Goal: Communication & Community: Answer question/provide support

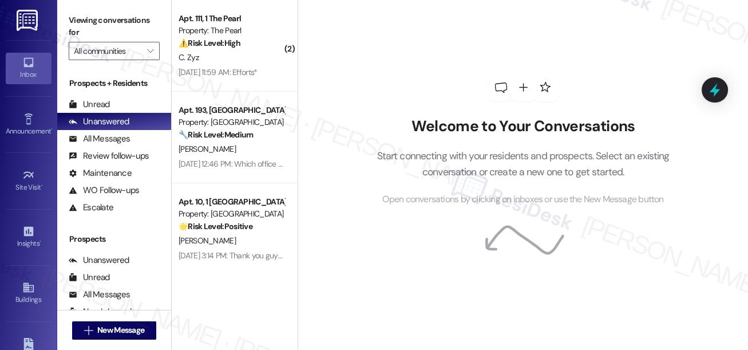
click at [253, 54] on div "C. Zyz" at bounding box center [231, 57] width 108 height 14
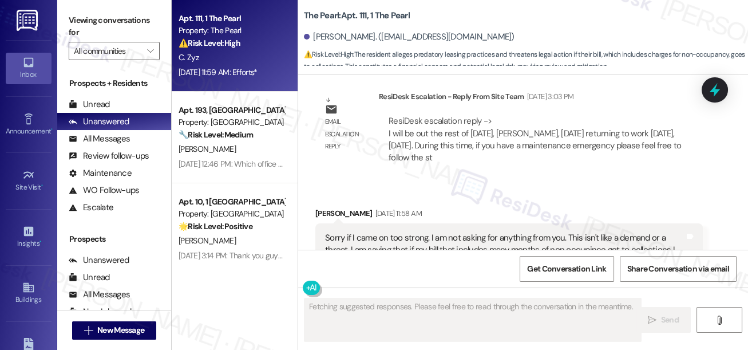
scroll to position [20648, 0]
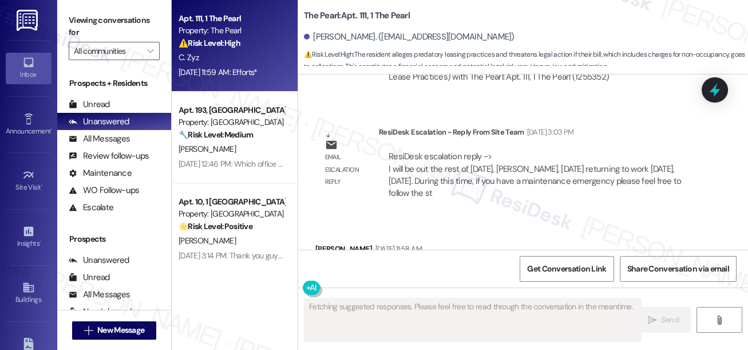
click at [352, 267] on div "Sorry if I came on too strong. I am not asking for anything from you. This isn'…" at bounding box center [504, 291] width 359 height 49
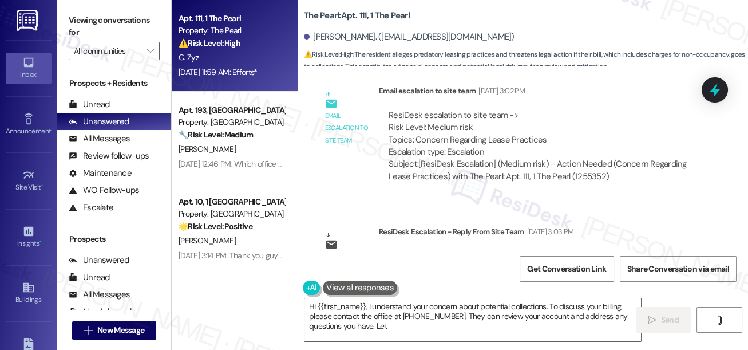
scroll to position [20544, 0]
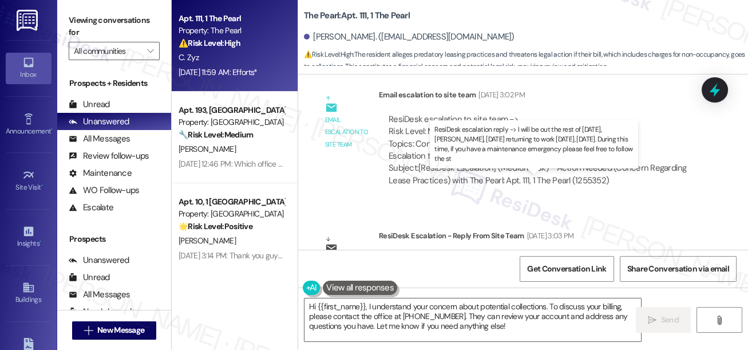
drag, startPoint x: 406, startPoint y: 195, endPoint x: 547, endPoint y: 190, distance: 141.4
click at [545, 254] on div "ResiDesk escalation reply -> I will be out the rest of [DATE], [PERSON_NAME], […" at bounding box center [535, 278] width 292 height 48
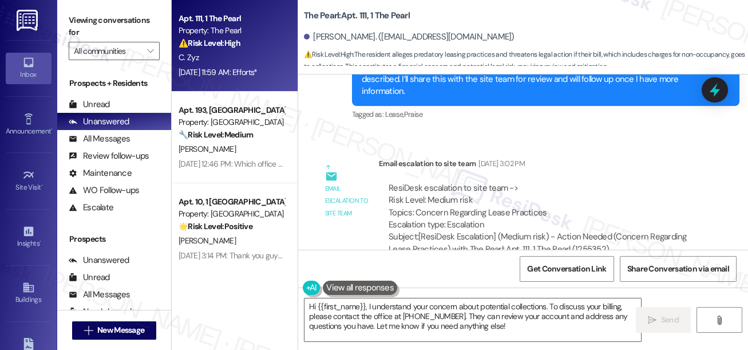
scroll to position [20440, 0]
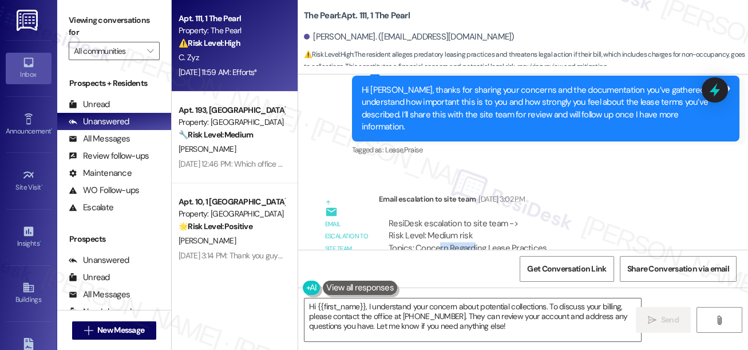
drag, startPoint x: 449, startPoint y: 171, endPoint x: 512, endPoint y: 171, distance: 62.4
click at [509, 217] on div "ResiDesk escalation to site team -> Risk Level: Medium risk Topics: Concern Reg…" at bounding box center [541, 241] width 304 height 49
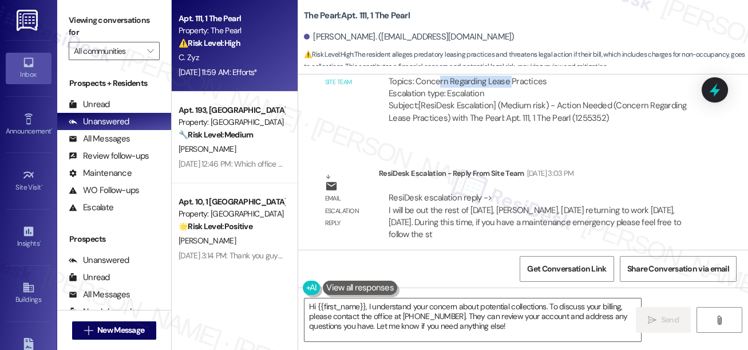
scroll to position [20700, 0]
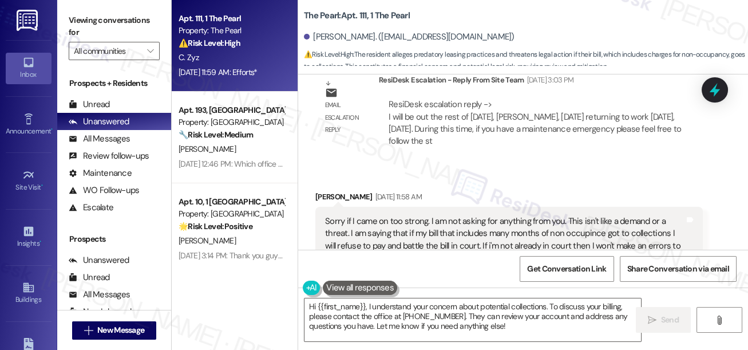
click at [417, 215] on div "Sorry if I came on too strong. I am not asking for anything from you. This isn'…" at bounding box center [504, 239] width 359 height 49
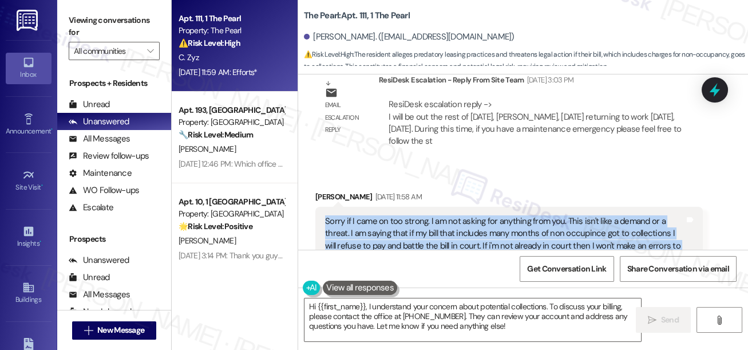
click at [417, 215] on div "Sorry if I came on too strong. I am not asking for anything from you. This isn'…" at bounding box center [504, 239] width 359 height 49
click at [398, 215] on div "Sorry if I came on too strong. I am not asking for anything from you. This isn'…" at bounding box center [504, 239] width 359 height 49
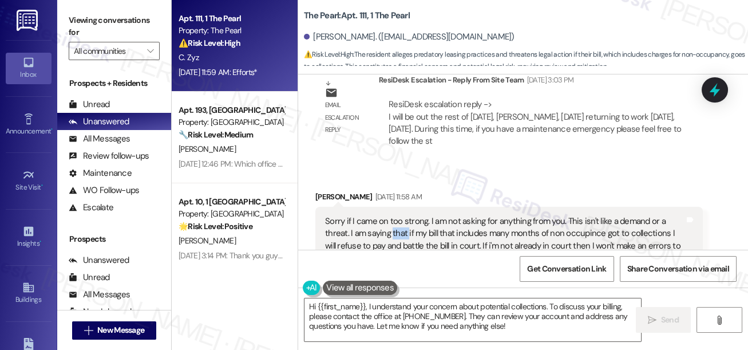
click at [398, 215] on div "Sorry if I came on too strong. I am not asking for anything from you. This isn'…" at bounding box center [504, 239] width 359 height 49
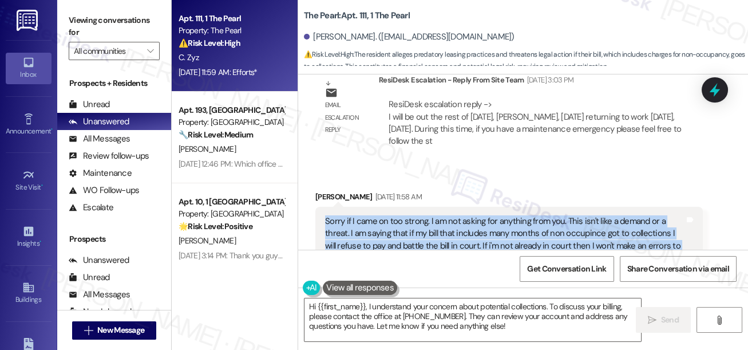
click at [398, 215] on div "Sorry if I came on too strong. I am not asking for anything from you. This isn'…" at bounding box center [504, 239] width 359 height 49
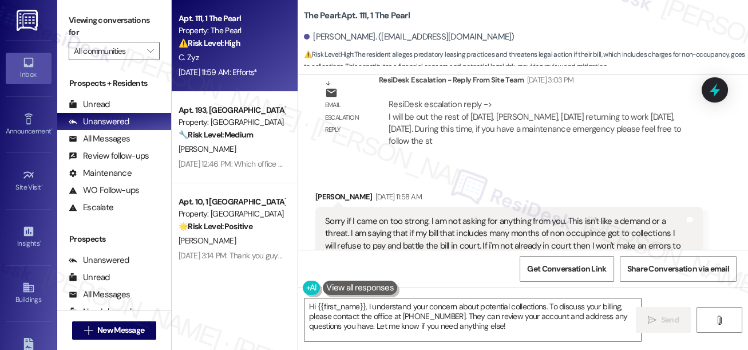
click at [541, 191] on div "[PERSON_NAME] Zyz [DATE] 11:58 AM" at bounding box center [508, 199] width 387 height 16
click at [508, 215] on div "Sorry if I came on too strong. I am not asking for anything from you. This isn'…" at bounding box center [504, 239] width 359 height 49
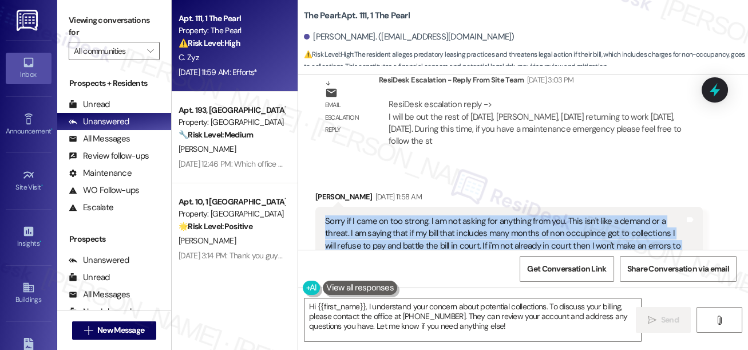
click at [508, 215] on div "Sorry if I came on too strong. I am not asking for anything from you. This isn'…" at bounding box center [504, 239] width 359 height 49
click at [458, 215] on div "Sorry if I came on too strong. I am not asking for anything from you. This isn'…" at bounding box center [504, 239] width 359 height 49
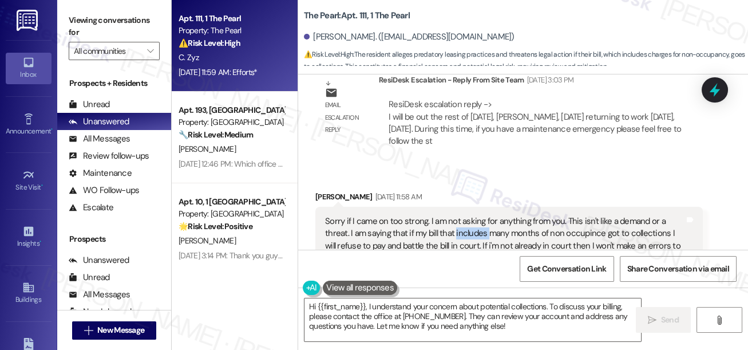
click at [458, 215] on div "Sorry if I came on too strong. I am not asking for anything from you. This isn'…" at bounding box center [504, 239] width 359 height 49
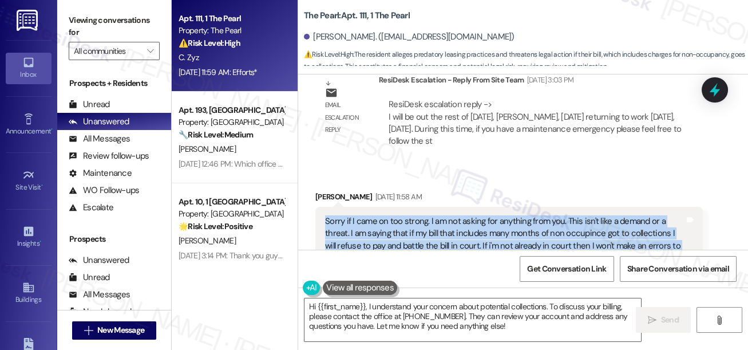
click at [458, 215] on div "Sorry if I came on too strong. I am not asking for anything from you. This isn'…" at bounding box center [504, 239] width 359 height 49
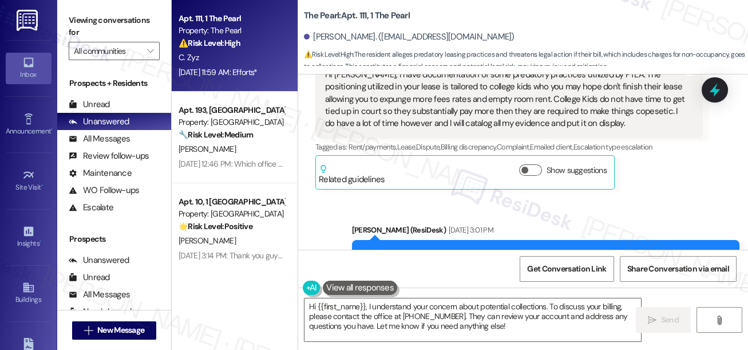
scroll to position [20337, 0]
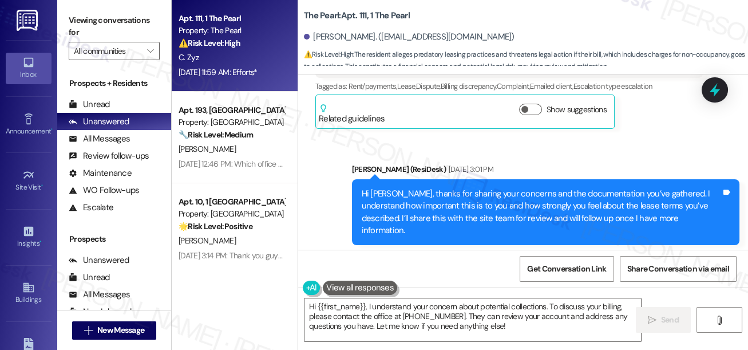
click at [506, 188] on div "Hi [PERSON_NAME], thanks for sharing your concerns and the documentation you’ve…" at bounding box center [541, 212] width 359 height 49
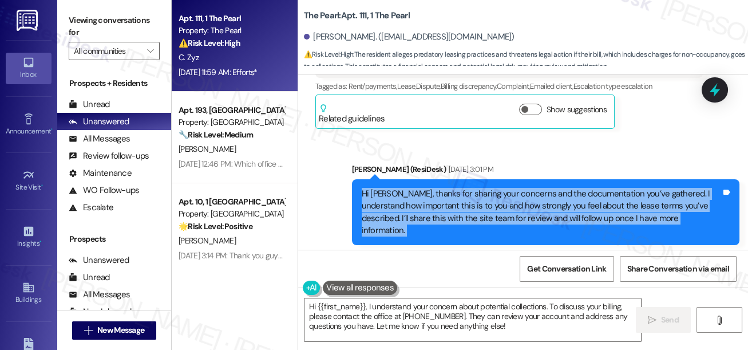
click at [506, 188] on div "Hi [PERSON_NAME], thanks for sharing your concerns and the documentation you’ve…" at bounding box center [541, 212] width 359 height 49
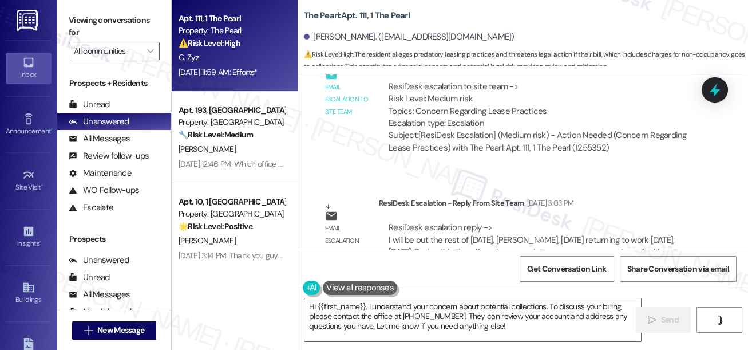
scroll to position [20596, 0]
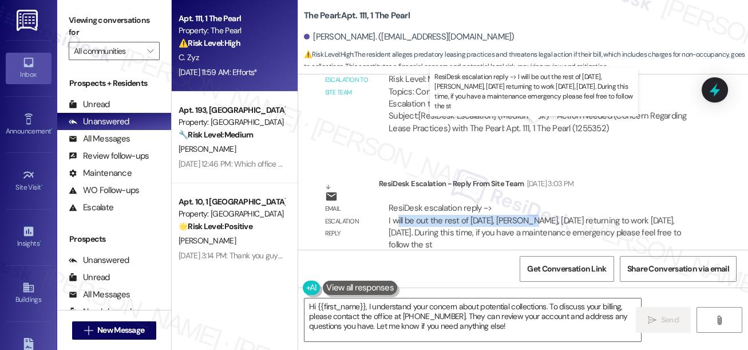
drag, startPoint x: 398, startPoint y: 142, endPoint x: 526, endPoint y: 140, distance: 128.2
click at [526, 202] on div "ResiDesk escalation reply -> I will be out the rest of [DATE], [PERSON_NAME], […" at bounding box center [535, 226] width 292 height 48
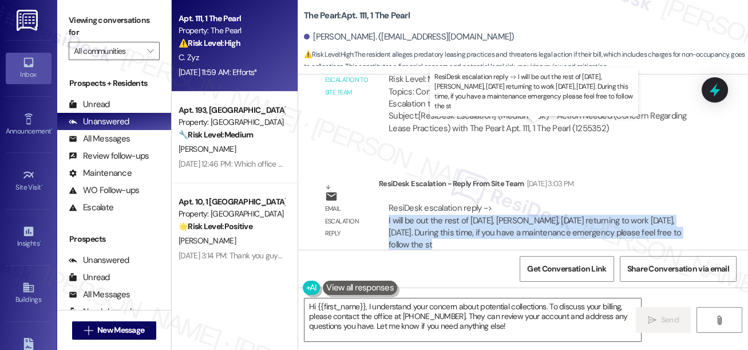
click at [526, 202] on div "ResiDesk escalation reply -> I will be out the rest of [DATE], [PERSON_NAME], […" at bounding box center [535, 226] width 292 height 48
click at [418, 202] on div "ResiDesk escalation reply -> I will be out the rest of [DATE], [PERSON_NAME], […" at bounding box center [535, 226] width 292 height 48
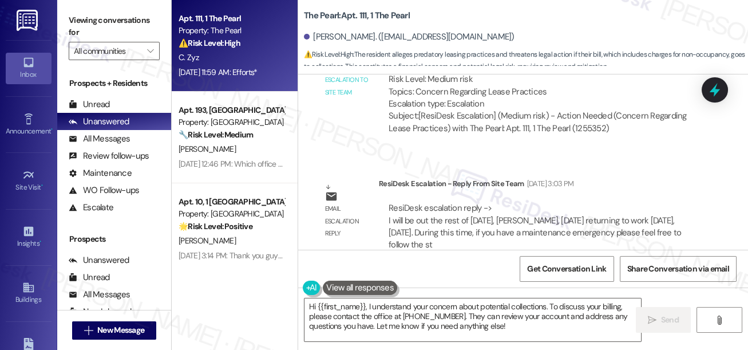
scroll to position [20701, 0]
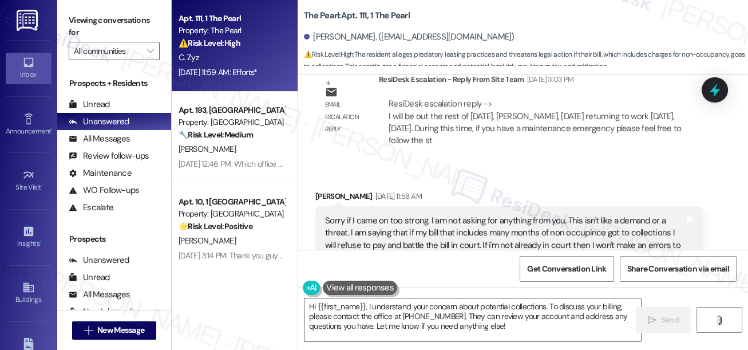
click at [349, 215] on div "Sorry if I came on too strong. I am not asking for anything from you. This isn'…" at bounding box center [504, 239] width 359 height 49
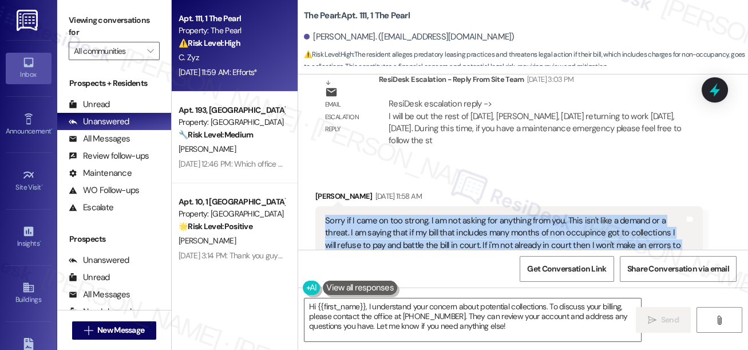
click at [349, 215] on div "Sorry if I came on too strong. I am not asking for anything from you. This isn'…" at bounding box center [504, 239] width 359 height 49
click at [439, 215] on div "Sorry if I came on too strong. I am not asking for anything from you. This isn'…" at bounding box center [504, 239] width 359 height 49
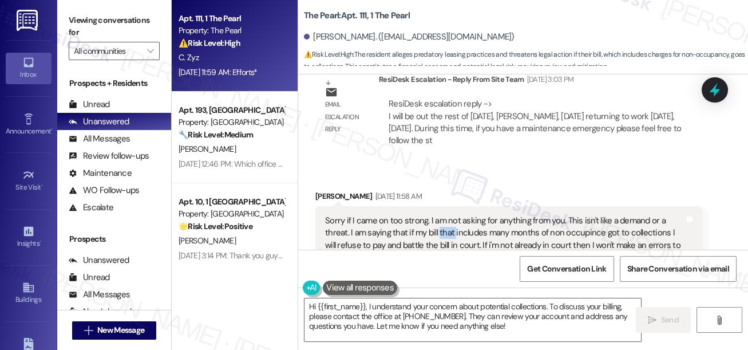
click at [439, 215] on div "Sorry if I came on too strong. I am not asking for anything from you. This isn'…" at bounding box center [504, 239] width 359 height 49
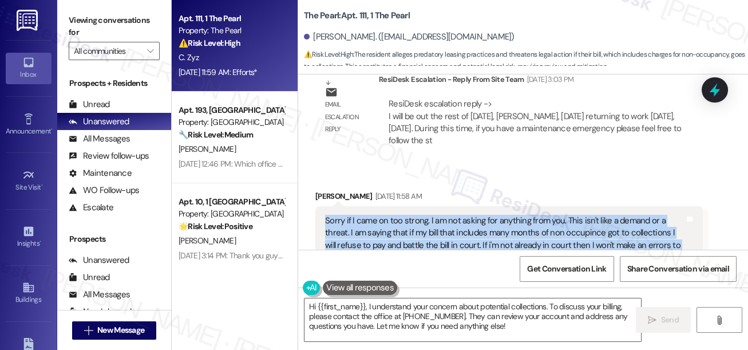
click at [439, 215] on div "Sorry if I came on too strong. I am not asking for anything from you. This isn'…" at bounding box center [504, 239] width 359 height 49
click at [383, 215] on div "Sorry if I came on too strong. I am not asking for anything from you. This isn'…" at bounding box center [504, 239] width 359 height 49
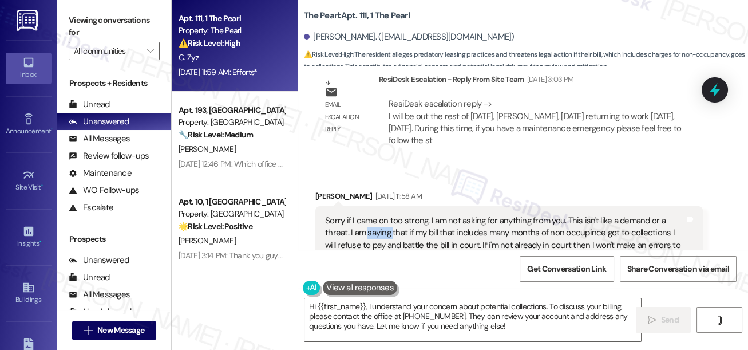
click at [383, 215] on div "Sorry if I came on too strong. I am not asking for anything from you. This isn'…" at bounding box center [504, 239] width 359 height 49
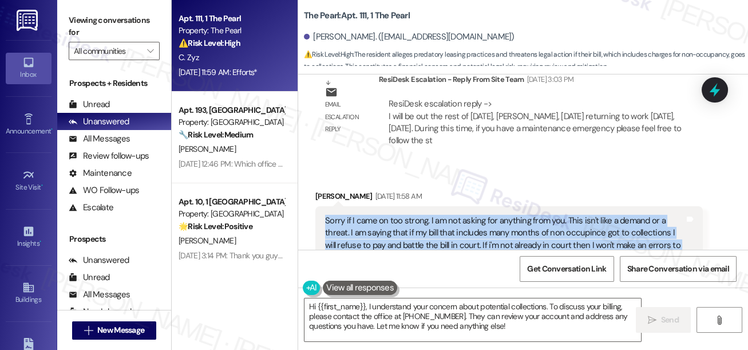
click at [383, 215] on div "Sorry if I came on too strong. I am not asking for anything from you. This isn'…" at bounding box center [504, 239] width 359 height 49
click at [402, 215] on div "Sorry if I came on too strong. I am not asking for anything from you. This isn'…" at bounding box center [504, 239] width 359 height 49
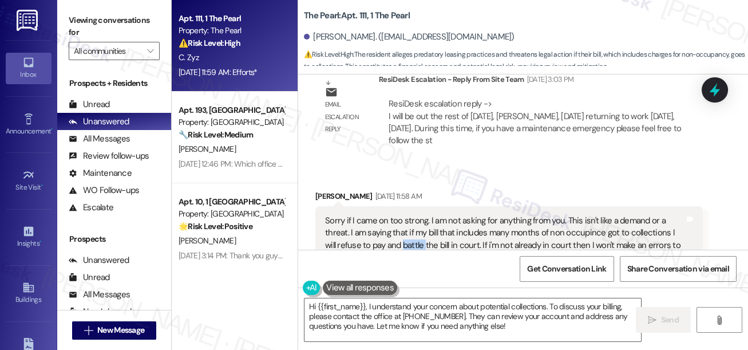
click at [402, 215] on div "Sorry if I came on too strong. I am not asking for anything from you. This isn'…" at bounding box center [504, 239] width 359 height 49
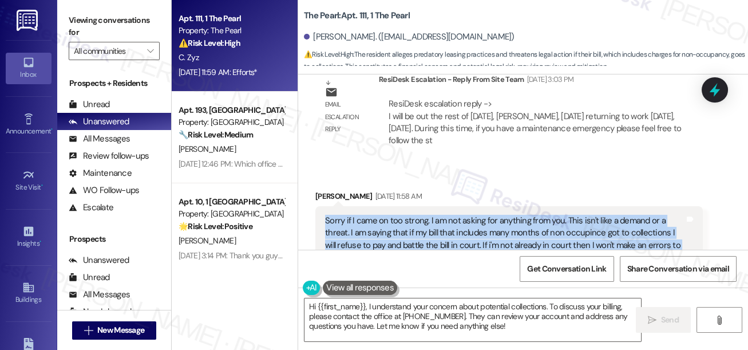
click at [402, 215] on div "Sorry if I came on too strong. I am not asking for anything from you. This isn'…" at bounding box center [504, 239] width 359 height 49
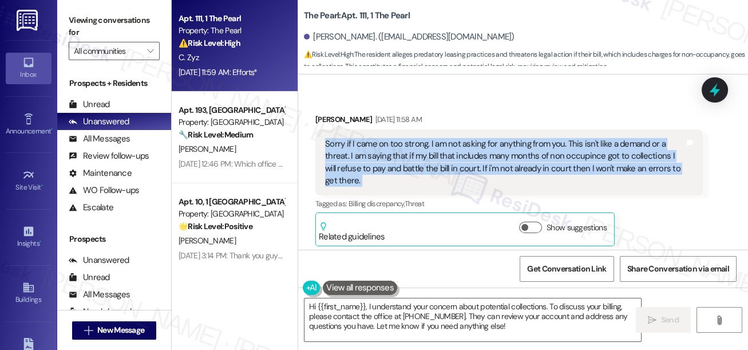
scroll to position [20752, 0]
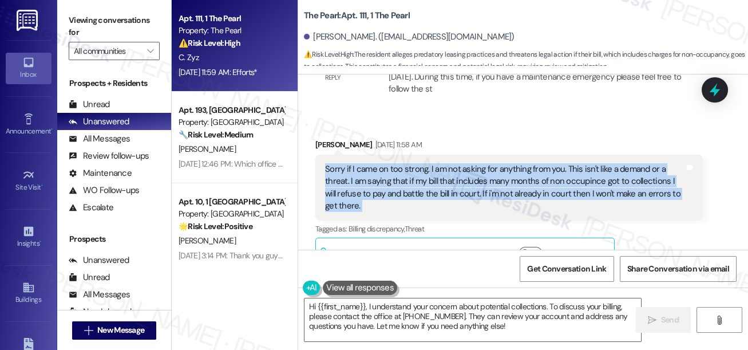
click at [473, 163] on div "Sorry if I came on too strong. I am not asking for anything from you. This isn'…" at bounding box center [504, 187] width 359 height 49
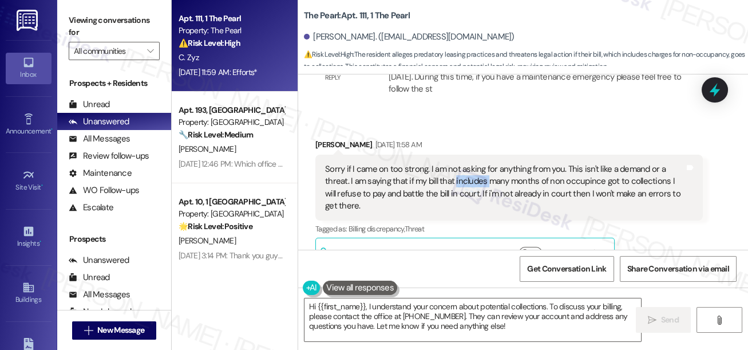
click at [473, 163] on div "Sorry if I came on too strong. I am not asking for anything from you. This isn'…" at bounding box center [504, 187] width 359 height 49
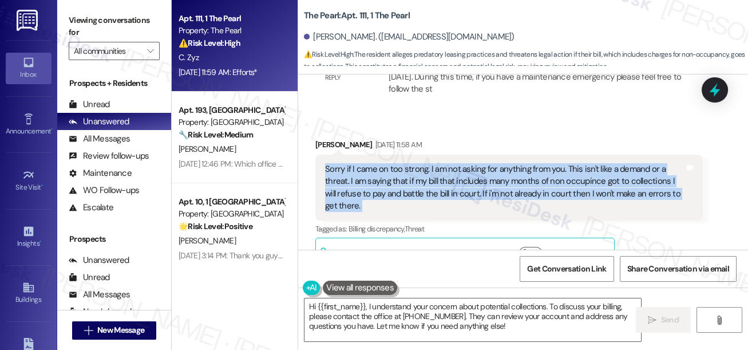
click at [473, 163] on div "Sorry if I came on too strong. I am not asking for anything from you. This isn'…" at bounding box center [504, 187] width 359 height 49
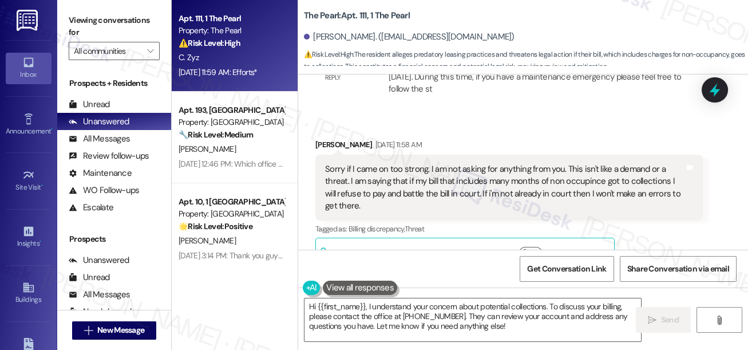
click at [73, 19] on label "Viewing conversations for" at bounding box center [114, 26] width 91 height 30
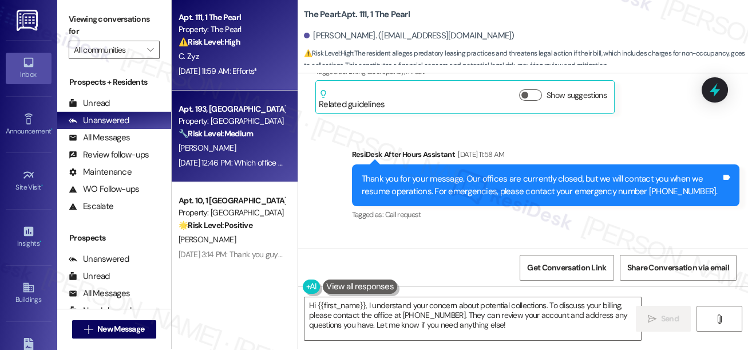
scroll to position [0, 0]
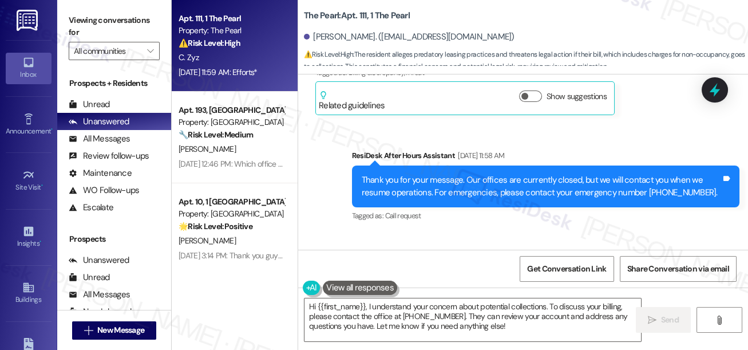
click at [83, 23] on label "Viewing conversations for" at bounding box center [114, 26] width 91 height 30
click at [411, 309] on textarea "Hi {{first_name}}, I understand your concern about potential collections. To di…" at bounding box center [472, 319] width 336 height 43
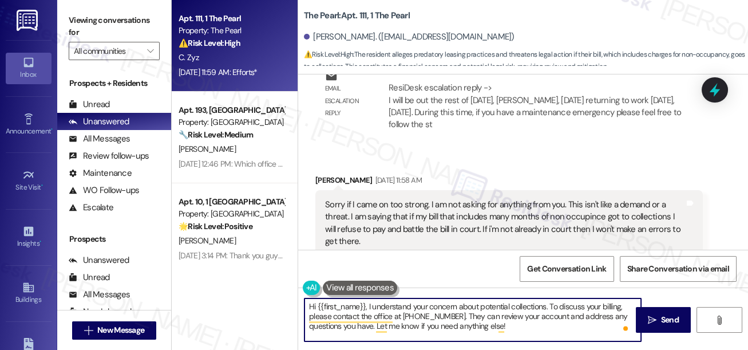
scroll to position [20700, 0]
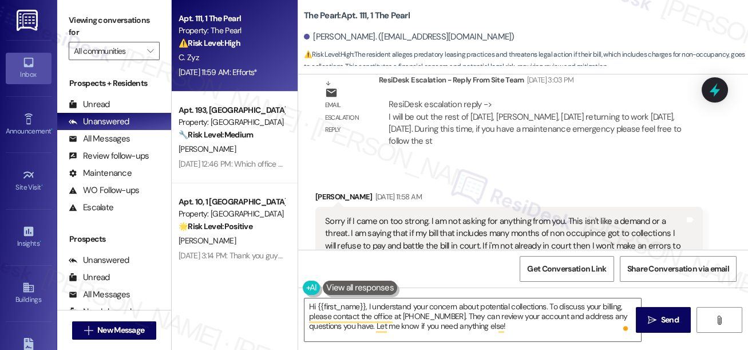
click at [529, 299] on button "Show suggestions" at bounding box center [530, 304] width 23 height 11
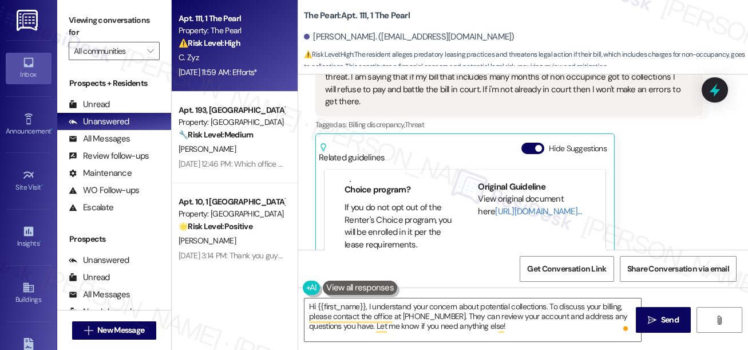
scroll to position [104, 0]
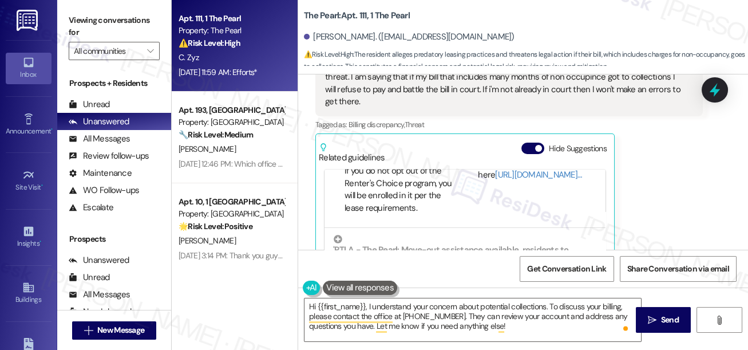
click at [667, 141] on div "[PERSON_NAME] Zyz [DATE] 11:58 AM Sorry if I came on too strong. I am not askin…" at bounding box center [508, 170] width 387 height 273
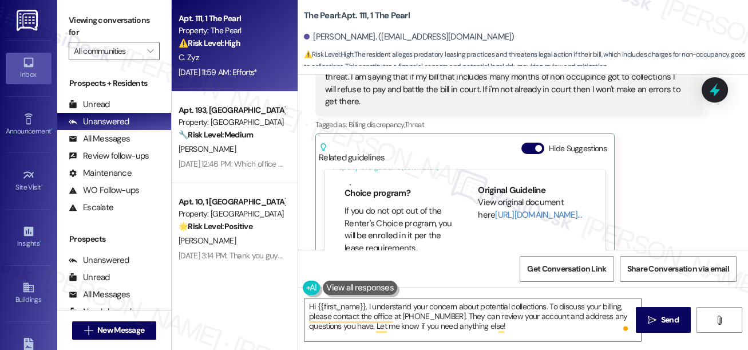
scroll to position [0, 0]
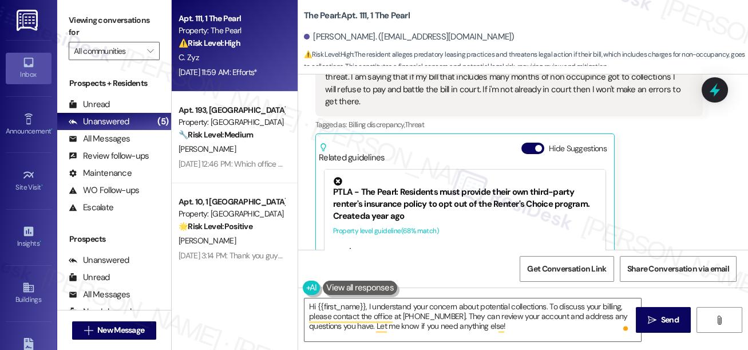
click at [84, 13] on label "Viewing conversations for" at bounding box center [114, 26] width 91 height 30
click at [450, 319] on textarea "Hi {{first_name}}, I understand your concern about potential collections. To di…" at bounding box center [472, 319] width 336 height 43
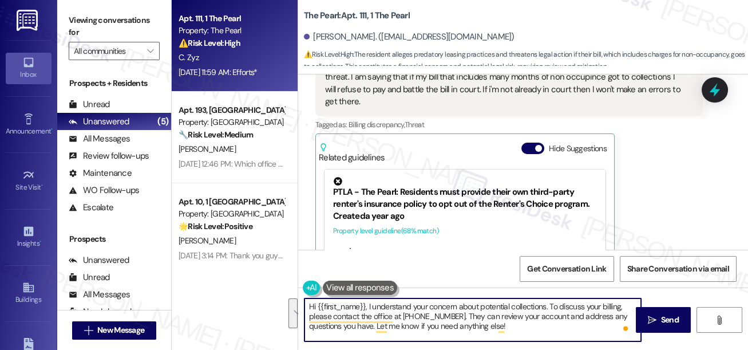
drag, startPoint x: 536, startPoint y: 325, endPoint x: 367, endPoint y: 308, distance: 169.6
click at [367, 308] on textarea "Hi {{first_name}}, I understand your concern about potential collections. To di…" at bounding box center [472, 319] width 336 height 43
paste textarea "Thanks for clarifying. Just so I can better understand, which months are you re…"
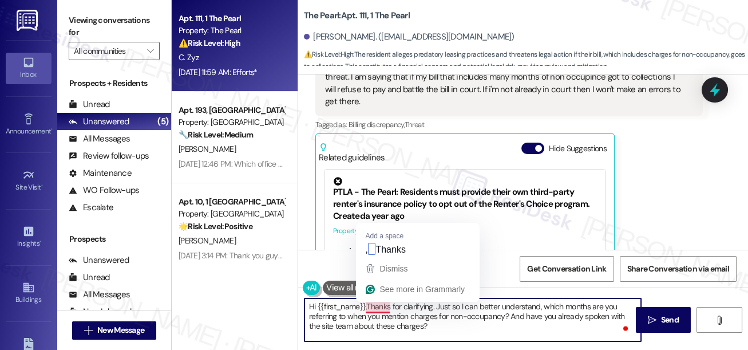
click at [366, 304] on textarea "Hi {{first_name}},Thanks for clarifying. Just so I can better understand, which…" at bounding box center [472, 319] width 336 height 43
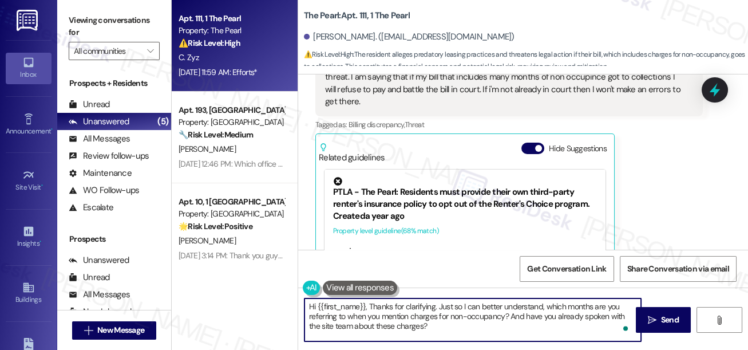
click at [370, 303] on textarea "Hi {{first_name}}, Thanks for clarifying. Just so I can better understand, whic…" at bounding box center [472, 319] width 336 height 43
click at [476, 304] on textarea "Hi {{first_name}}, thanks for clarifying. Just so I can better understand, whic…" at bounding box center [472, 319] width 336 height 43
click at [425, 316] on textarea "Hi {{first_name}}, thanks for clarifying. Just so I can better understand, whic…" at bounding box center [472, 319] width 336 height 43
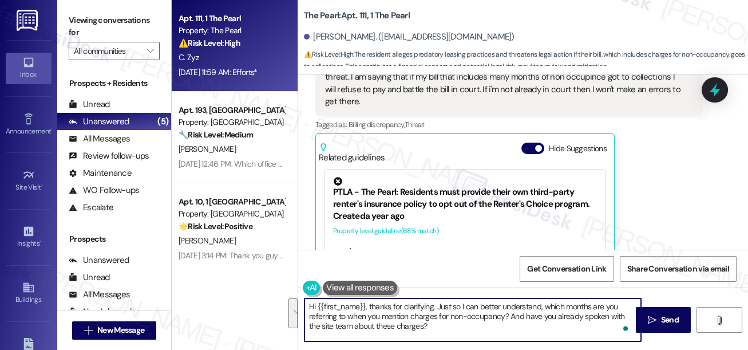
click at [425, 316] on textarea "Hi {{first_name}}, thanks for clarifying. Just so I can better understand, whic…" at bounding box center [472, 319] width 336 height 43
click at [560, 324] on textarea "Hi {{first_name}}, thanks for clarifying. Just so I can better understand, whic…" at bounding box center [472, 319] width 336 height 43
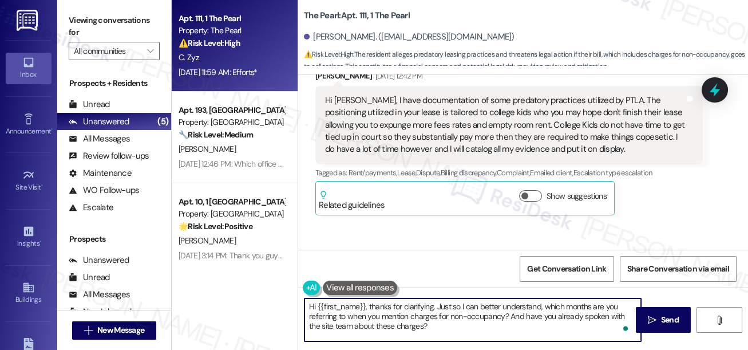
scroll to position [20232, 0]
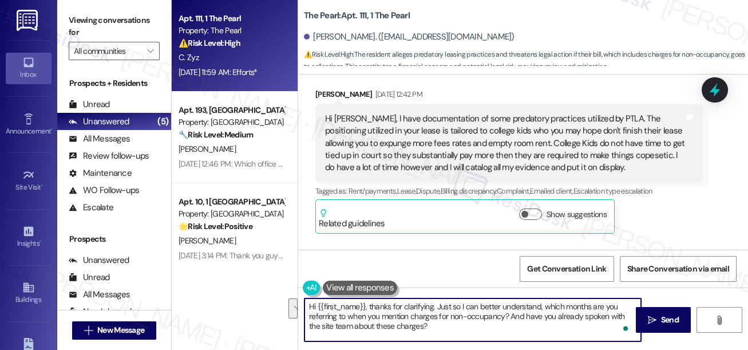
drag, startPoint x: 464, startPoint y: 329, endPoint x: 509, endPoint y: 314, distance: 47.8
click at [509, 314] on textarea "Hi {{first_name}}, thanks for clarifying. Just so I can better understand, whic…" at bounding box center [472, 319] width 336 height 43
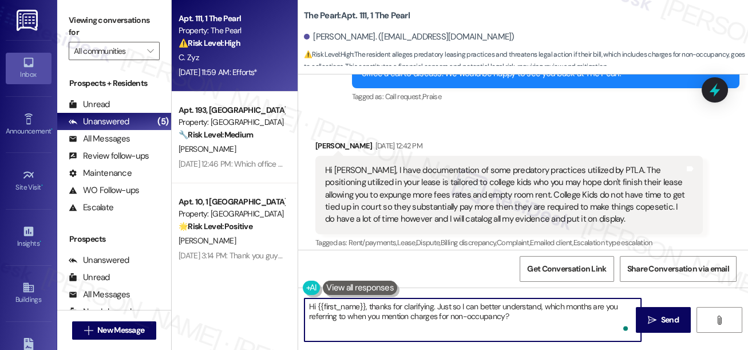
scroll to position [20128, 0]
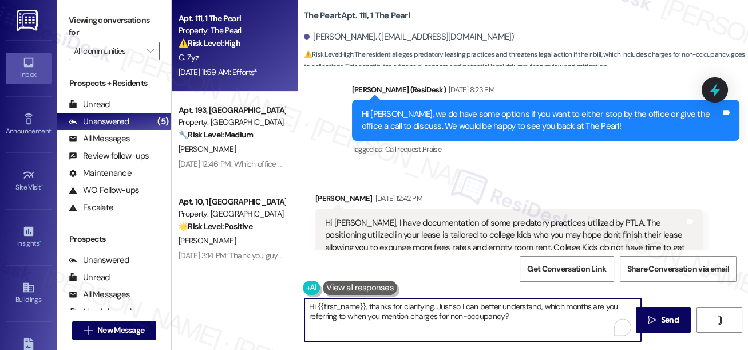
click at [433, 307] on textarea "Hi {{first_name}}, thanks for clarifying. Just so I can better understand, whic…" at bounding box center [472, 319] width 336 height 43
click at [450, 304] on textarea "Hi {{first_name}}, thanks for clarifying. Just so I can better understand, whic…" at bounding box center [472, 319] width 336 height 43
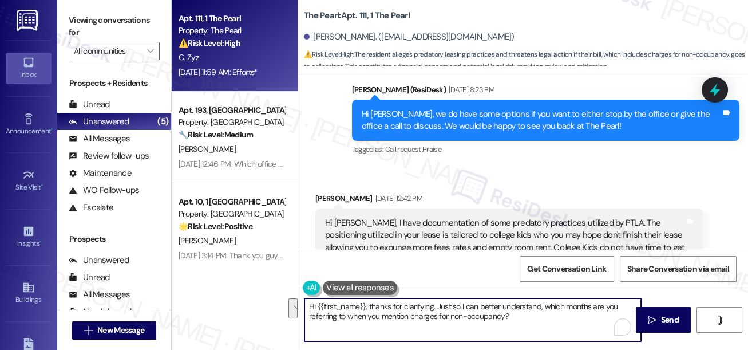
click at [450, 304] on textarea "Hi {{first_name}}, thanks for clarifying. Just so I can better understand, whic…" at bounding box center [472, 319] width 336 height 43
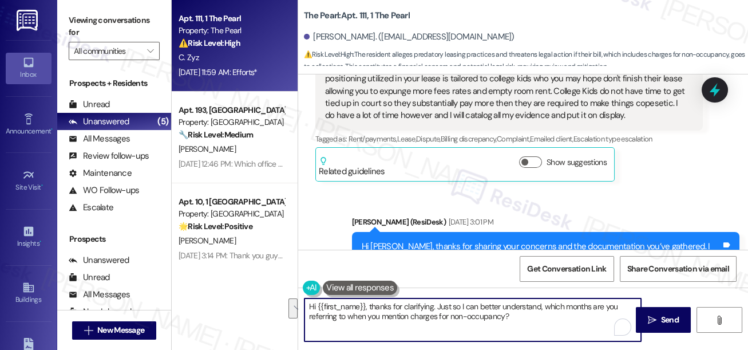
click at [453, 240] on div "Hi [PERSON_NAME], thanks for sharing your concerns and the documentation you’ve…" at bounding box center [541, 264] width 359 height 49
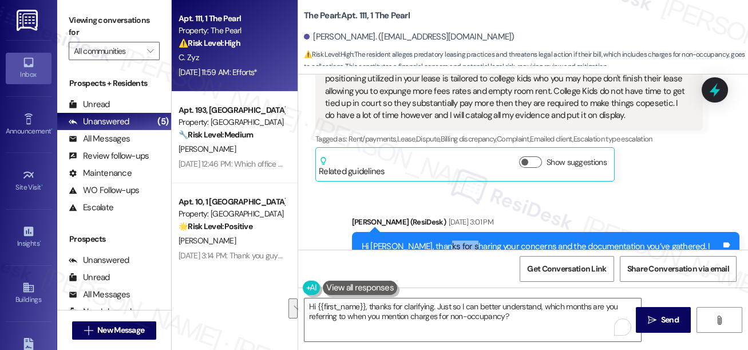
click at [453, 240] on div "Hi [PERSON_NAME], thanks for sharing your concerns and the documentation you’ve…" at bounding box center [541, 264] width 359 height 49
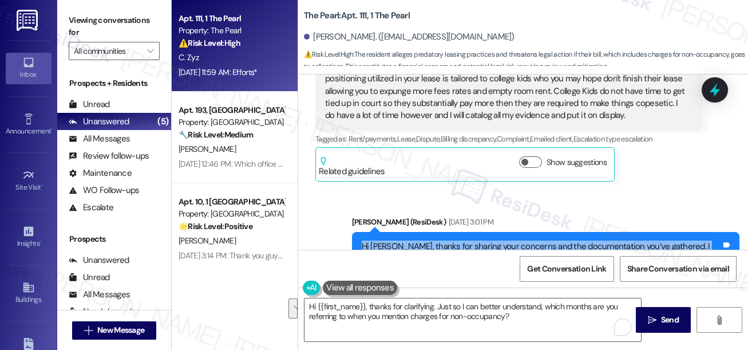
click at [453, 240] on div "Hi [PERSON_NAME], thanks for sharing your concerns and the documentation you’ve…" at bounding box center [541, 264] width 359 height 49
click at [576, 240] on div "Hi [PERSON_NAME], thanks for sharing your concerns and the documentation you’ve…" at bounding box center [541, 264] width 359 height 49
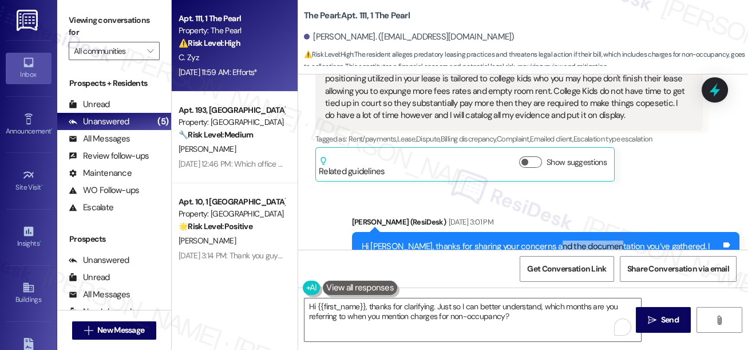
click at [576, 240] on div "Hi [PERSON_NAME], thanks for sharing your concerns and the documentation you’ve…" at bounding box center [541, 264] width 359 height 49
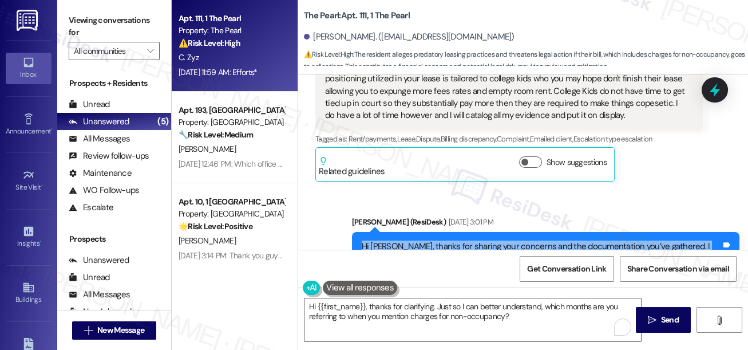
click at [576, 240] on div "Hi [PERSON_NAME], thanks for sharing your concerns and the documentation you’ve…" at bounding box center [541, 264] width 359 height 49
click at [536, 240] on div "Hi [PERSON_NAME], thanks for sharing your concerns and the documentation you’ve…" at bounding box center [541, 264] width 359 height 49
click at [588, 240] on div "Hi [PERSON_NAME], thanks for sharing your concerns and the documentation you’ve…" at bounding box center [541, 264] width 359 height 49
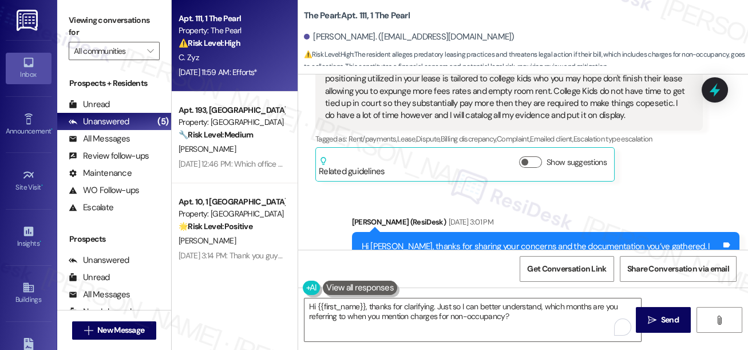
click at [588, 240] on div "Hi [PERSON_NAME], thanks for sharing your concerns and the documentation you’ve…" at bounding box center [541, 264] width 359 height 49
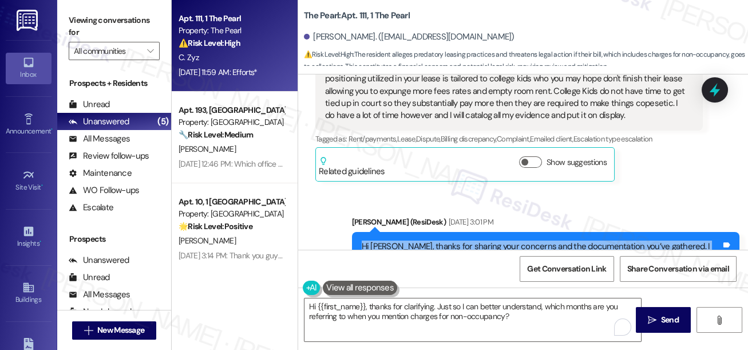
click at [588, 240] on div "Hi [PERSON_NAME], thanks for sharing your concerns and the documentation you’ve…" at bounding box center [541, 264] width 359 height 49
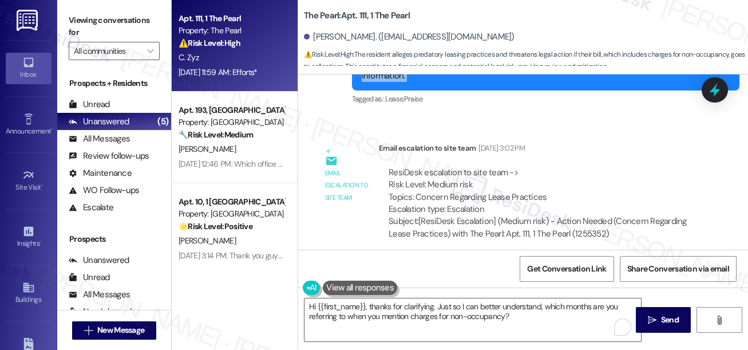
scroll to position [20596, 0]
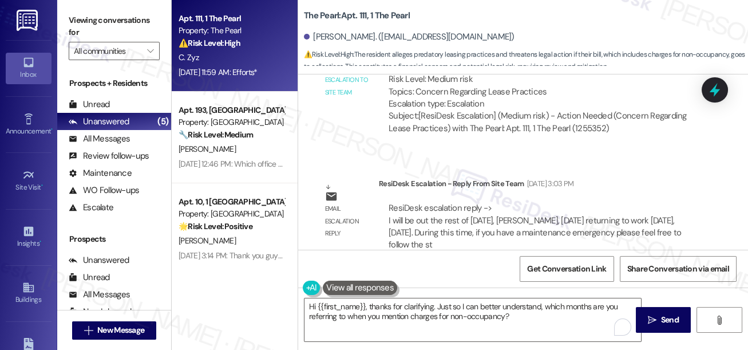
click at [549, 202] on div "ResiDesk escalation reply -> I will be out the rest of [DATE], [PERSON_NAME], […" at bounding box center [535, 226] width 292 height 48
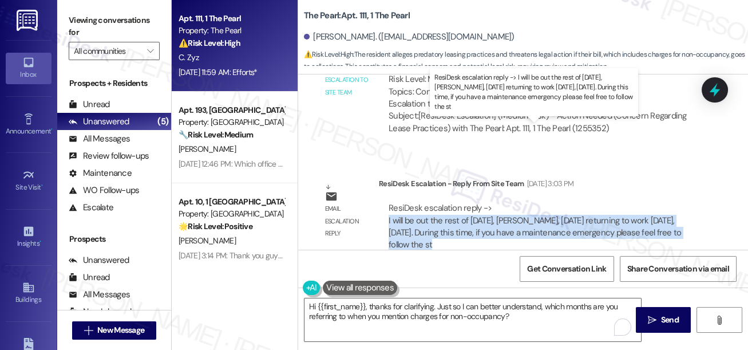
click at [549, 202] on div "ResiDesk escalation reply -> I will be out the rest of [DATE], [PERSON_NAME], […" at bounding box center [535, 226] width 292 height 48
click at [498, 202] on div "ResiDesk escalation reply -> I will be out the rest of [DATE], [PERSON_NAME], […" at bounding box center [535, 226] width 292 height 48
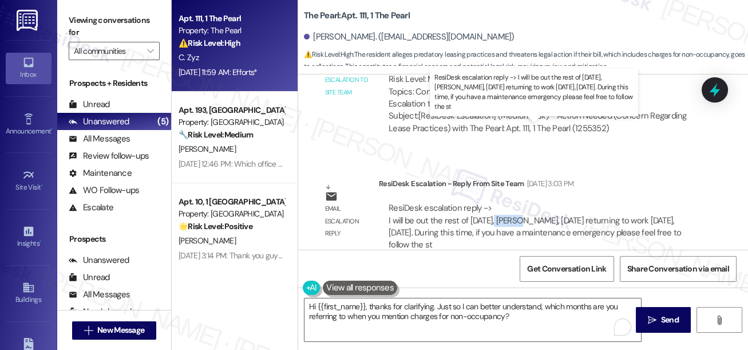
click at [498, 202] on div "ResiDesk escalation reply -> I will be out the rest of [DATE], [PERSON_NAME], […" at bounding box center [535, 226] width 292 height 48
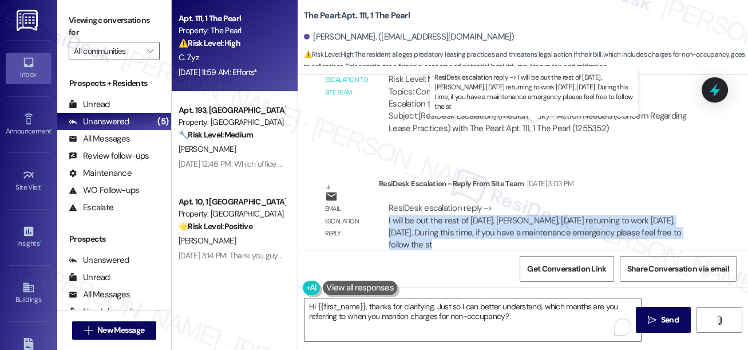
click at [498, 202] on div "ResiDesk escalation reply -> I will be out the rest of [DATE], [PERSON_NAME], […" at bounding box center [535, 226] width 292 height 48
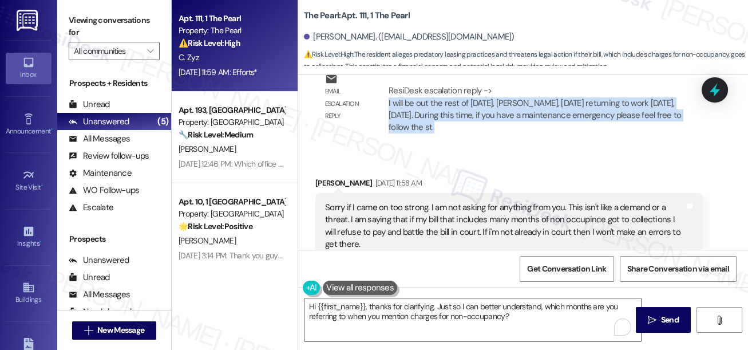
scroll to position [20700, 0]
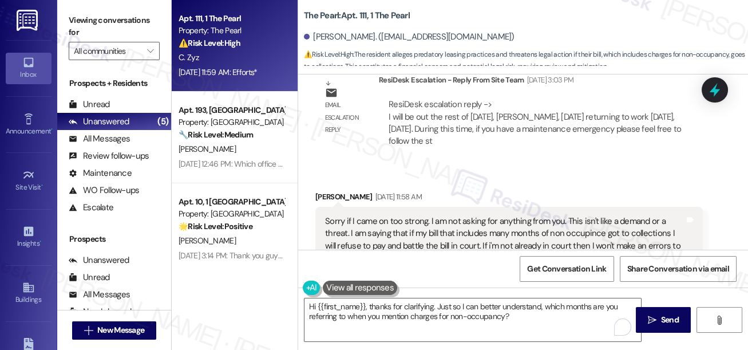
click at [451, 215] on div "Sorry if I came on too strong. I am not asking for anything from you. This isn'…" at bounding box center [504, 239] width 359 height 49
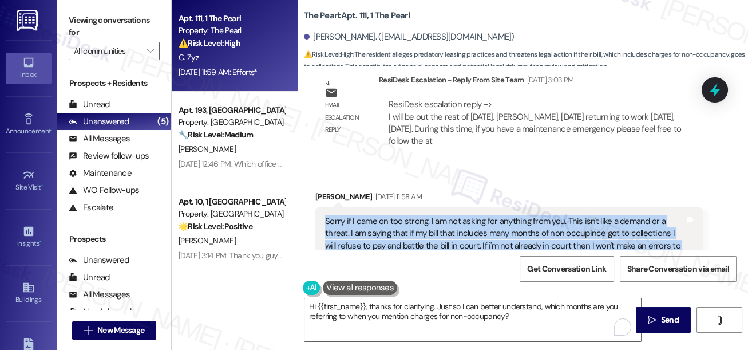
click at [451, 215] on div "Sorry if I came on too strong. I am not asking for anything from you. This isn'…" at bounding box center [504, 239] width 359 height 49
click at [417, 215] on div "Sorry if I came on too strong. I am not asking for anything from you. This isn'…" at bounding box center [504, 239] width 359 height 49
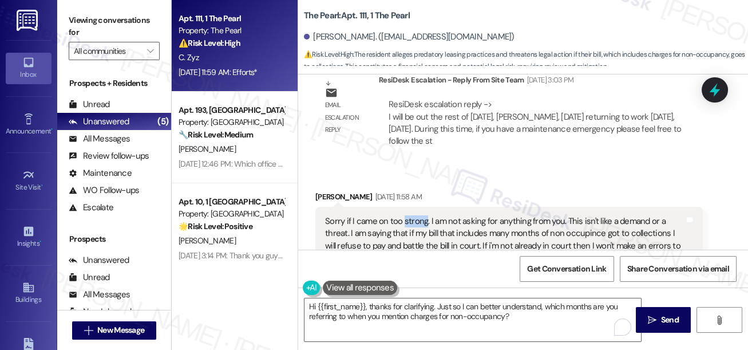
click at [417, 215] on div "Sorry if I came on too strong. I am not asking for anything from you. This isn'…" at bounding box center [504, 239] width 359 height 49
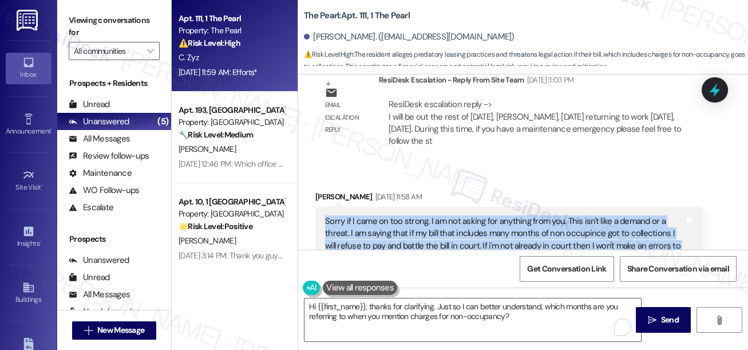
click at [417, 215] on div "Sorry if I came on too strong. I am not asking for anything from you. This isn'…" at bounding box center [504, 239] width 359 height 49
click at [437, 215] on div "Sorry if I came on too strong. I am not asking for anything from you. This isn'…" at bounding box center [504, 239] width 359 height 49
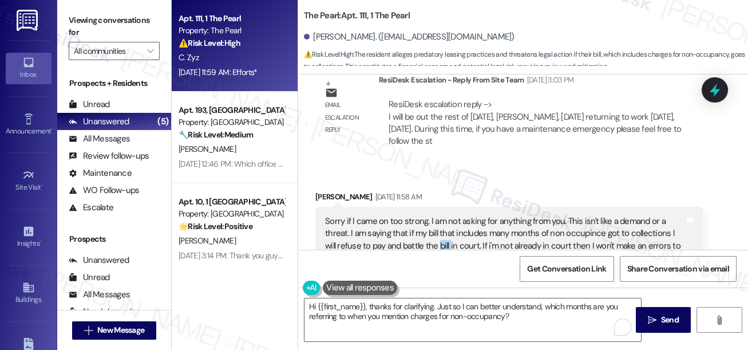
click at [437, 215] on div "Sorry if I came on too strong. I am not asking for anything from you. This isn'…" at bounding box center [504, 239] width 359 height 49
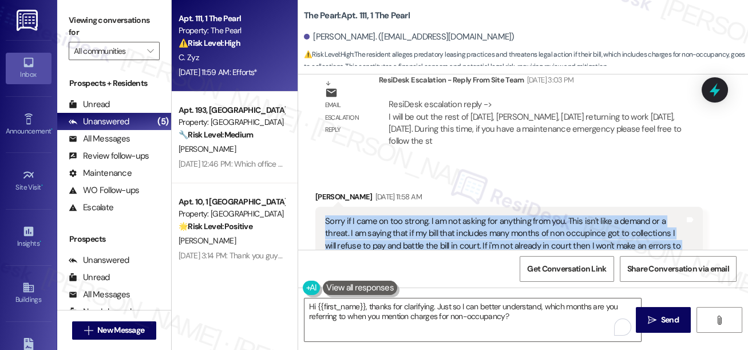
click at [437, 215] on div "Sorry if I came on too strong. I am not asking for anything from you. This isn'…" at bounding box center [504, 239] width 359 height 49
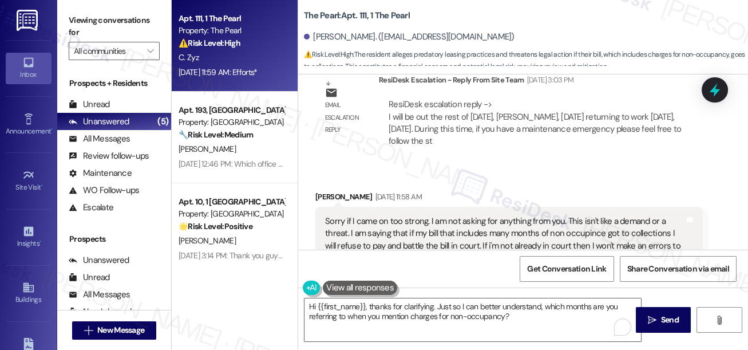
click at [68, 19] on div "Viewing conversations for All communities " at bounding box center [114, 36] width 114 height 72
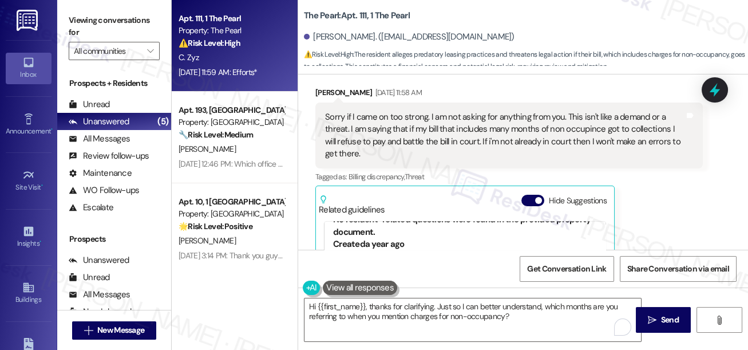
scroll to position [441, 0]
click at [432, 272] on div "The input text does not contain any resident-related questions or concerns. The…" at bounding box center [465, 295] width 264 height 46
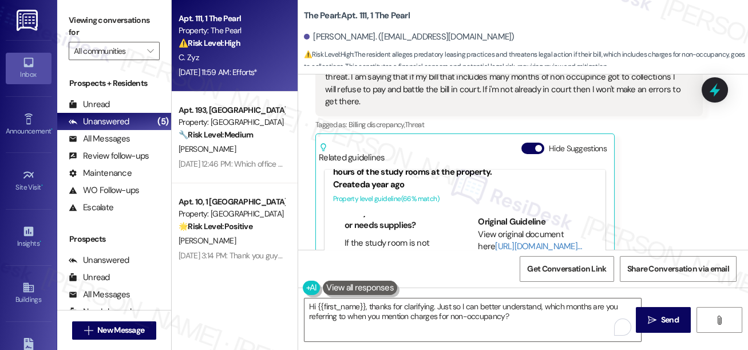
scroll to position [143, 0]
click at [419, 306] on textarea "Hi {{first_name}}, thanks for clarifying. Just so I can better understand, whic…" at bounding box center [472, 319] width 336 height 43
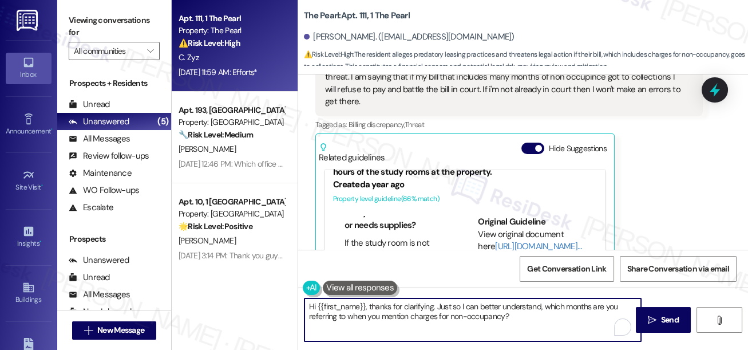
click at [419, 306] on textarea "Hi {{first_name}}, thanks for clarifying. Just so I can better understand, whic…" at bounding box center [472, 319] width 336 height 43
click at [541, 311] on textarea "Hi {{first_name}}, thanks for clarifying. Just so I can better understand, whic…" at bounding box center [472, 319] width 336 height 43
drag, startPoint x: 531, startPoint y: 318, endPoint x: 375, endPoint y: 299, distance: 156.9
click at [375, 299] on textarea "Hi {{first_name}}, thanks for clarifying. Just so I can better understand, whic…" at bounding box center [472, 319] width 336 height 43
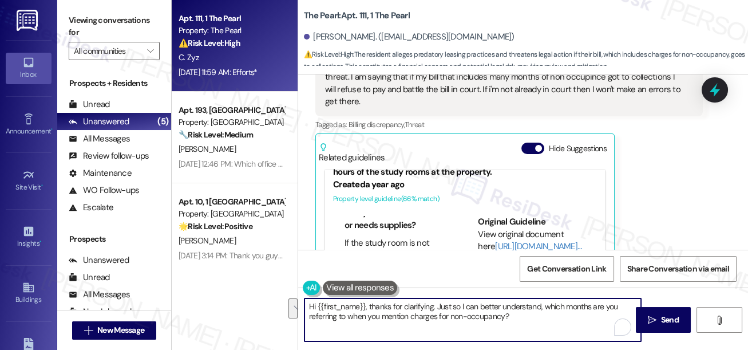
click at [459, 309] on textarea "Hi {{first_name}}, thanks for clarifying. Just so I can better understand, whic…" at bounding box center [472, 319] width 336 height 43
click at [545, 312] on textarea "Hi {{first_name}}, thanks for clarifying. Just so I can better understand, whic…" at bounding box center [472, 319] width 336 height 43
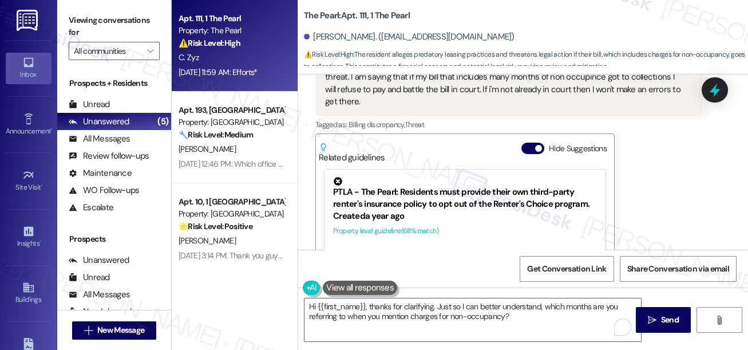
click at [70, 19] on label "Viewing conversations for" at bounding box center [114, 26] width 91 height 30
click at [539, 314] on textarea "Hi {{first_name}}, thanks for clarifying. Just so I can better understand, whic…" at bounding box center [472, 319] width 336 height 43
drag, startPoint x: 72, startPoint y: 4, endPoint x: 90, endPoint y: 15, distance: 21.8
click at [72, 3] on div "Viewing conversations for All communities " at bounding box center [114, 36] width 114 height 72
click at [535, 317] on textarea "Hi {{first_name}}, thanks for clarifying. Just so I can better understand, whic…" at bounding box center [472, 319] width 336 height 43
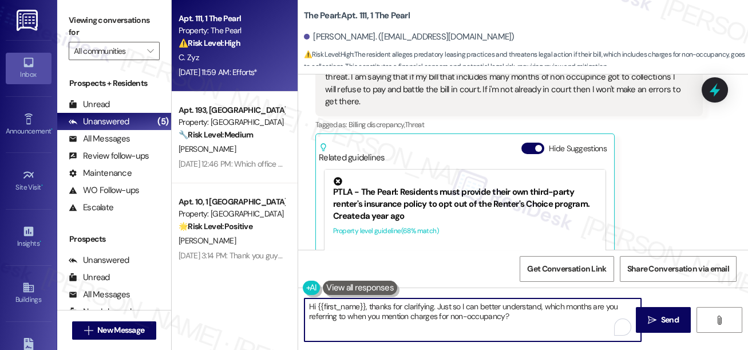
paste textarea "have you already spoken with the site team about these charges?"
click at [428, 328] on textarea "Hi {{first_name}}, thanks for clarifying. Just so I can better understand, whic…" at bounding box center [472, 319] width 336 height 43
click at [502, 308] on textarea "Hi {{first_name}}, thanks for clarifying. Just so I can better understand, whic…" at bounding box center [472, 319] width 336 height 43
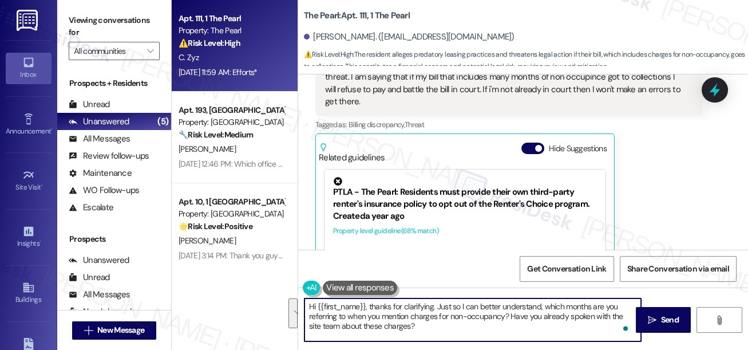
type textarea "Hi {{first_name}}, thanks for clarifying. Just so I can better understand, whic…"
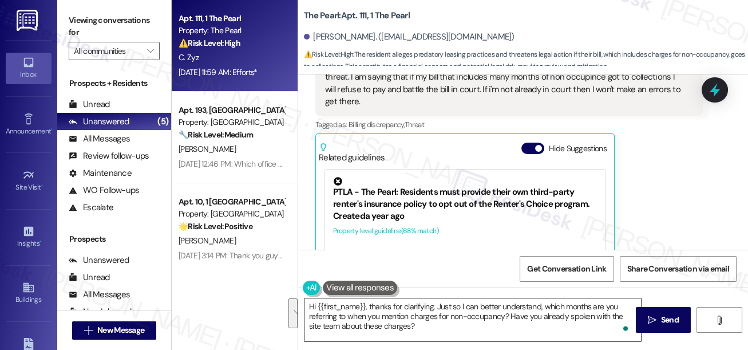
click at [462, 315] on textarea "Hi {{first_name}}, thanks for clarifying. Just so I can better understand, whic…" at bounding box center [472, 319] width 336 height 43
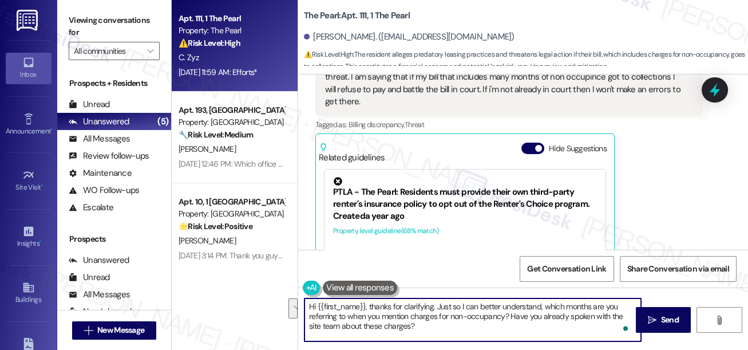
drag, startPoint x: 422, startPoint y: 327, endPoint x: 337, endPoint y: 319, distance: 85.1
click at [337, 319] on textarea "Hi {{first_name}}, thanks for clarifying. Just so I can better understand, whic…" at bounding box center [472, 319] width 336 height 43
click at [351, 319] on textarea "Hi {{first_name}}, thanks for clarifying. Just so I can better understand, whic…" at bounding box center [472, 319] width 336 height 43
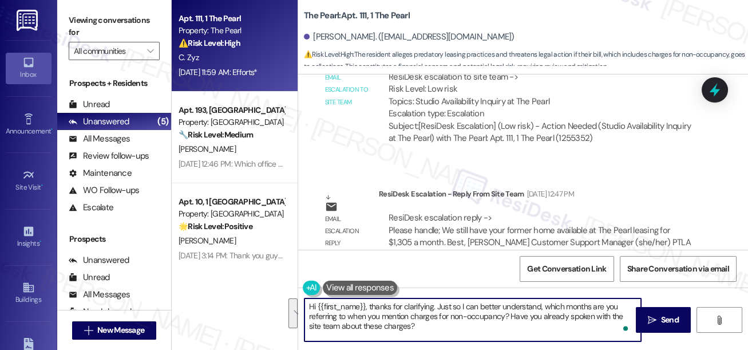
scroll to position [19191, 0]
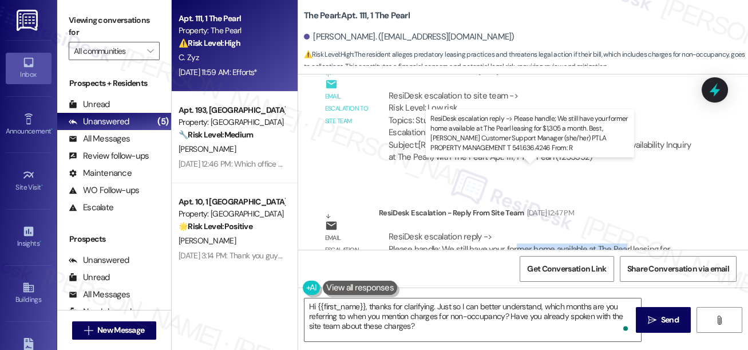
drag, startPoint x: 514, startPoint y: 176, endPoint x: 621, endPoint y: 176, distance: 106.4
click at [621, 231] on div "ResiDesk escalation reply -> Please handle; We still have your former home avai…" at bounding box center [540, 255] width 302 height 48
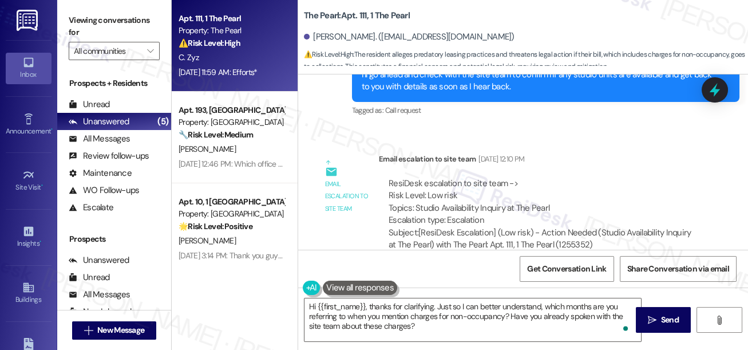
scroll to position [19035, 0]
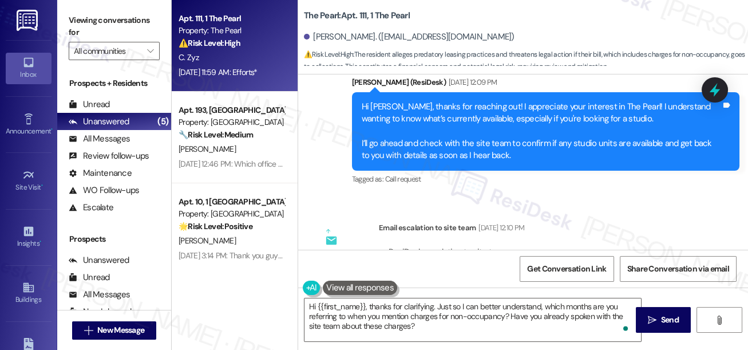
drag, startPoint x: 451, startPoint y: 210, endPoint x: 550, endPoint y: 210, distance: 99.0
click at [550, 246] on div "ResiDesk escalation to site team -> Risk Level: Low risk Topics: Studio Availab…" at bounding box center [541, 270] width 304 height 49
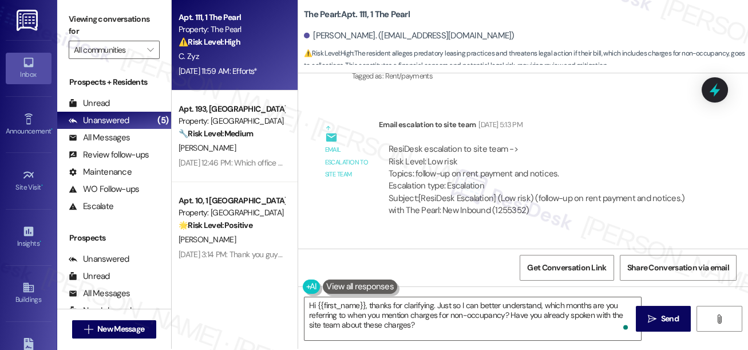
scroll to position [17423, 0]
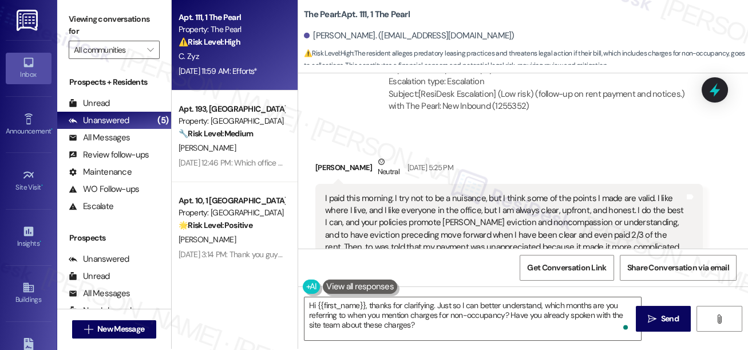
click at [374, 192] on div "I paid this morning. I try not to be a nuisance, but I think some of the points…" at bounding box center [504, 247] width 359 height 110
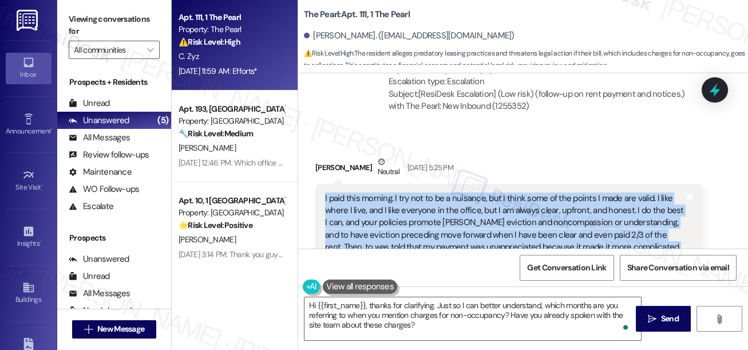
click at [374, 192] on div "I paid this morning. I try not to be a nuisance, but I think some of the points…" at bounding box center [504, 247] width 359 height 110
click at [445, 192] on div "I paid this morning. I try not to be a nuisance, but I think some of the points…" at bounding box center [504, 247] width 359 height 110
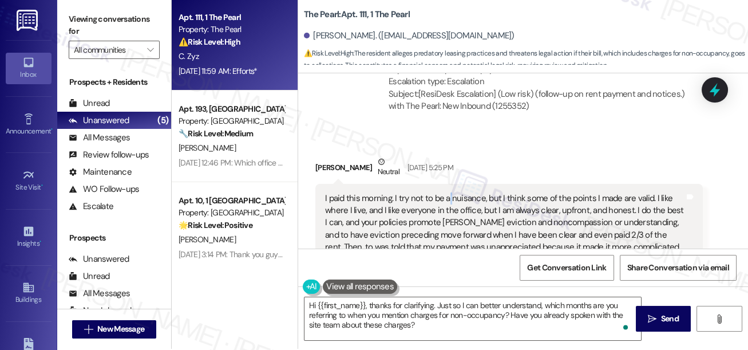
click at [445, 192] on div "I paid this morning. I try not to be a nuisance, but I think some of the points…" at bounding box center [504, 247] width 359 height 110
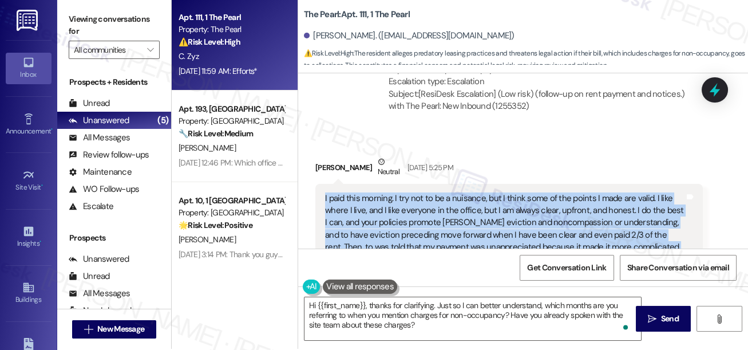
click at [445, 192] on div "I paid this morning. I try not to be a nuisance, but I think some of the points…" at bounding box center [504, 247] width 359 height 110
click at [524, 192] on div "I paid this morning. I try not to be a nuisance, but I think some of the points…" at bounding box center [504, 247] width 359 height 110
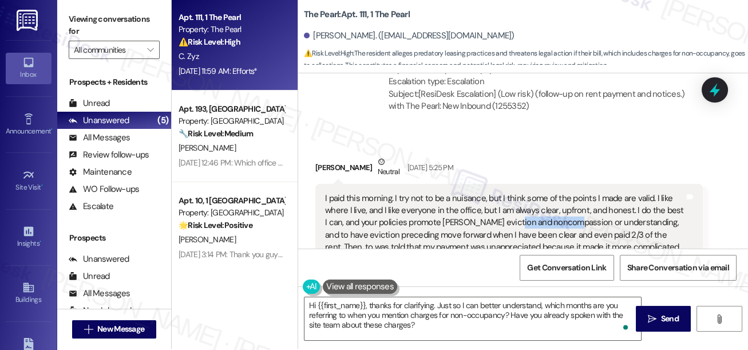
click at [524, 192] on div "I paid this morning. I try not to be a nuisance, but I think some of the points…" at bounding box center [504, 247] width 359 height 110
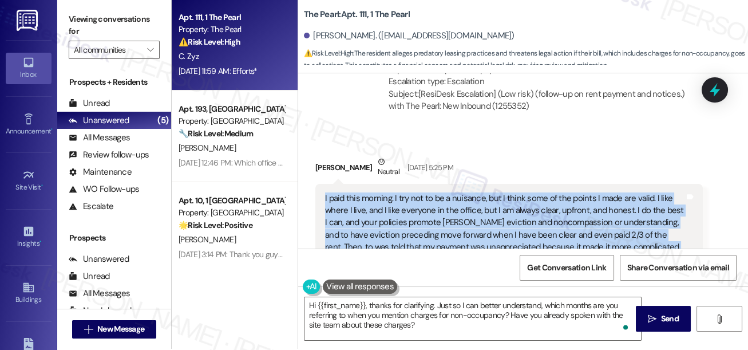
click at [524, 192] on div "I paid this morning. I try not to be a nuisance, but I think some of the points…" at bounding box center [504, 247] width 359 height 110
click at [418, 192] on div "I paid this morning. I try not to be a nuisance, but I think some of the points…" at bounding box center [504, 247] width 359 height 110
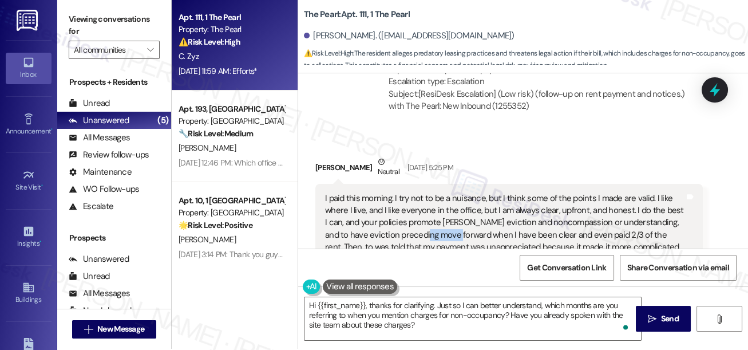
click at [418, 192] on div "I paid this morning. I try not to be a nuisance, but I think some of the points…" at bounding box center [504, 247] width 359 height 110
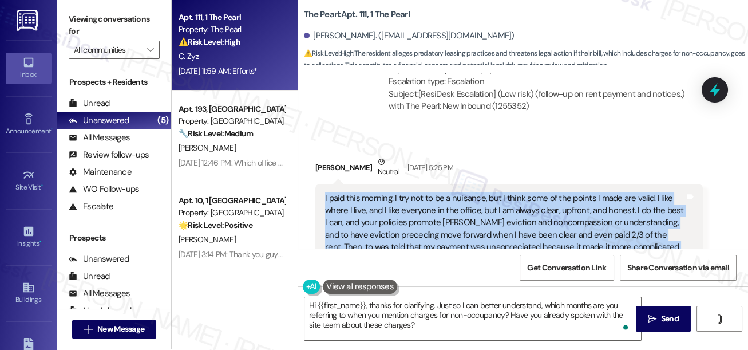
click at [418, 192] on div "I paid this morning. I try not to be a nuisance, but I think some of the points…" at bounding box center [504, 247] width 359 height 110
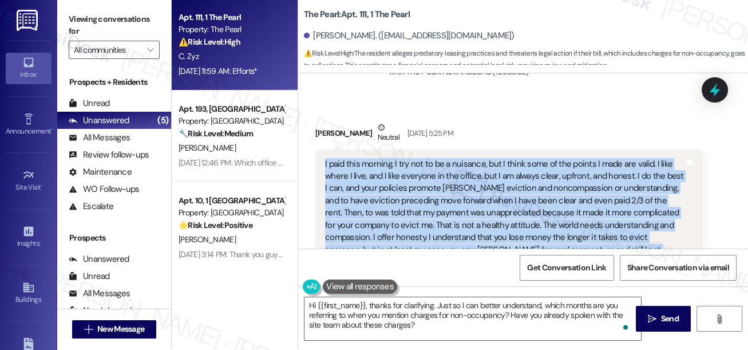
scroll to position [17475, 0]
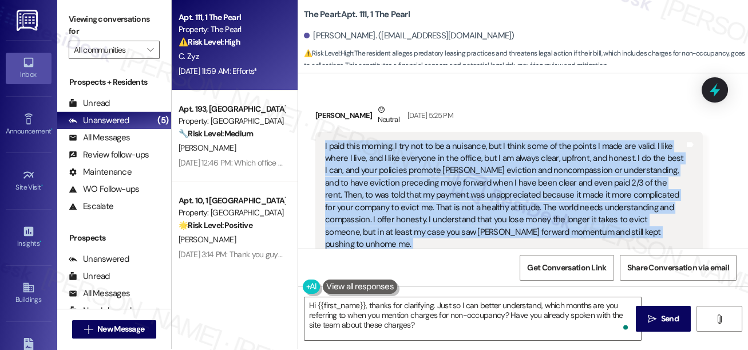
click at [347, 140] on div "I paid this morning. I try not to be a nuisance, but I think some of the points…" at bounding box center [504, 195] width 359 height 110
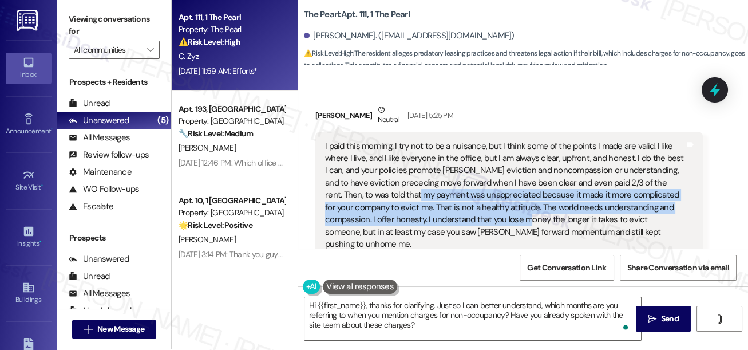
drag, startPoint x: 403, startPoint y: 140, endPoint x: 557, endPoint y: 160, distance: 155.3
click at [557, 160] on div "I paid this morning. I try not to be a nuisance, but I think some of the points…" at bounding box center [504, 195] width 359 height 110
click at [484, 158] on div "I paid this morning. I try not to be a nuisance, but I think some of the points…" at bounding box center [504, 195] width 359 height 110
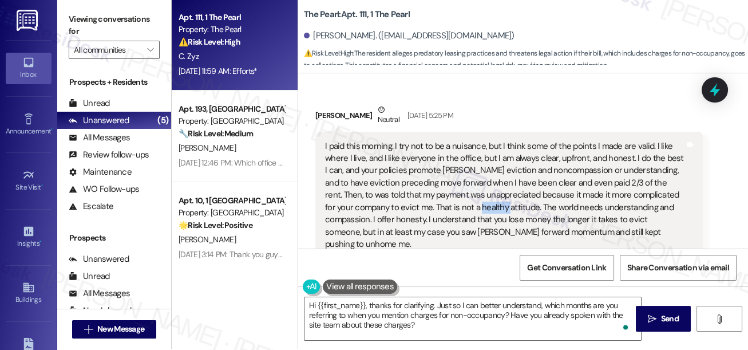
click at [484, 158] on div "I paid this morning. I try not to be a nuisance, but I think some of the points…" at bounding box center [504, 195] width 359 height 110
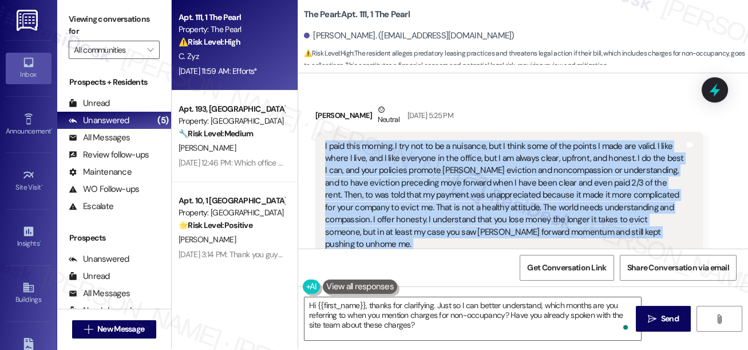
click at [484, 158] on div "I paid this morning. I try not to be a nuisance, but I think some of the points…" at bounding box center [504, 195] width 359 height 110
click at [554, 152] on div "I paid this morning. I try not to be a nuisance, but I think some of the points…" at bounding box center [504, 195] width 359 height 110
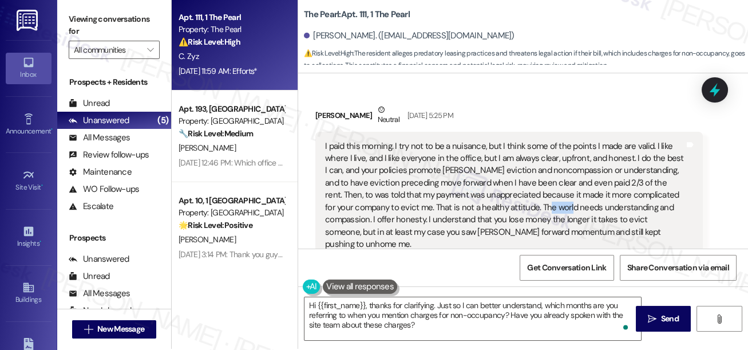
click at [554, 152] on div "I paid this morning. I try not to be a nuisance, but I think some of the points…" at bounding box center [504, 195] width 359 height 110
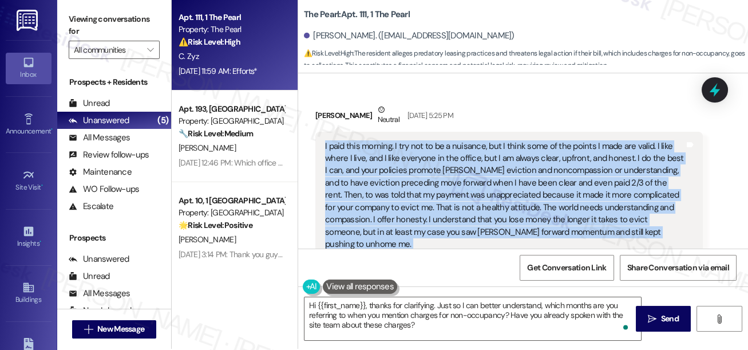
click at [554, 152] on div "I paid this morning. I try not to be a nuisance, but I think some of the points…" at bounding box center [504, 195] width 359 height 110
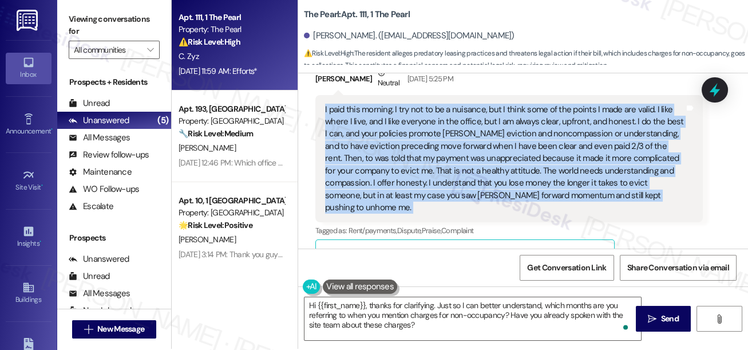
scroll to position [17527, 0]
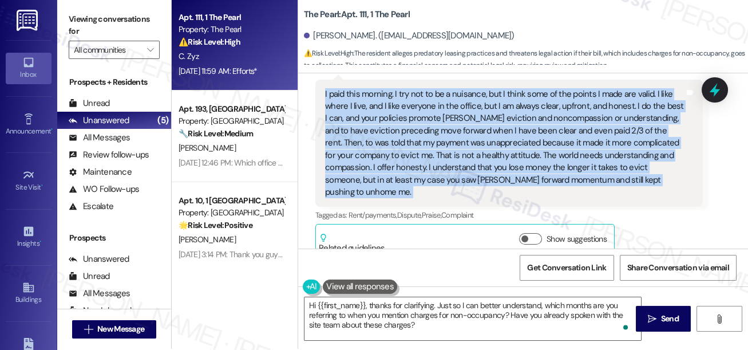
click at [415, 113] on div "I paid this morning. I try not to be a nuisance, but I think some of the points…" at bounding box center [504, 143] width 359 height 110
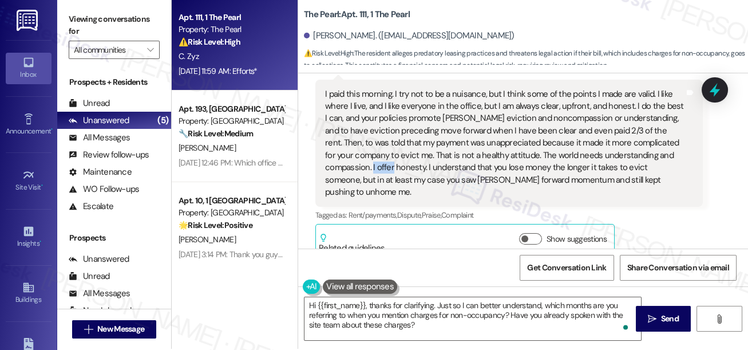
click at [415, 113] on div "I paid this morning. I try not to be a nuisance, but I think some of the points…" at bounding box center [504, 143] width 359 height 110
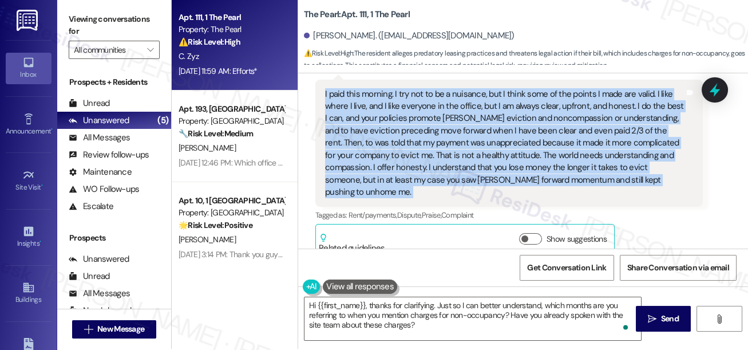
click at [415, 113] on div "I paid this morning. I try not to be a nuisance, but I think some of the points…" at bounding box center [504, 143] width 359 height 110
click at [479, 125] on div "I paid this morning. I try not to be a nuisance, but I think some of the points…" at bounding box center [504, 143] width 359 height 110
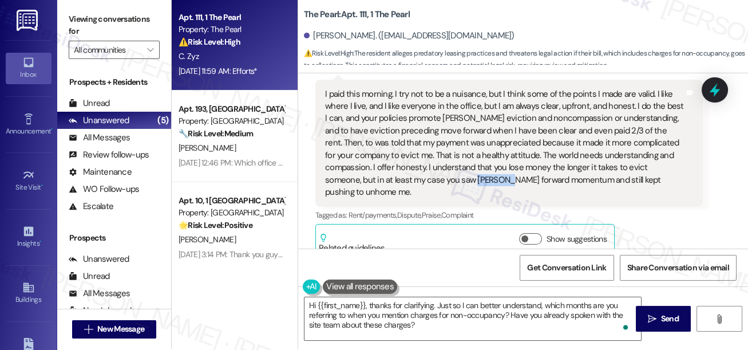
click at [479, 125] on div "I paid this morning. I try not to be a nuisance, but I think some of the points…" at bounding box center [504, 143] width 359 height 110
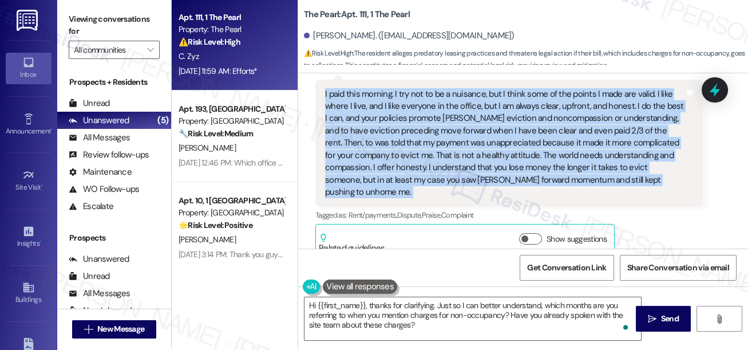
click at [479, 125] on div "I paid this morning. I try not to be a nuisance, but I think some of the points…" at bounding box center [504, 143] width 359 height 110
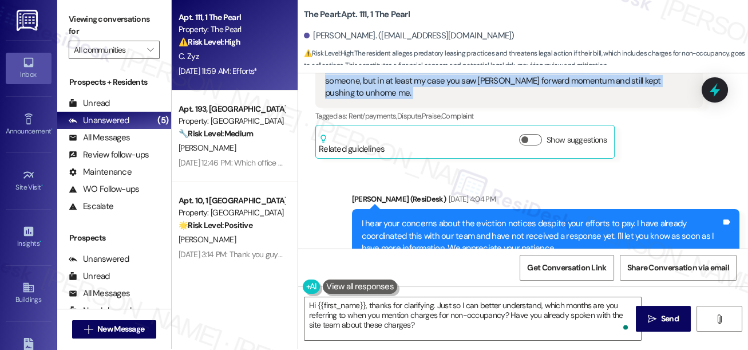
scroll to position [17631, 0]
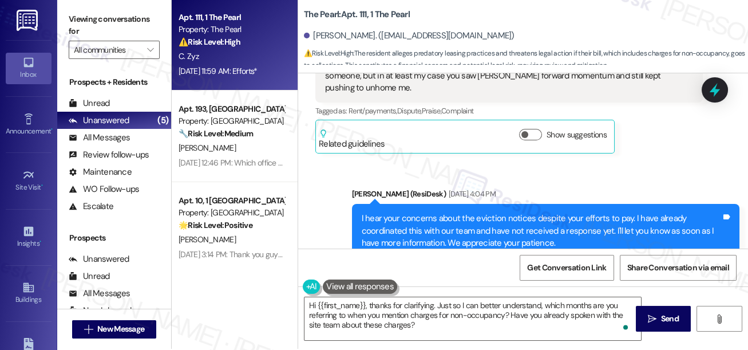
click at [427, 212] on div "I hear your concerns about the eviction notices despite your efforts to pay. I …" at bounding box center [541, 230] width 359 height 37
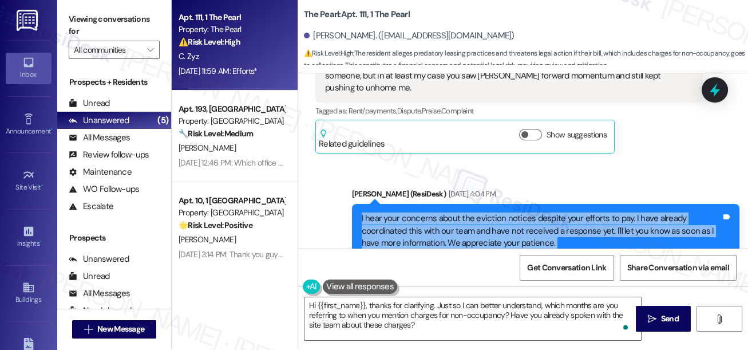
click at [427, 212] on div "I hear your concerns about the eviction notices despite your efforts to pay. I …" at bounding box center [541, 230] width 359 height 37
click at [609, 212] on div "I hear your concerns about the eviction notices despite your efforts to pay. I …" at bounding box center [541, 230] width 359 height 37
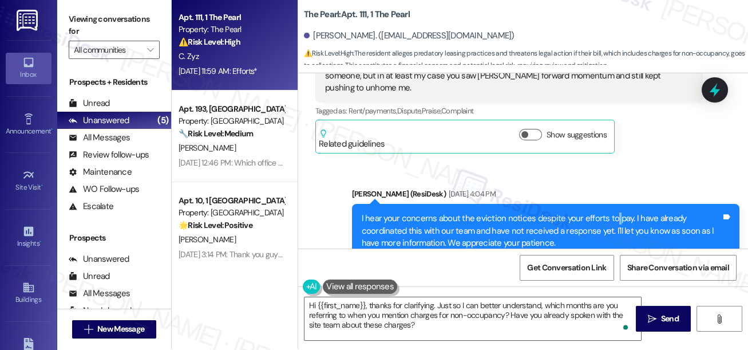
click at [609, 212] on div "I hear your concerns about the eviction notices despite your efforts to pay. I …" at bounding box center [541, 230] width 359 height 37
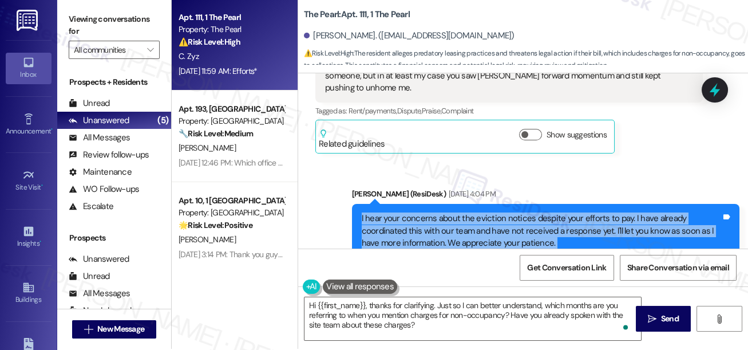
click at [609, 212] on div "I hear your concerns about the eviction notices despite your efforts to pay. I …" at bounding box center [541, 230] width 359 height 37
click at [472, 212] on div "I hear your concerns about the eviction notices despite your efforts to pay. I …" at bounding box center [541, 230] width 359 height 37
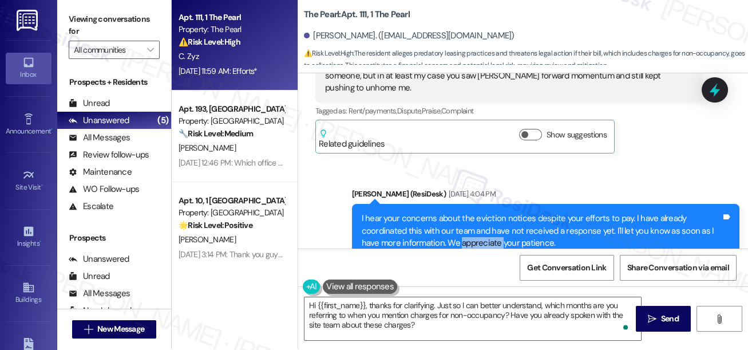
click at [472, 212] on div "I hear your concerns about the eviction notices despite your efforts to pay. I …" at bounding box center [541, 230] width 359 height 37
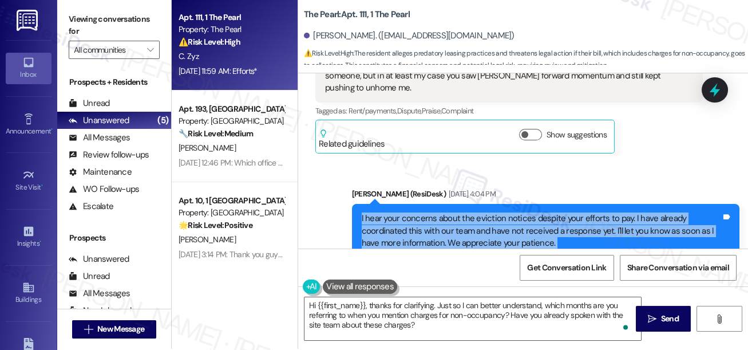
click at [472, 212] on div "I hear your concerns about the eviction notices despite your efforts to pay. I …" at bounding box center [541, 230] width 359 height 37
click at [557, 212] on div "I hear your concerns about the eviction notices despite your efforts to pay. I …" at bounding box center [541, 230] width 359 height 37
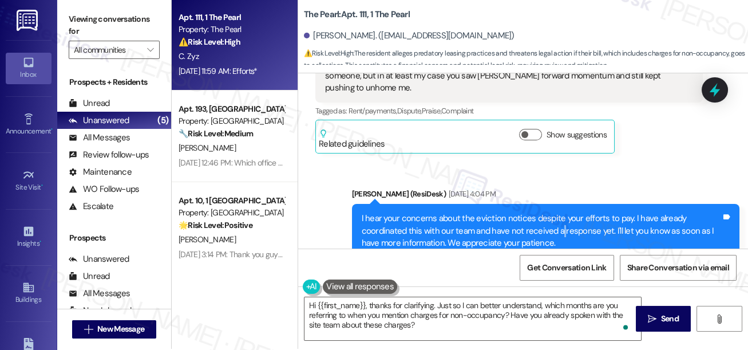
click at [557, 212] on div "I hear your concerns about the eviction notices despite your efforts to pay. I …" at bounding box center [541, 230] width 359 height 37
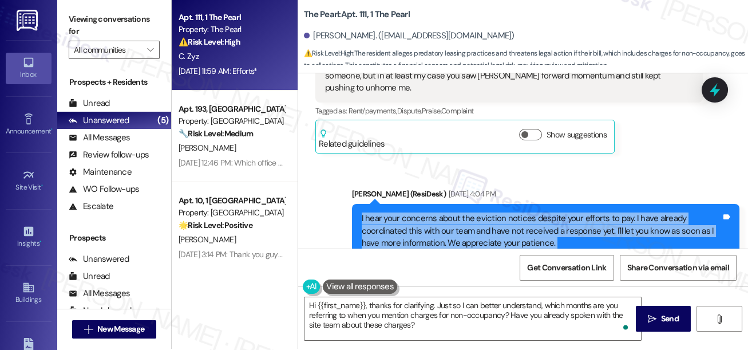
click at [557, 212] on div "I hear your concerns about the eviction notices despite your efforts to pay. I …" at bounding box center [541, 230] width 359 height 37
click at [575, 212] on div "I hear your concerns about the eviction notices despite your efforts to pay. I …" at bounding box center [541, 230] width 359 height 37
click at [479, 212] on div "I hear your concerns about the eviction notices despite your efforts to pay. I …" at bounding box center [541, 230] width 359 height 37
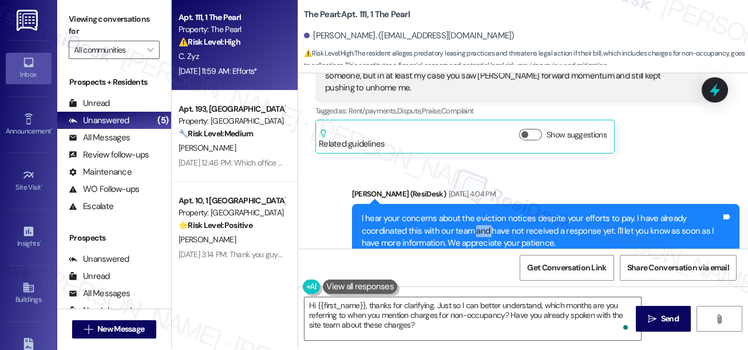
click at [479, 212] on div "I hear your concerns about the eviction notices despite your efforts to pay. I …" at bounding box center [541, 230] width 359 height 37
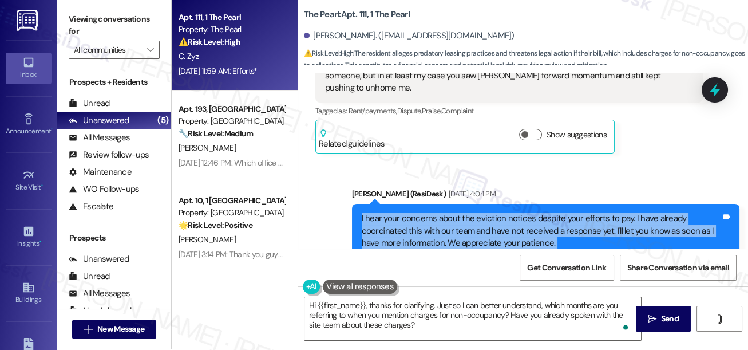
click at [479, 212] on div "I hear your concerns about the eviction notices despite your efforts to pay. I …" at bounding box center [541, 230] width 359 height 37
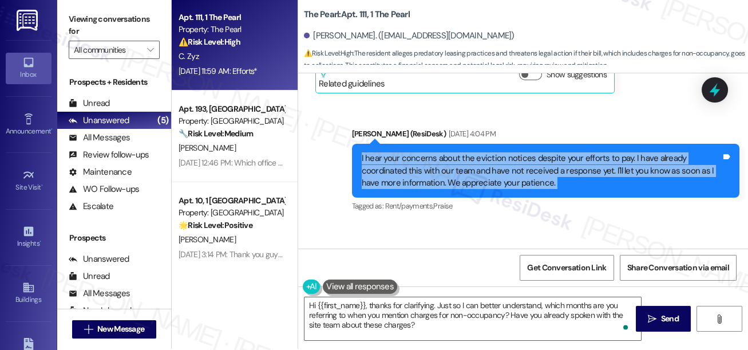
scroll to position [17735, 0]
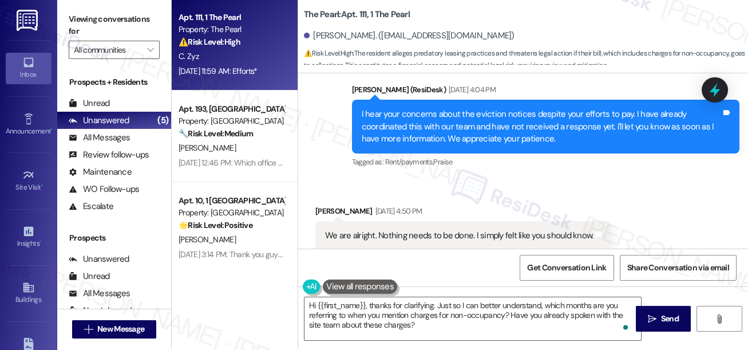
click at [429, 229] on div "We are alright. Nothing needs to be done. I simply felt like you should know." at bounding box center [459, 235] width 268 height 12
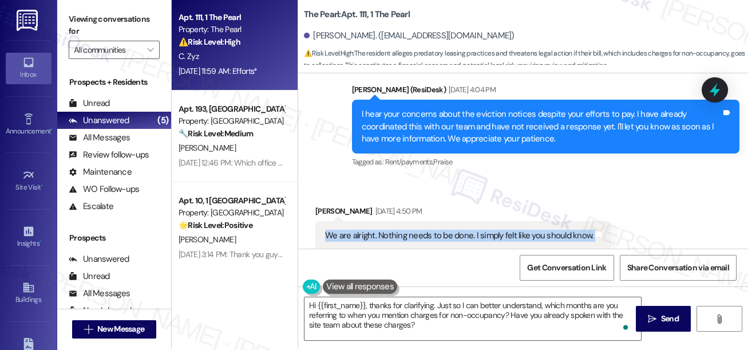
click at [429, 229] on div "We are alright. Nothing needs to be done. I simply felt like you should know." at bounding box center [459, 235] width 268 height 12
click at [518, 229] on div "We are alright. Nothing needs to be done. I simply felt like you should know." at bounding box center [459, 235] width 268 height 12
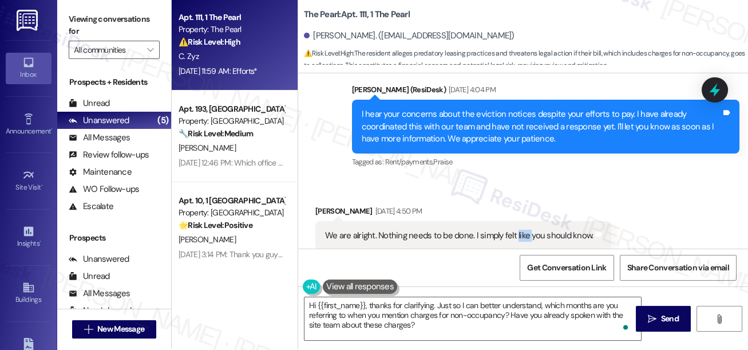
click at [518, 229] on div "We are alright. Nothing needs to be done. I simply felt like you should know." at bounding box center [459, 235] width 268 height 12
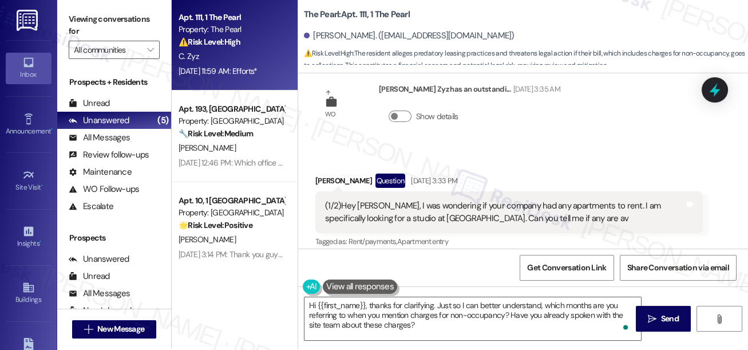
scroll to position [18567, 0]
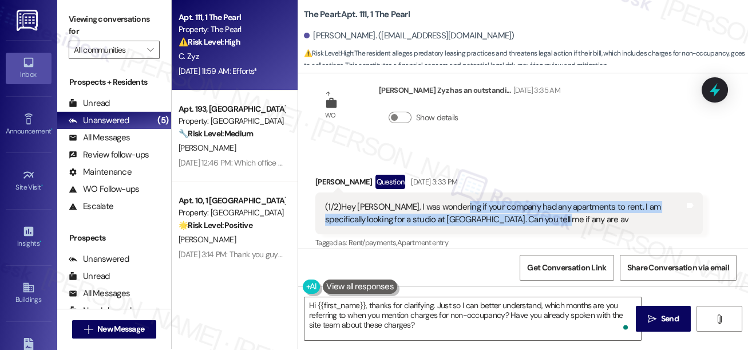
drag, startPoint x: 446, startPoint y: 139, endPoint x: 555, endPoint y: 152, distance: 109.5
click at [555, 201] on div "(1/2)Hey [PERSON_NAME], I was wondering if your company had any apartments to r…" at bounding box center [504, 213] width 359 height 25
drag, startPoint x: 570, startPoint y: 151, endPoint x: 422, endPoint y: 141, distance: 148.0
click at [422, 201] on div "(1/2)Hey [PERSON_NAME], I was wondering if your company had any apartments to r…" at bounding box center [504, 213] width 359 height 25
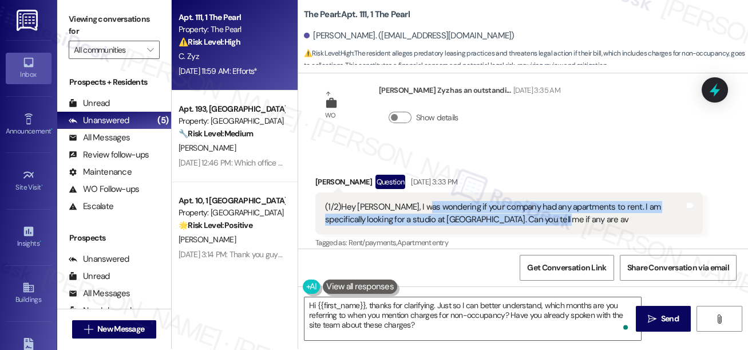
click at [422, 201] on div "(1/2)Hey [PERSON_NAME], I was wondering if your company had any apartments to r…" at bounding box center [504, 213] width 359 height 25
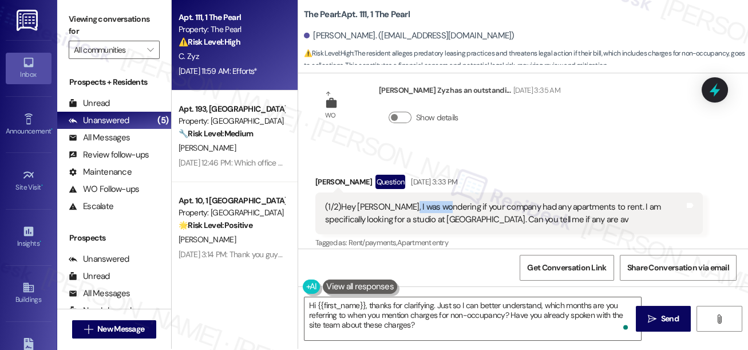
click at [422, 201] on div "(1/2)Hey [PERSON_NAME], I was wondering if your company had any apartments to r…" at bounding box center [504, 213] width 359 height 25
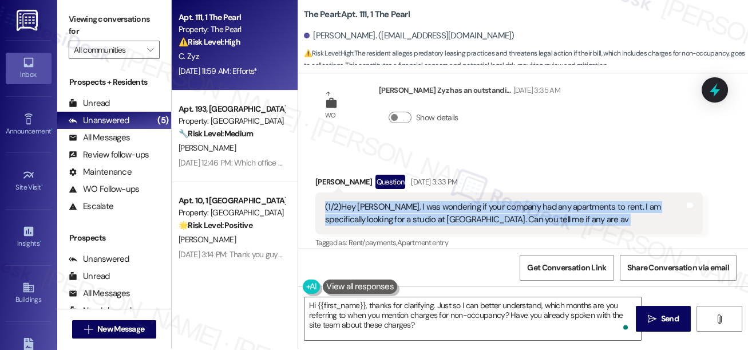
click at [422, 201] on div "(1/2)Hey [PERSON_NAME], I was wondering if your company had any apartments to r…" at bounding box center [504, 213] width 359 height 25
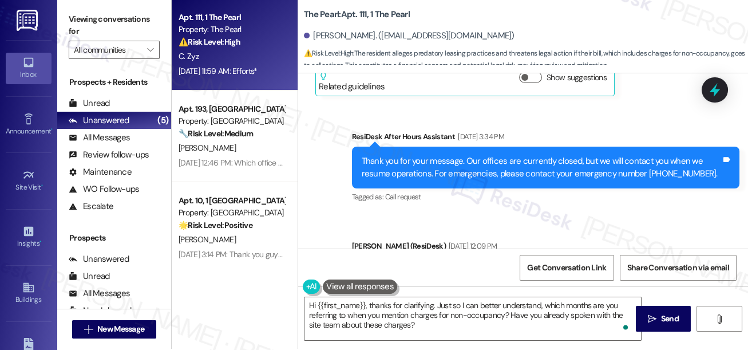
scroll to position [18931, 0]
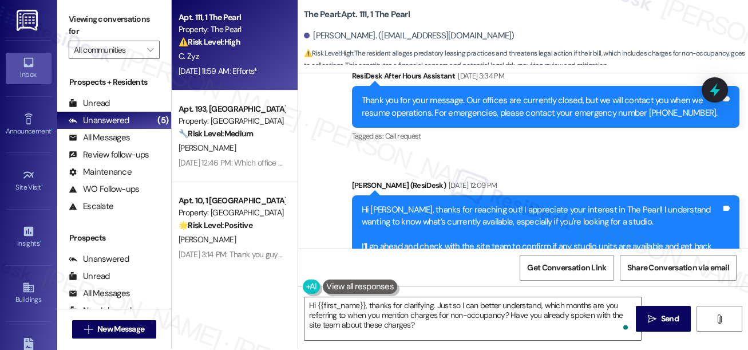
click at [447, 204] on div "Hi [PERSON_NAME], thanks for reaching out! I appreciate your interest in The Pe…" at bounding box center [541, 234] width 359 height 61
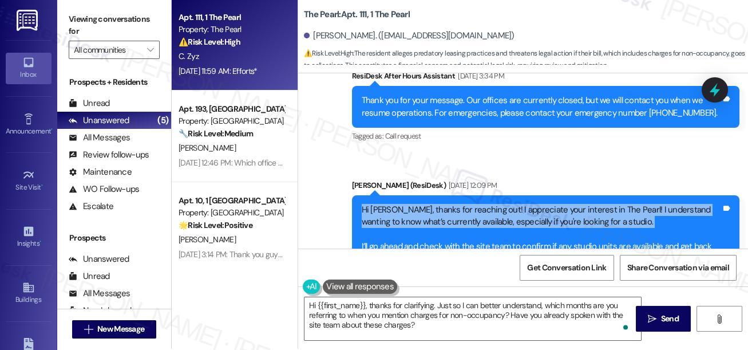
click at [447, 204] on div "Hi [PERSON_NAME], thanks for reaching out! I appreciate your interest in The Pe…" at bounding box center [541, 234] width 359 height 61
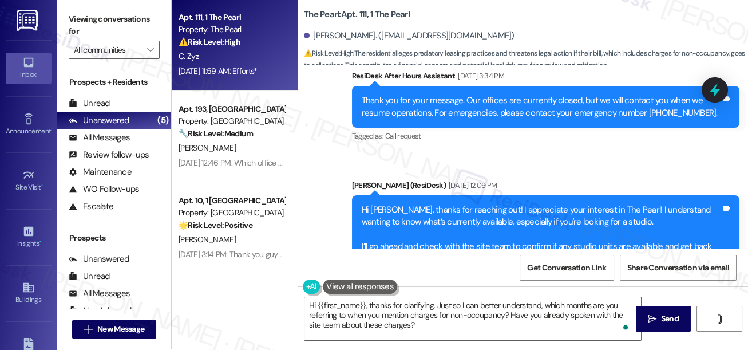
click at [444, 204] on div "Hi [PERSON_NAME], thanks for reaching out! I appreciate your interest in The Pe…" at bounding box center [541, 234] width 359 height 61
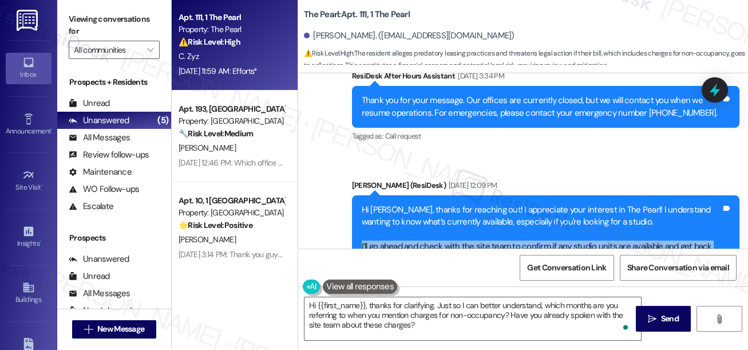
click at [444, 204] on div "Hi [PERSON_NAME], thanks for reaching out! I appreciate your interest in The Pe…" at bounding box center [541, 234] width 359 height 61
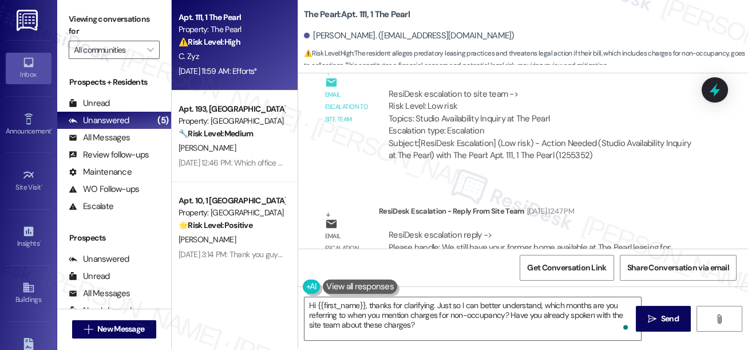
scroll to position [19244, 0]
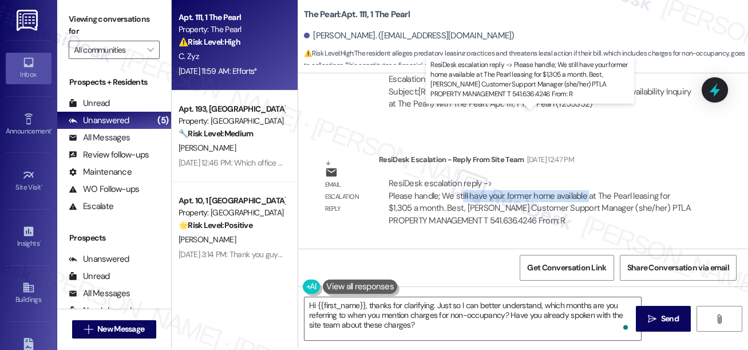
drag, startPoint x: 460, startPoint y: 133, endPoint x: 585, endPoint y: 132, distance: 125.3
click at [585, 177] on div "ResiDesk escalation reply -> Please handle; We still have your former home avai…" at bounding box center [540, 201] width 302 height 48
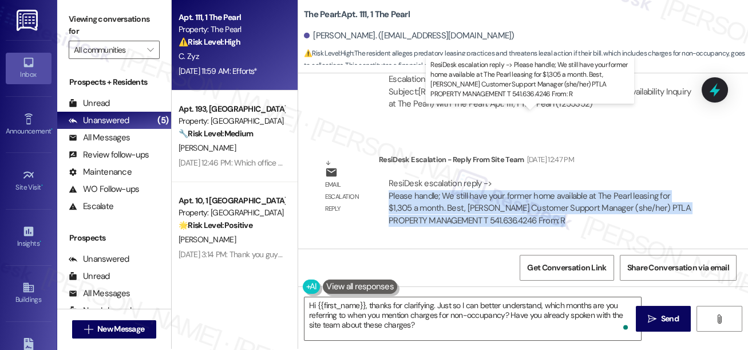
click at [585, 177] on div "ResiDesk escalation reply -> Please handle; We still have your former home avai…" at bounding box center [540, 201] width 302 height 48
click at [415, 177] on div "ResiDesk escalation reply -> Please handle; We still have your former home avai…" at bounding box center [540, 201] width 302 height 48
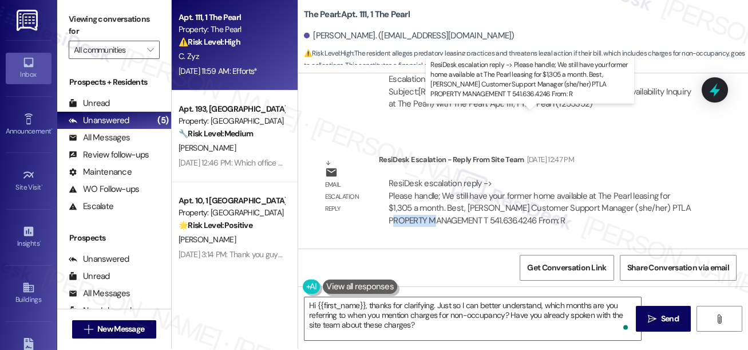
click at [415, 177] on div "ResiDesk escalation reply -> Please handle; We still have your former home avai…" at bounding box center [540, 201] width 302 height 48
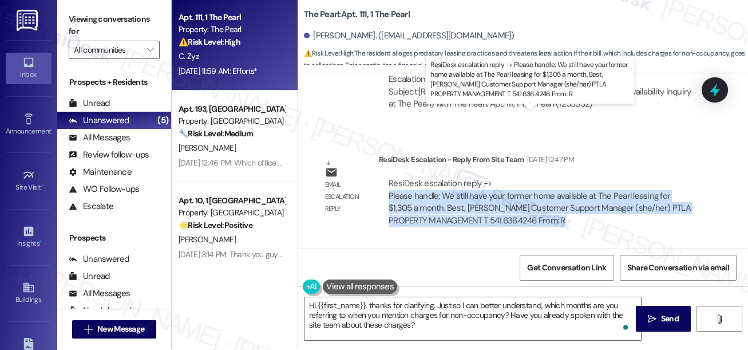
click at [415, 177] on div "ResiDesk escalation reply -> Please handle; We still have your former home avai…" at bounding box center [540, 201] width 302 height 48
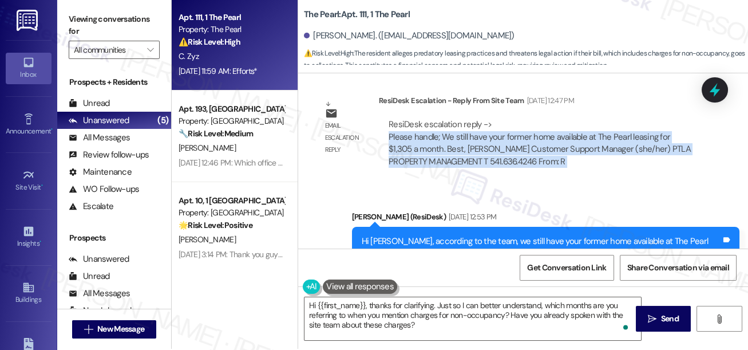
scroll to position [19348, 0]
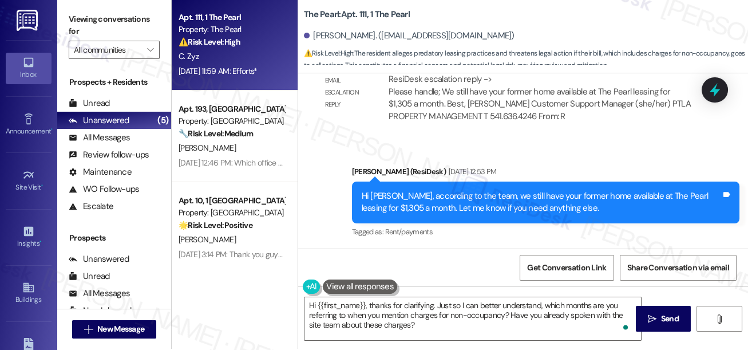
click at [438, 190] on div "Hi [PERSON_NAME], according to the team, we still have your former home availab…" at bounding box center [541, 202] width 359 height 25
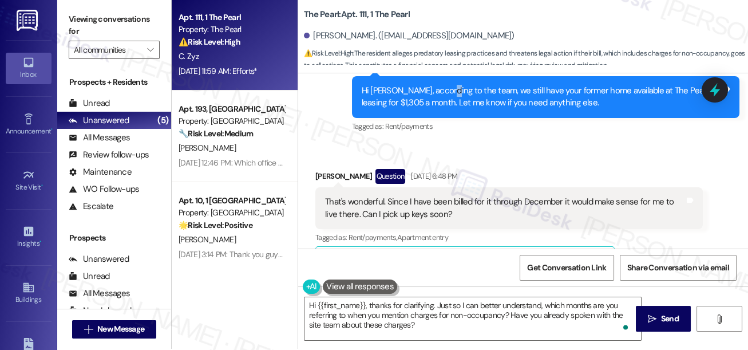
scroll to position [19452, 0]
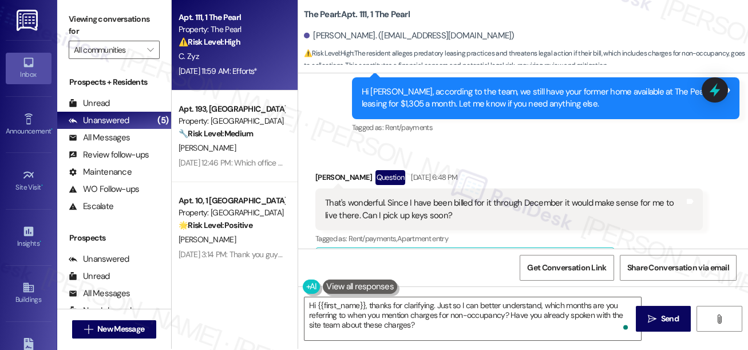
click at [447, 197] on div "That's wonderful. Since I have been billed for it through December it would mak…" at bounding box center [504, 209] width 359 height 25
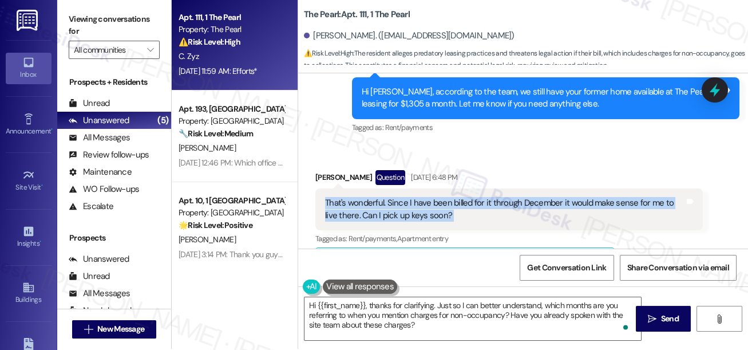
click at [447, 197] on div "That's wonderful. Since I have been billed for it through December it would mak…" at bounding box center [504, 209] width 359 height 25
click at [441, 197] on div "That's wonderful. Since I have been billed for it through December it would mak…" at bounding box center [504, 209] width 359 height 25
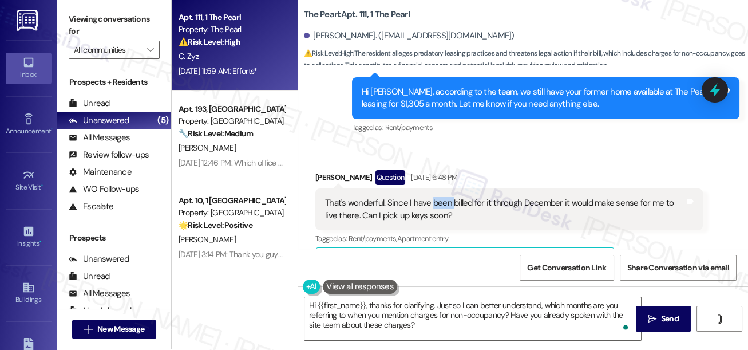
click at [441, 197] on div "That's wonderful. Since I have been billed for it through December it would mak…" at bounding box center [504, 209] width 359 height 25
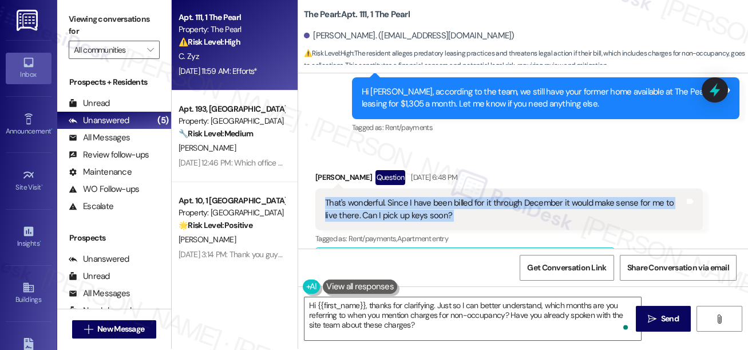
click at [441, 197] on div "That's wonderful. Since I have been billed for it through December it would mak…" at bounding box center [504, 209] width 359 height 25
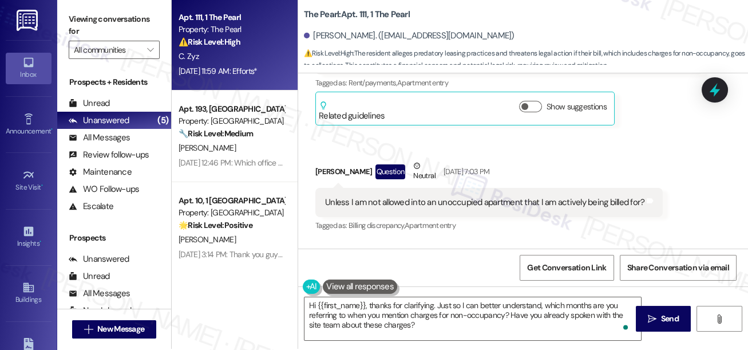
scroll to position [19608, 0]
click at [414, 196] on div "Unless I am not allowed into an unoccupied apartment that I am actively being b…" at bounding box center [484, 202] width 319 height 12
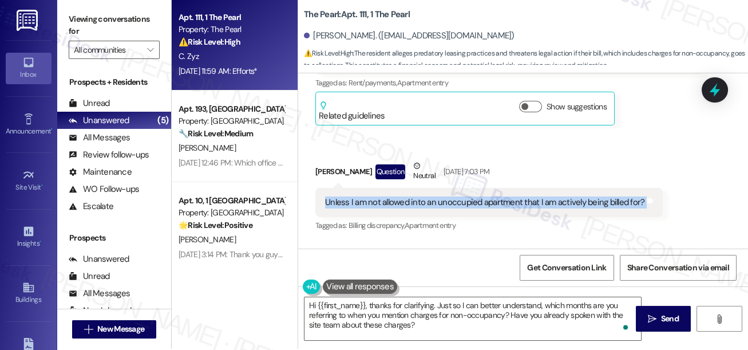
click at [414, 196] on div "Unless I am not allowed into an unoccupied apartment that I am actively being b…" at bounding box center [484, 202] width 319 height 12
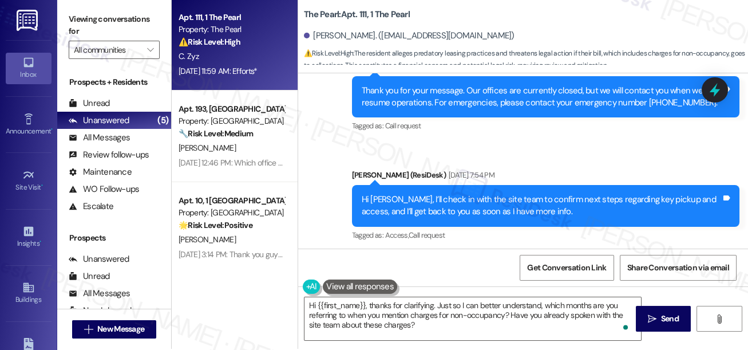
scroll to position [19920, 0]
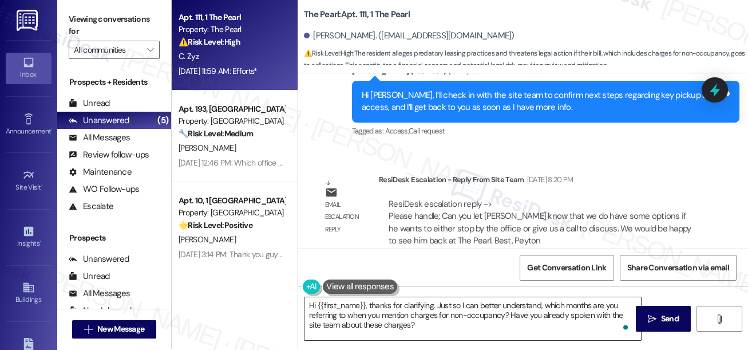
click at [515, 329] on textarea "Hi {{first_name}}, thanks for clarifying. Just so I can better understand, whic…" at bounding box center [472, 318] width 336 height 43
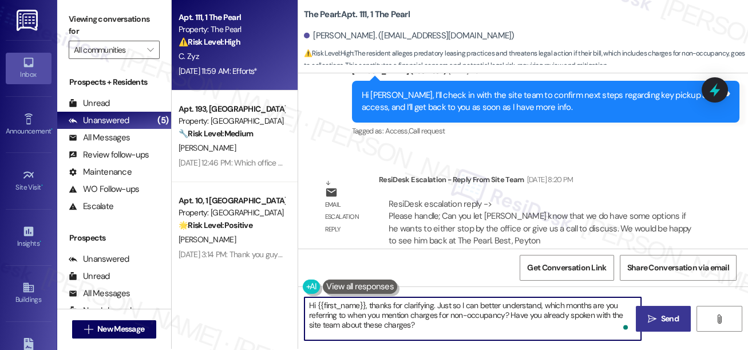
click at [650, 308] on button " Send" at bounding box center [664, 319] width 56 height 26
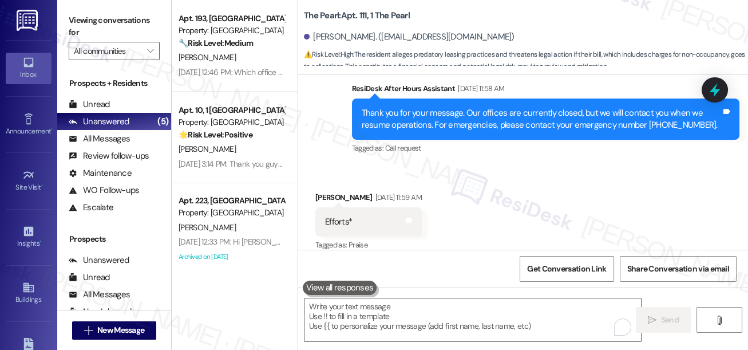
scroll to position [21153, 0]
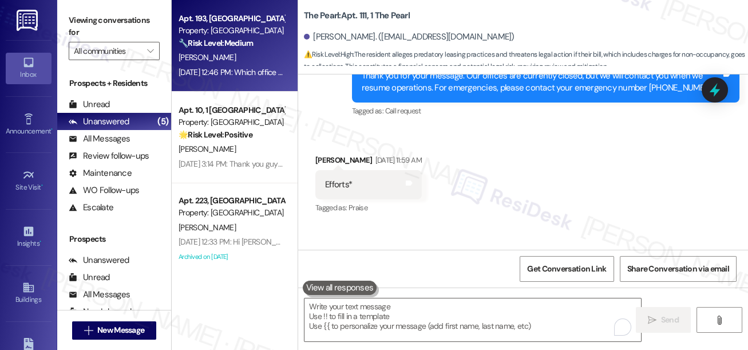
click at [239, 70] on div "[DATE] 12:46 PM: Which office do I stop by? [DATE] 12:46 PM: Which office do I …" at bounding box center [250, 72] width 142 height 10
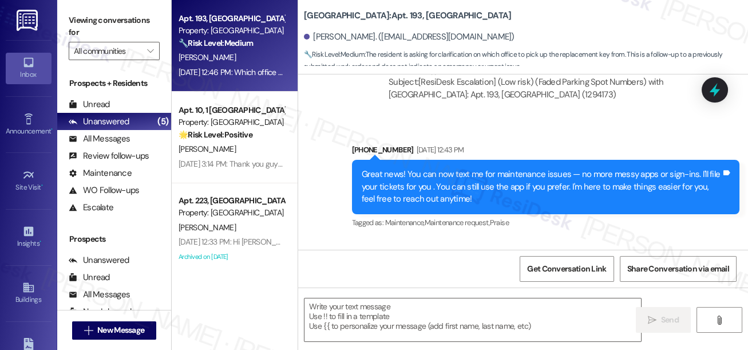
type textarea "Fetching suggested responses. Please feel free to read through the conversation…"
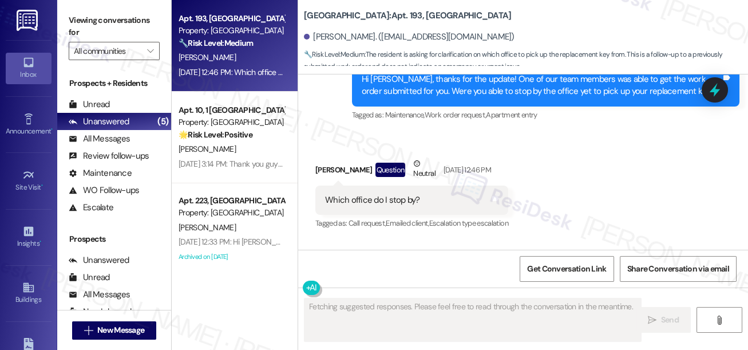
scroll to position [5310, 0]
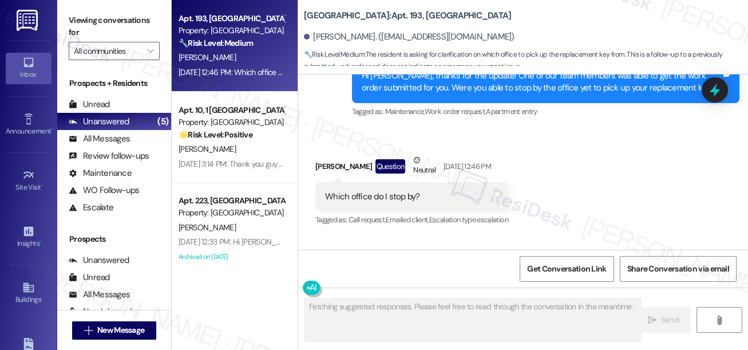
click at [403, 203] on div "Which office do I stop by?" at bounding box center [372, 197] width 95 height 12
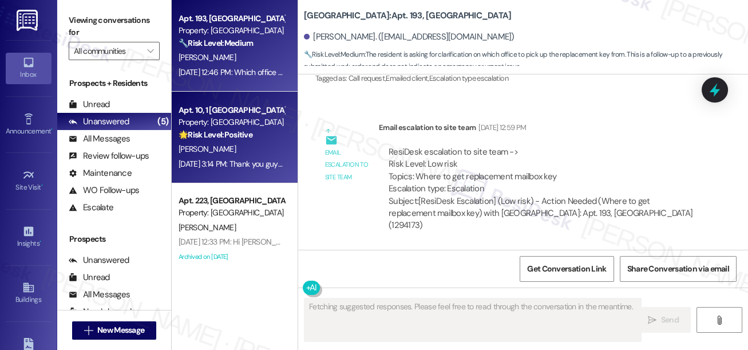
click at [250, 154] on div "[PERSON_NAME]" at bounding box center [231, 149] width 108 height 14
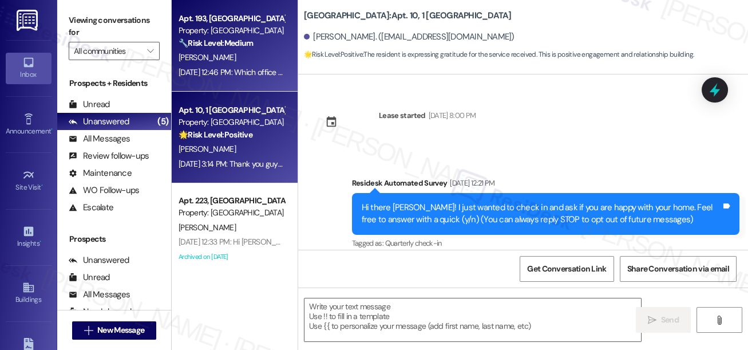
scroll to position [4484, 0]
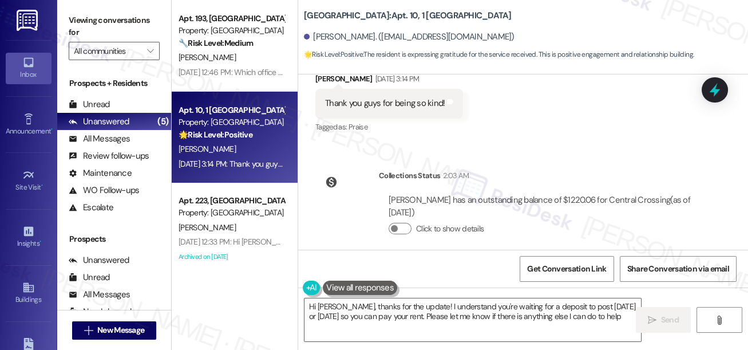
type textarea "Hi [PERSON_NAME], thanks for the update! I understand you're waiting for a depo…"
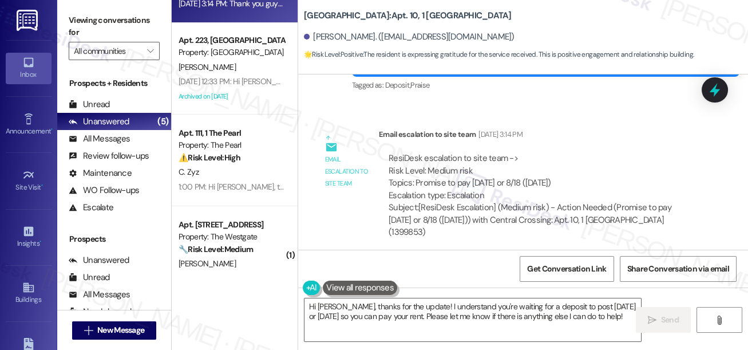
scroll to position [280, 0]
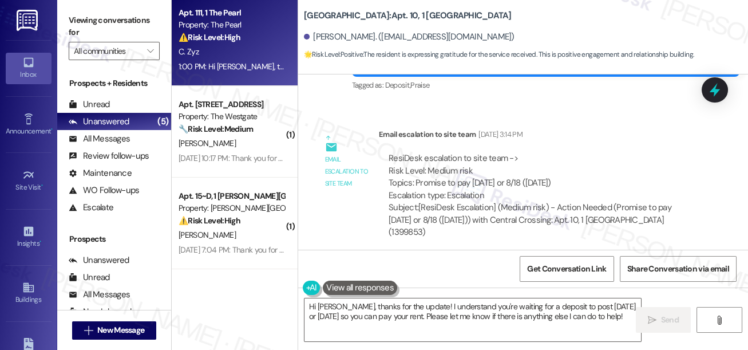
click at [241, 60] on div "1:00 PM: Hi [PERSON_NAME], thanks for clarifying. Just so I can better understa…" at bounding box center [231, 67] width 108 height 14
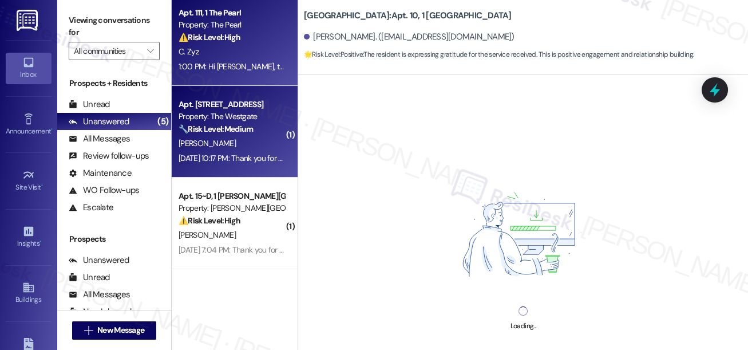
click at [236, 149] on div "[PERSON_NAME]" at bounding box center [231, 143] width 108 height 14
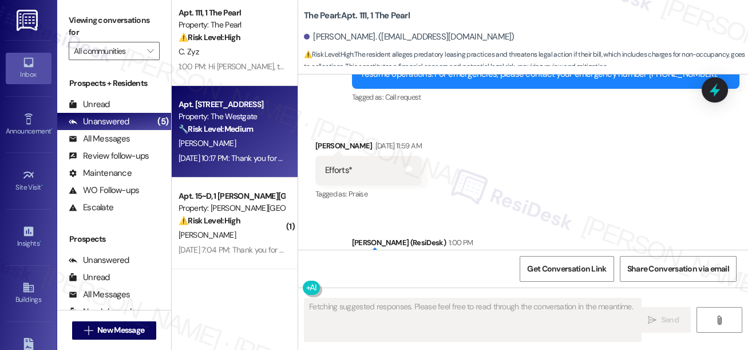
scroll to position [21030, 0]
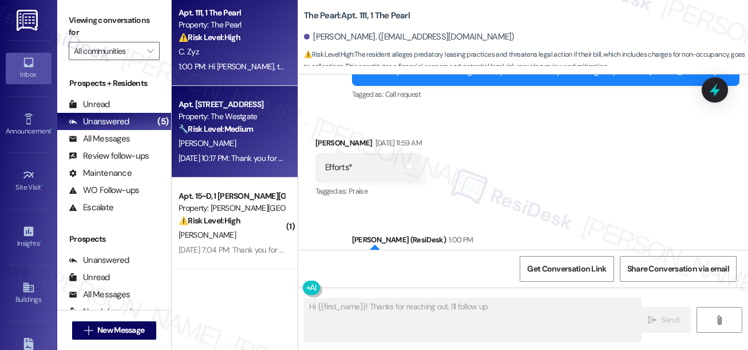
type textarea "Hi {{first_name}}! Thanks for reaching out. I'll follow up with"
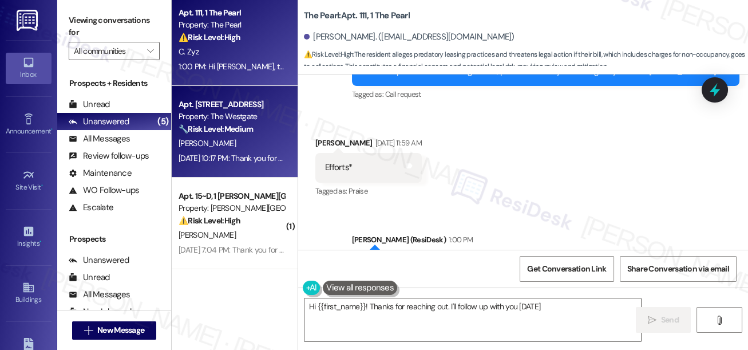
click at [244, 73] on div "Apt. 111, 1 The Pearl Property: The Pearl ⚠️ Risk Level: High The resident alle…" at bounding box center [235, 40] width 126 height 92
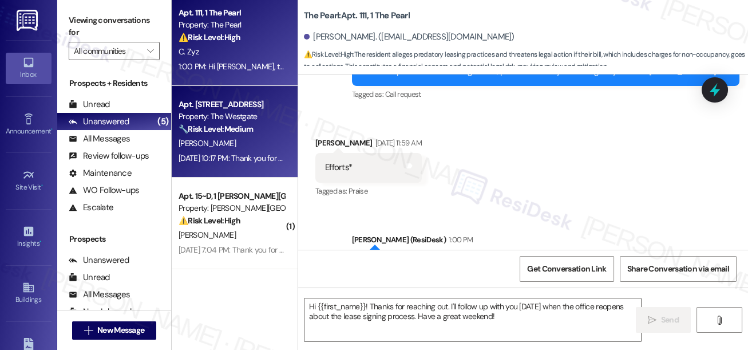
type textarea "Fetching suggested responses. Please feel free to read through the conversation…"
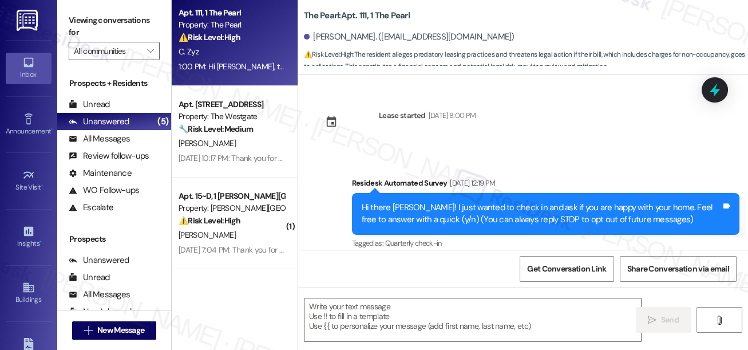
type textarea "Fetching suggested responses. Please feel free to read through the conversation…"
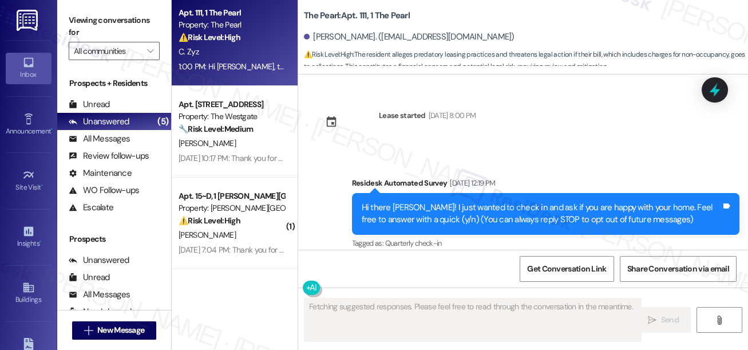
scroll to position [20908, 0]
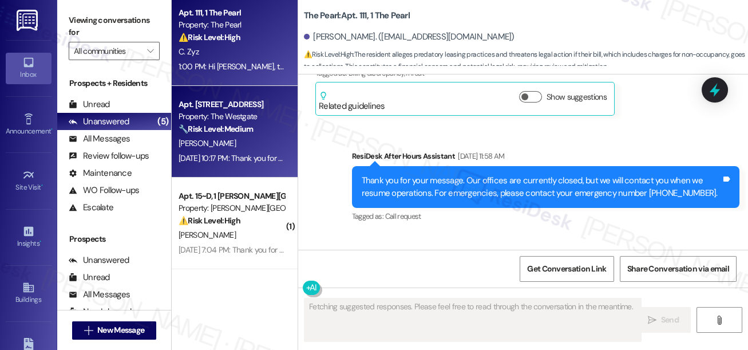
click at [247, 134] on div "Apt. 601, 1 The Westgate Property: The Westgate 🔧 Risk Level: Medium The reside…" at bounding box center [231, 116] width 108 height 39
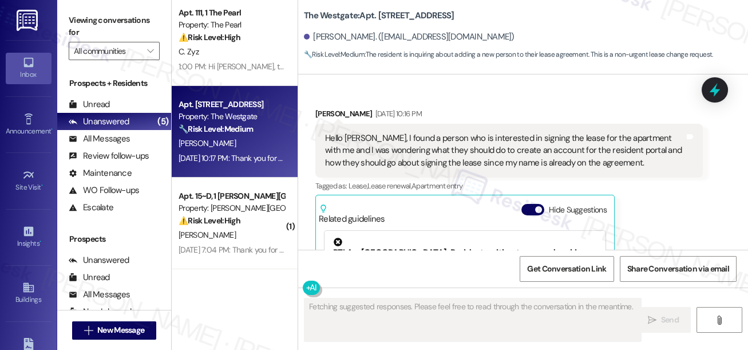
scroll to position [2037, 0]
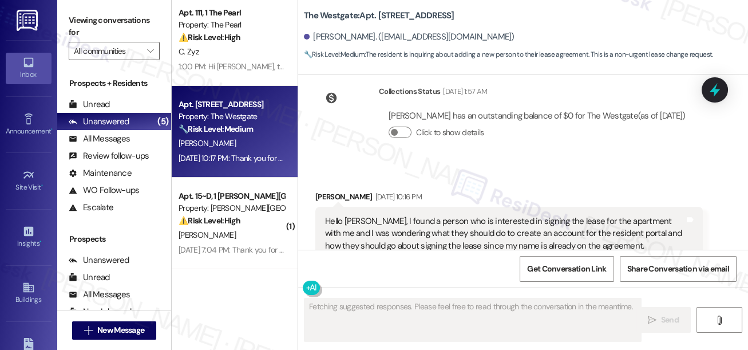
click at [384, 217] on div "Hello [PERSON_NAME], I found a person who is interested in signing the lease fo…" at bounding box center [504, 233] width 359 height 37
click at [385, 218] on div "Hello [PERSON_NAME], I found a person who is interested in signing the lease fo…" at bounding box center [504, 233] width 359 height 37
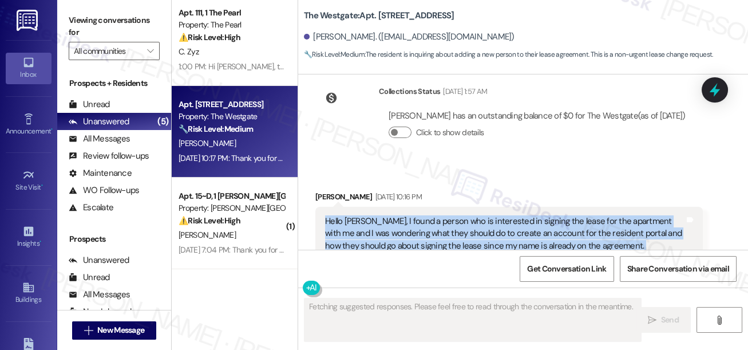
click at [385, 217] on div "Hello [PERSON_NAME], I found a person who is interested in signing the lease fo…" at bounding box center [504, 233] width 359 height 37
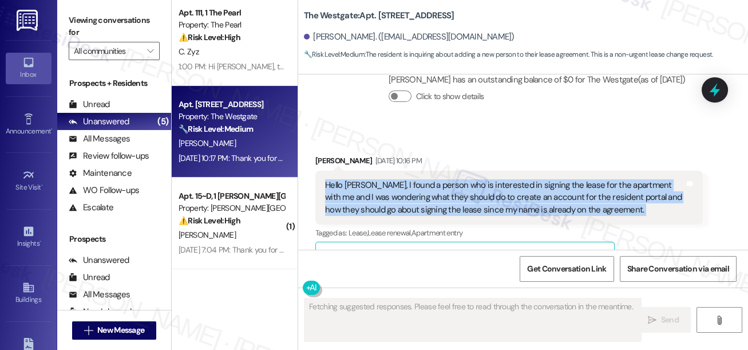
scroll to position [2089, 0]
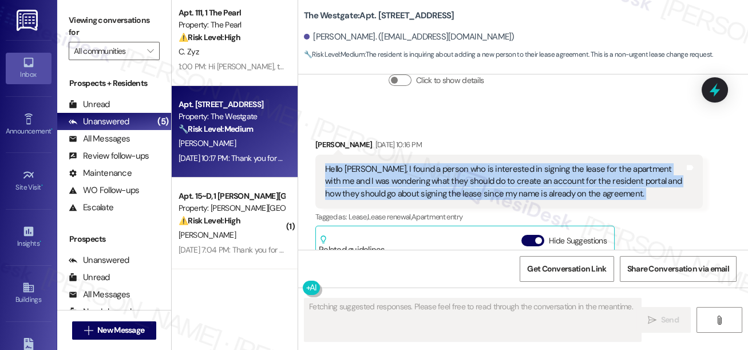
click at [525, 177] on div "Hello [PERSON_NAME], I found a person who is interested in signing the lease fo…" at bounding box center [504, 181] width 359 height 37
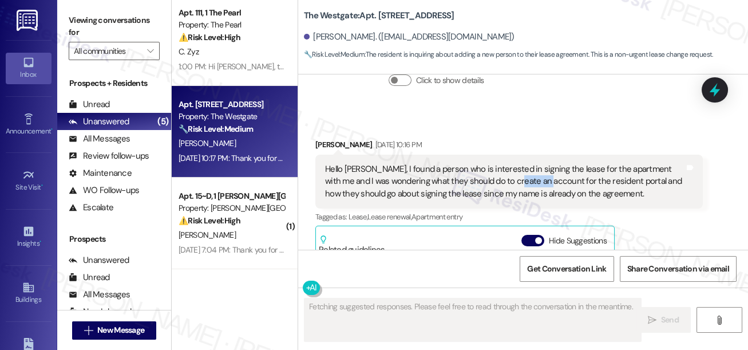
click at [525, 177] on div "Hello [PERSON_NAME], I found a person who is interested in signing the lease fo…" at bounding box center [504, 181] width 359 height 37
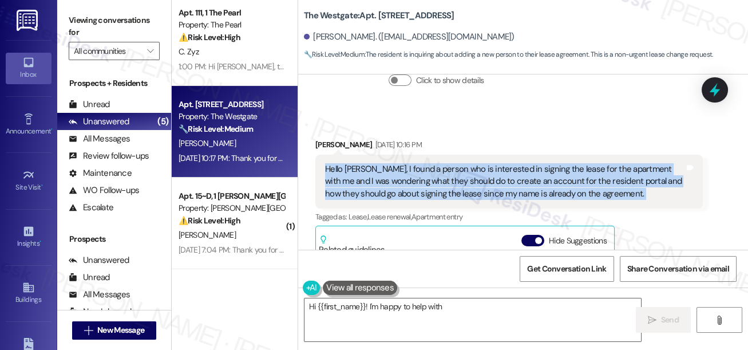
click at [525, 177] on div "Hello [PERSON_NAME], I found a person who is interested in signing the lease fo…" at bounding box center [504, 181] width 359 height 37
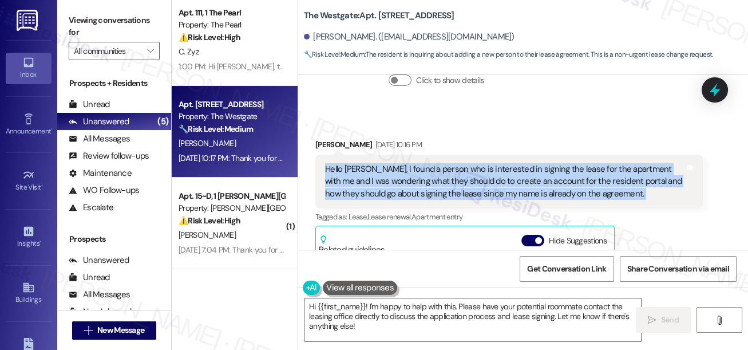
click at [425, 179] on div "Hello [PERSON_NAME], I found a person who is interested in signing the lease fo…" at bounding box center [504, 181] width 359 height 37
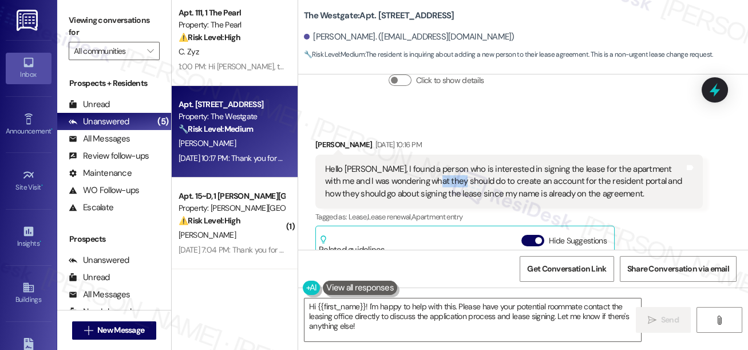
click at [425, 179] on div "Hello [PERSON_NAME], I found a person who is interested in signing the lease fo…" at bounding box center [504, 181] width 359 height 37
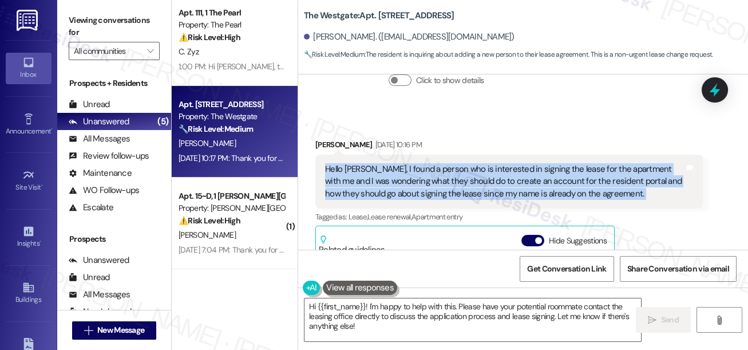
click at [425, 179] on div "Hello [PERSON_NAME], I found a person who is interested in signing the lease fo…" at bounding box center [504, 181] width 359 height 37
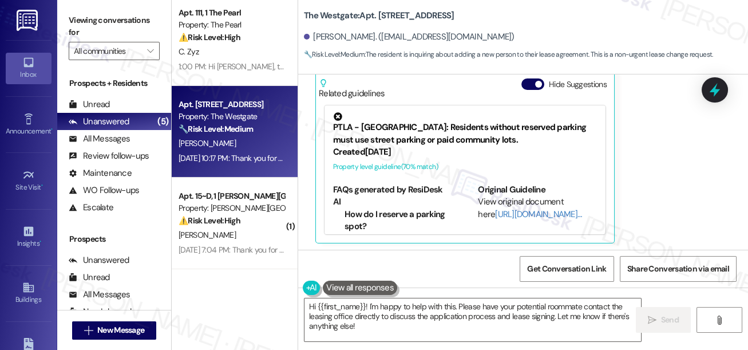
scroll to position [52, 0]
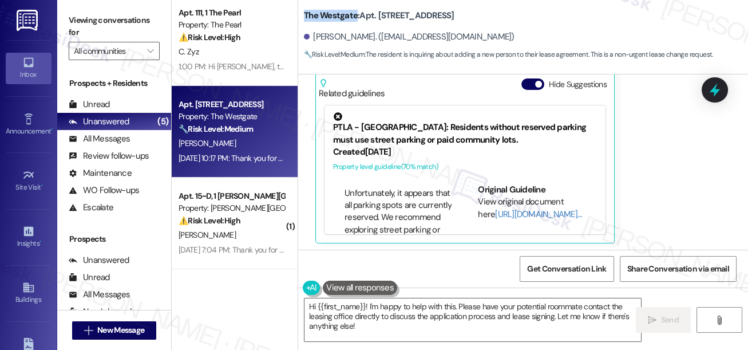
drag, startPoint x: 302, startPoint y: 17, endPoint x: 355, endPoint y: 14, distance: 53.3
click at [355, 14] on div "The Westgate: Apt. 601, 1 The Westgate [PERSON_NAME]. ([EMAIL_ADDRESS][DOMAIN_N…" at bounding box center [523, 32] width 450 height 58
copy b "The Westgate"
click at [78, 9] on div "Viewing conversations for All communities " at bounding box center [114, 36] width 114 height 72
click at [66, 10] on div "Viewing conversations for All communities " at bounding box center [114, 36] width 114 height 72
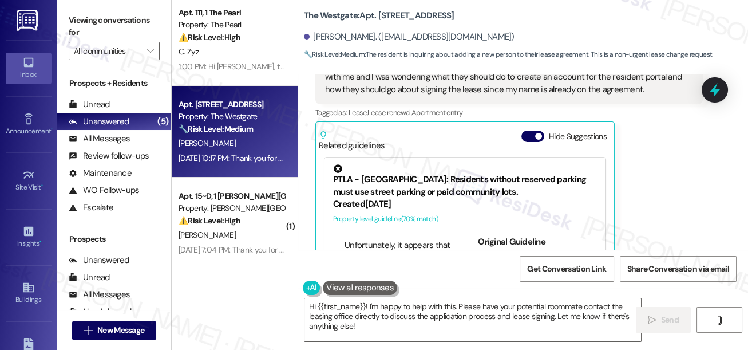
scroll to position [2141, 0]
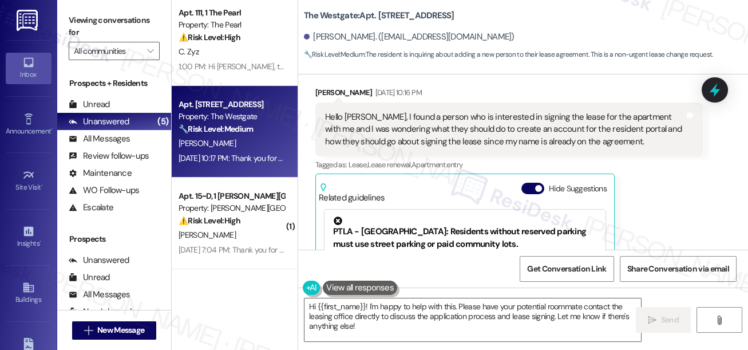
click at [462, 129] on div "Hello [PERSON_NAME], I found a person who is interested in signing the lease fo…" at bounding box center [504, 129] width 359 height 37
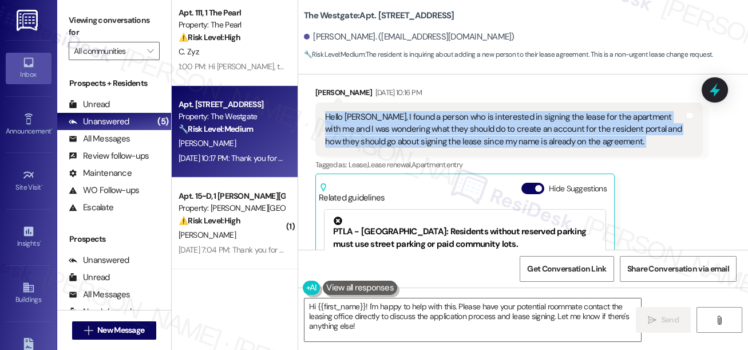
click at [462, 129] on div "Hello [PERSON_NAME], I found a person who is interested in signing the lease fo…" at bounding box center [504, 129] width 359 height 37
copy div "Hello [PERSON_NAME], I found a person who is interested in signing the lease fo…"
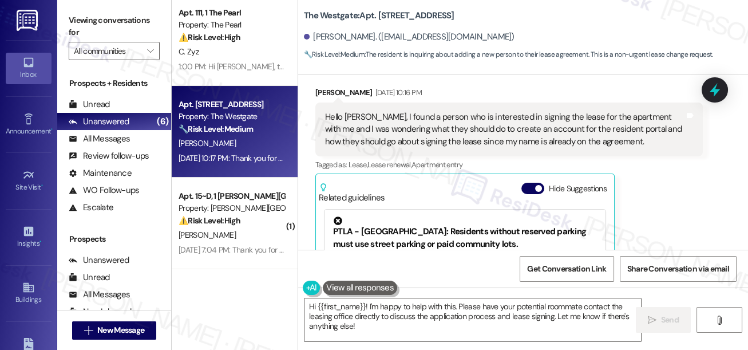
click at [66, 21] on div "Viewing conversations for All communities " at bounding box center [114, 36] width 114 height 72
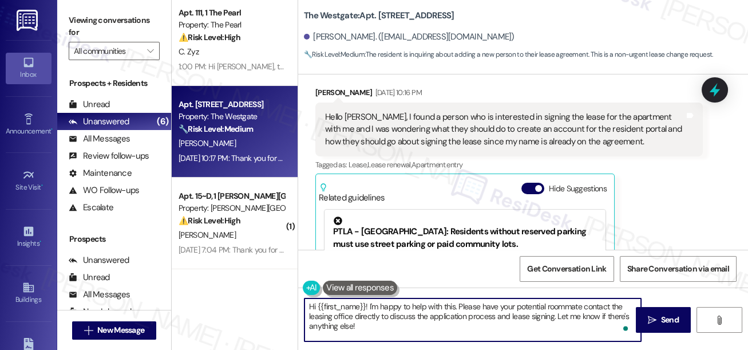
drag, startPoint x: 478, startPoint y: 309, endPoint x: 487, endPoint y: 317, distance: 12.2
click at [487, 317] on textarea "Hi {{first_name}}! I'm happy to help with this. Please have your potential room…" at bounding box center [472, 319] width 336 height 43
click at [416, 320] on textarea "Hi {{first_name}}! I'm happy to help with this. Please have your potential room…" at bounding box center [472, 319] width 336 height 43
drag, startPoint x: 477, startPoint y: 332, endPoint x: 453, endPoint y: 310, distance: 32.8
click at [453, 310] on textarea "Hi {{first_name}}! I'm happy to help with this. Please have your potential room…" at bounding box center [472, 319] width 336 height 43
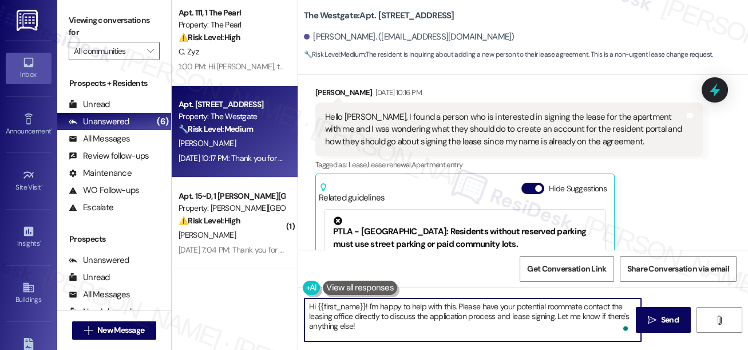
click at [419, 328] on textarea "Hi {{first_name}}! I'm happy to help with this. Please have your potential room…" at bounding box center [472, 319] width 336 height 43
click at [642, 128] on div "Hello [PERSON_NAME], I found a person who is interested in signing the lease fo…" at bounding box center [504, 129] width 359 height 37
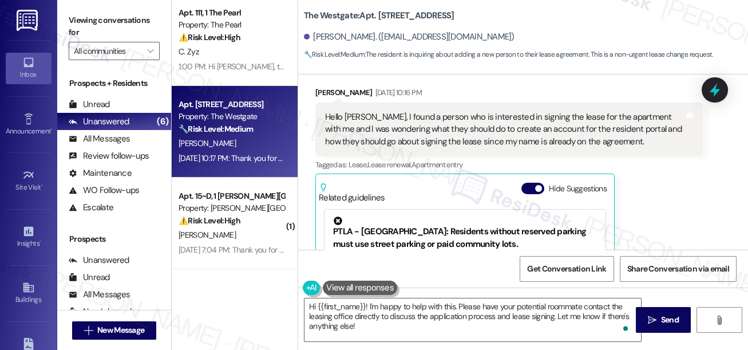
click at [641, 127] on div "Hello [PERSON_NAME], I found a person who is interested in signing the lease fo…" at bounding box center [504, 129] width 359 height 37
click at [572, 128] on div "Hello [PERSON_NAME], I found a person who is interested in signing the lease fo…" at bounding box center [504, 129] width 359 height 37
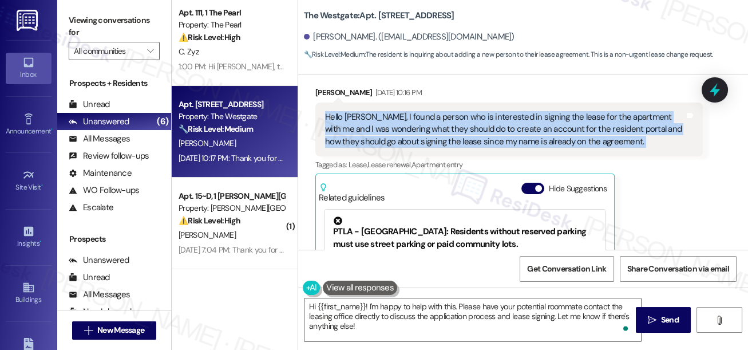
click at [572, 128] on div "Hello [PERSON_NAME], I found a person who is interested in signing the lease fo…" at bounding box center [504, 129] width 359 height 37
click at [542, 126] on div "Hello [PERSON_NAME], I found a person who is interested in signing the lease fo…" at bounding box center [504, 129] width 359 height 37
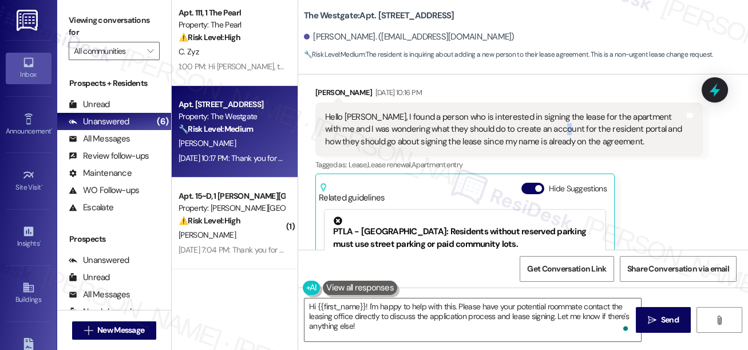
click at [541, 126] on div "Hello [PERSON_NAME], I found a person who is interested in signing the lease fo…" at bounding box center [504, 129] width 359 height 37
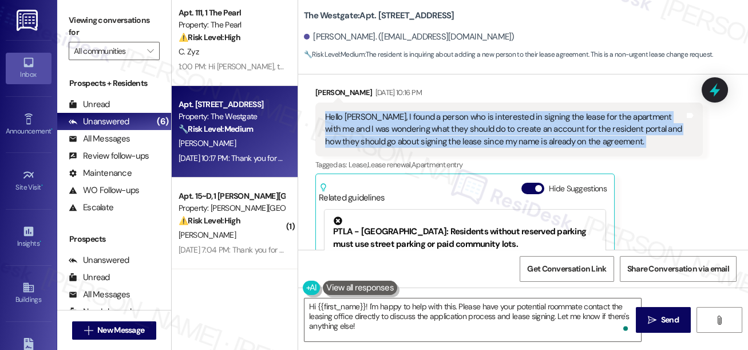
click at [541, 126] on div "Hello [PERSON_NAME], I found a person who is interested in signing the lease fo…" at bounding box center [504, 129] width 359 height 37
click at [463, 129] on div "Hello [PERSON_NAME], I found a person who is interested in signing the lease fo…" at bounding box center [504, 129] width 359 height 37
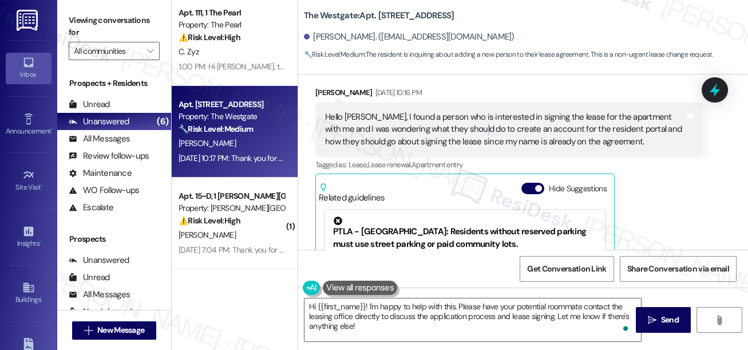
click at [463, 129] on div "Hello [PERSON_NAME], I found a person who is interested in signing the lease fo…" at bounding box center [504, 129] width 359 height 37
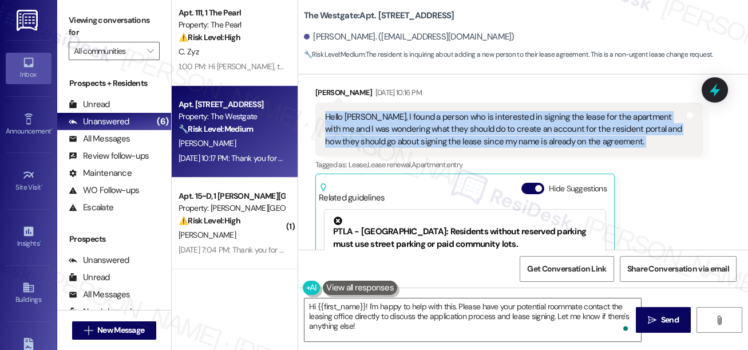
click at [463, 129] on div "Hello [PERSON_NAME], I found a person who is interested in signing the lease fo…" at bounding box center [504, 129] width 359 height 37
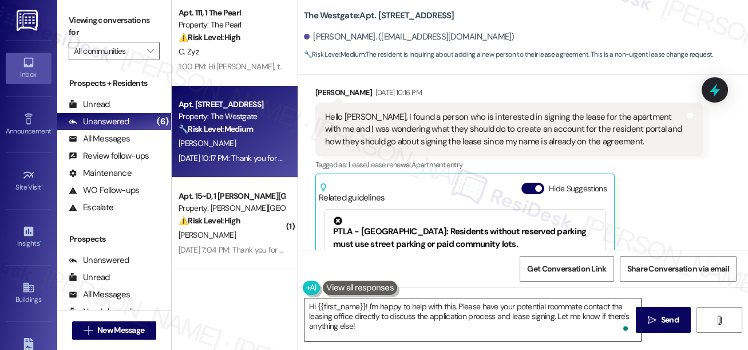
click at [422, 307] on textarea "Hi {{first_name}}! I'm happy to help with this. Please have your potential room…" at bounding box center [472, 319] width 336 height 43
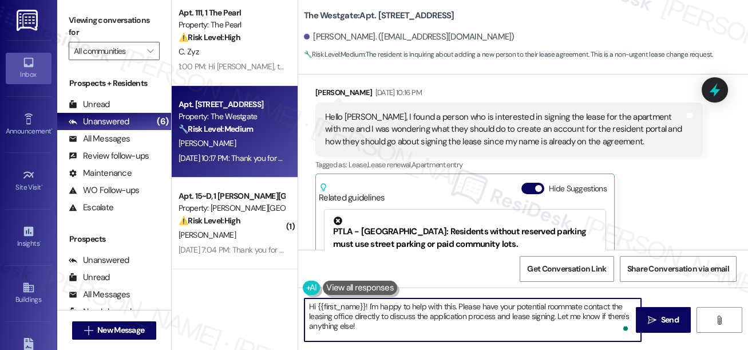
click at [422, 307] on textarea "Hi {{first_name}}! I'm happy to help with this. Please have your potential room…" at bounding box center [472, 319] width 336 height 43
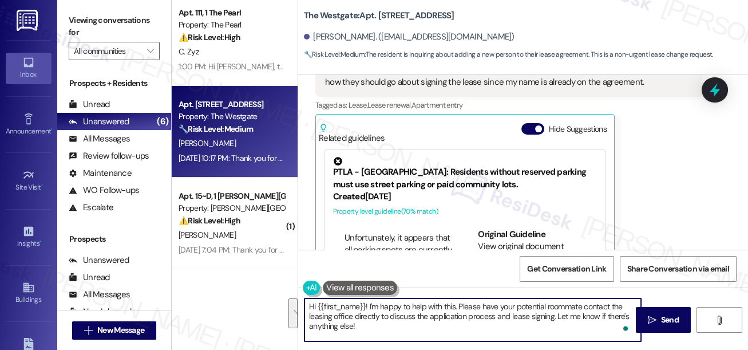
scroll to position [2246, 0]
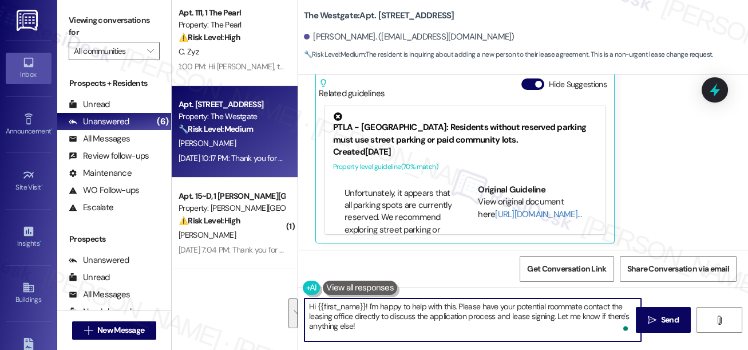
click at [466, 315] on textarea "Hi {{first_name}}! I'm happy to help with this. Please have your potential room…" at bounding box center [472, 319] width 336 height 43
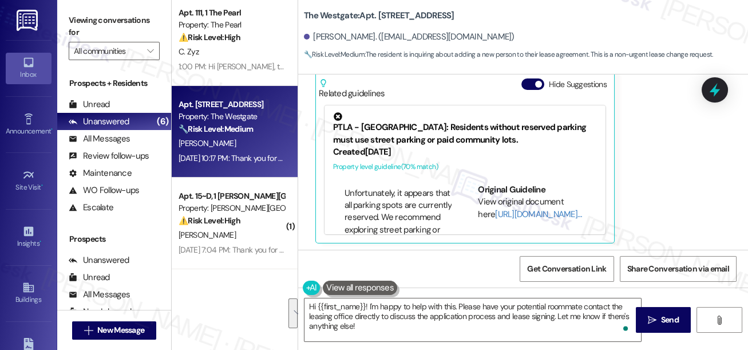
click at [88, 21] on label "Viewing conversations for" at bounding box center [114, 26] width 91 height 30
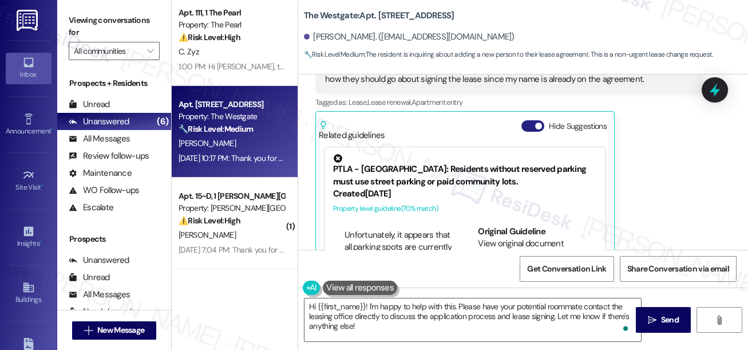
scroll to position [2141, 0]
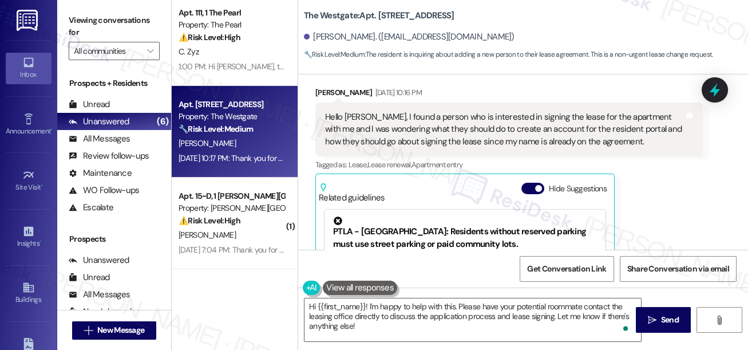
click at [447, 111] on div "Hello [PERSON_NAME], I found a person who is interested in signing the lease fo…" at bounding box center [504, 129] width 359 height 37
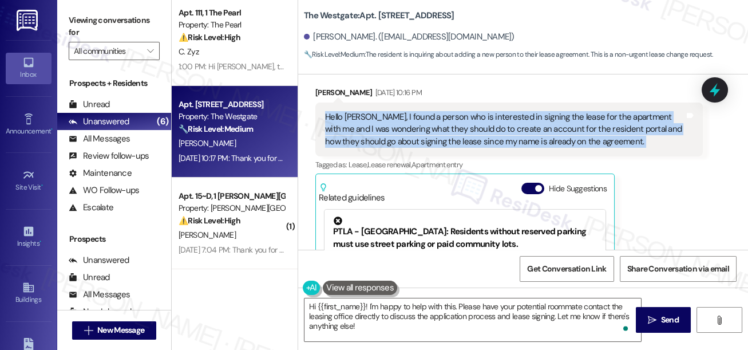
click at [447, 111] on div "Hello [PERSON_NAME], I found a person who is interested in signing the lease fo…" at bounding box center [504, 129] width 359 height 37
click at [611, 124] on div "Hello [PERSON_NAME], I found a person who is interested in signing the lease fo…" at bounding box center [504, 129] width 359 height 37
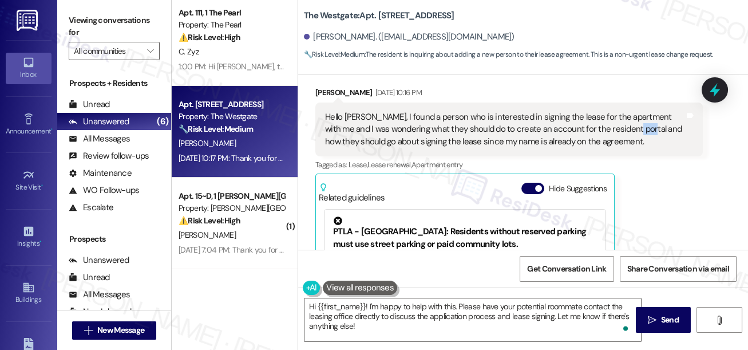
click at [611, 124] on div "Hello [PERSON_NAME], I found a person who is interested in signing the lease fo…" at bounding box center [504, 129] width 359 height 37
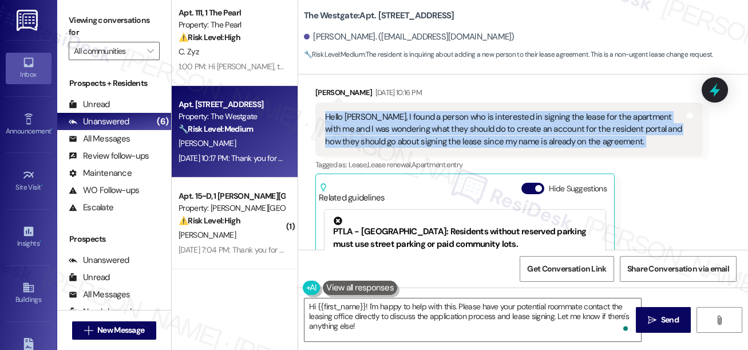
click at [611, 124] on div "Hello [PERSON_NAME], I found a person who is interested in signing the lease fo…" at bounding box center [504, 129] width 359 height 37
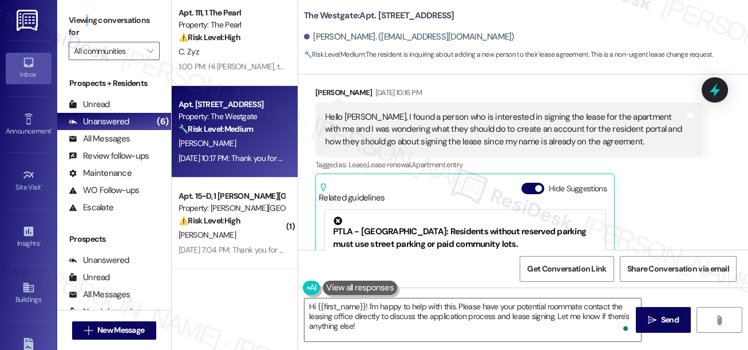
drag, startPoint x: 87, startPoint y: 18, endPoint x: 93, endPoint y: 22, distance: 6.7
click at [87, 18] on label "Viewing conversations for" at bounding box center [114, 26] width 91 height 30
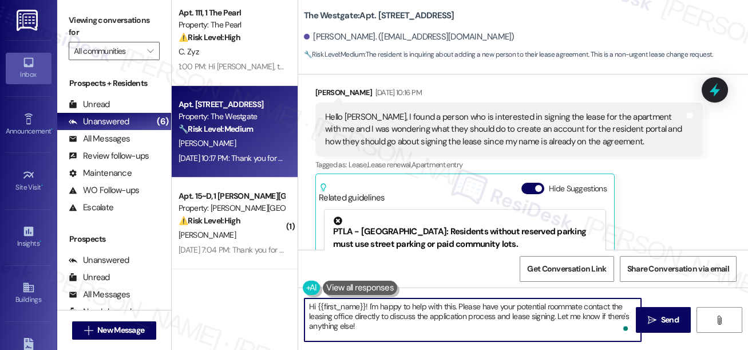
click at [419, 314] on textarea "Hi {{first_name}}! I'm happy to help with this. Please have your potential room…" at bounding box center [472, 319] width 336 height 43
drag, startPoint x: 428, startPoint y: 329, endPoint x: 403, endPoint y: 306, distance: 33.6
click at [403, 306] on textarea "Hi {{first_name}}! I'm happy to help with this. Please have your potential room…" at bounding box center [472, 319] width 336 height 43
click at [435, 326] on textarea "Hi {{first_name}}! I'm happy to help with this. Please have your potential room…" at bounding box center [472, 319] width 336 height 43
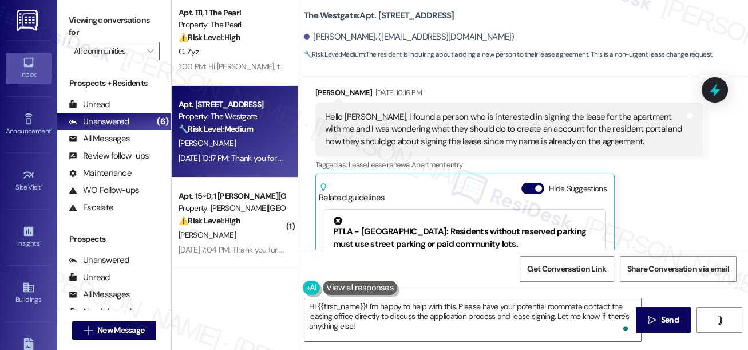
click at [69, 17] on label "Viewing conversations for" at bounding box center [114, 26] width 91 height 30
click at [422, 316] on textarea "Hi {{first_name}}! I'm happy to help with this. Please have your potential room…" at bounding box center [472, 319] width 336 height 43
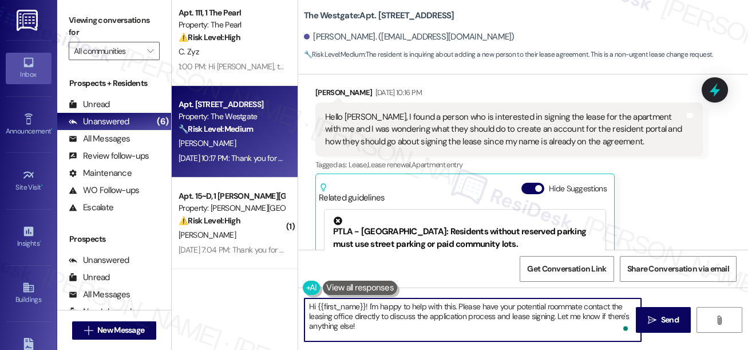
click at [422, 316] on textarea "Hi {{first_name}}! I'm happy to help with this. Please have your potential room…" at bounding box center [472, 319] width 336 height 43
click at [394, 148] on div "Hello [PERSON_NAME], I found a person who is interested in signing the lease fo…" at bounding box center [508, 129] width 387 height 54
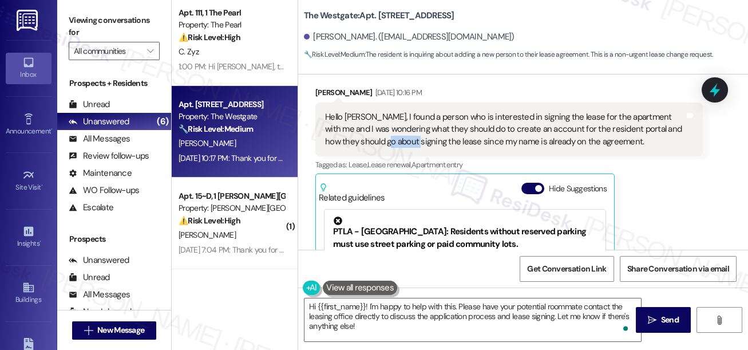
click at [394, 148] on div "Hello [PERSON_NAME], I found a person who is interested in signing the lease fo…" at bounding box center [508, 129] width 387 height 54
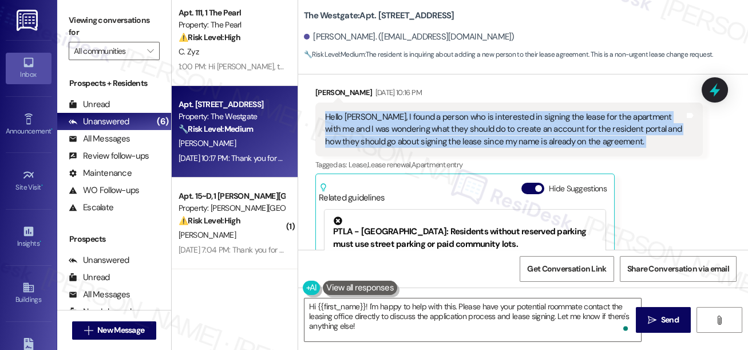
click at [394, 148] on div "Hello [PERSON_NAME], I found a person who is interested in signing the lease fo…" at bounding box center [508, 129] width 387 height 54
copy div "Hello [PERSON_NAME], I found a person who is interested in signing the lease fo…"
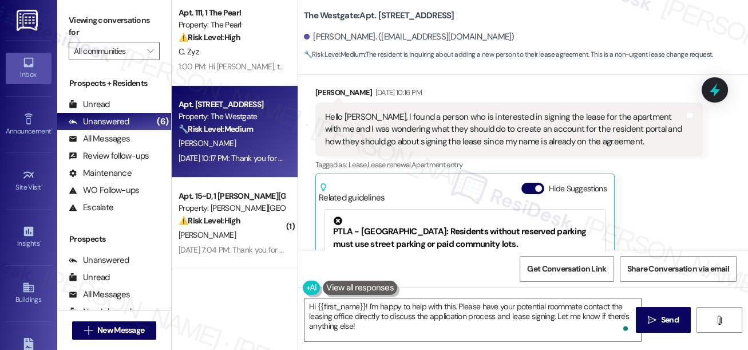
click at [76, 22] on label "Viewing conversations for" at bounding box center [114, 26] width 91 height 30
click at [69, 30] on label "Viewing conversations for" at bounding box center [114, 26] width 91 height 30
drag, startPoint x: 60, startPoint y: 11, endPoint x: 76, endPoint y: 18, distance: 17.2
click at [61, 11] on div "Viewing conversations for All communities " at bounding box center [114, 36] width 114 height 72
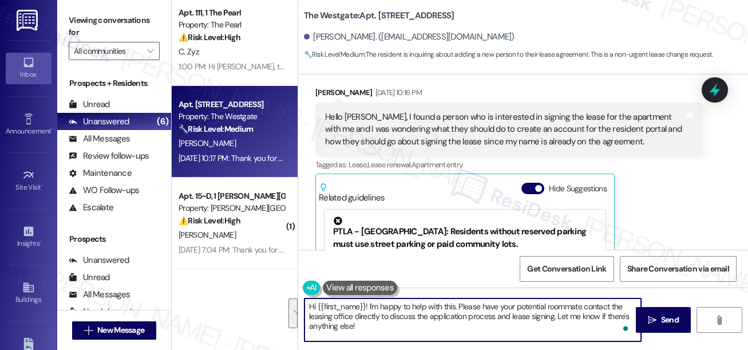
drag, startPoint x: 366, startPoint y: 330, endPoint x: 369, endPoint y: 304, distance: 26.5
click at [369, 304] on textarea "Hi {{first_name}}! I'm happy to help with this. Please have your potential room…" at bounding box center [472, 319] width 336 height 43
paste textarea "just wanted to follow up—were you able to get clarity on how your prospective c…"
drag, startPoint x: 457, startPoint y: 306, endPoint x: 449, endPoint y: 306, distance: 8.0
click at [449, 306] on textarea "Hi {{first_name}}! I just wanted to follow up—were you able to get clarity on h…" at bounding box center [472, 319] width 336 height 43
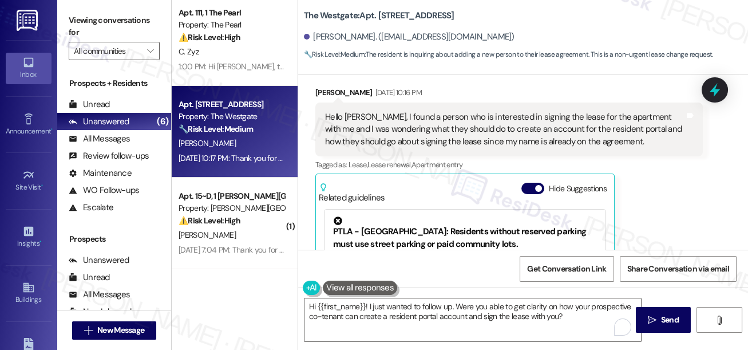
drag, startPoint x: 88, startPoint y: 21, endPoint x: 100, endPoint y: 27, distance: 13.6
click at [88, 21] on label "Viewing conversations for" at bounding box center [114, 26] width 91 height 30
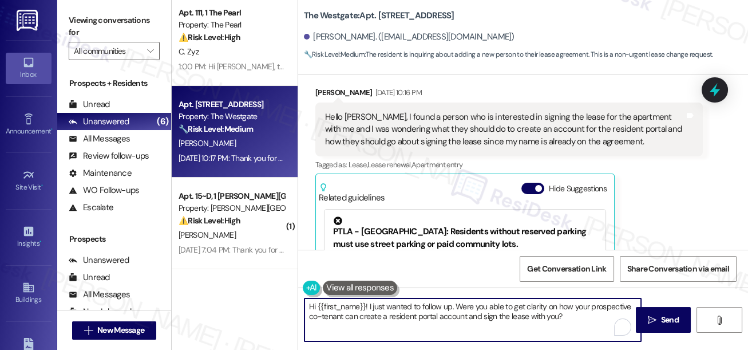
click at [369, 302] on textarea "Hi {{first_name}}! I just wanted to follow up. Were you able to get clarity on …" at bounding box center [472, 319] width 336 height 43
paste textarea "Thanks for reaching out. I understand you’d like to add someone to your lease"
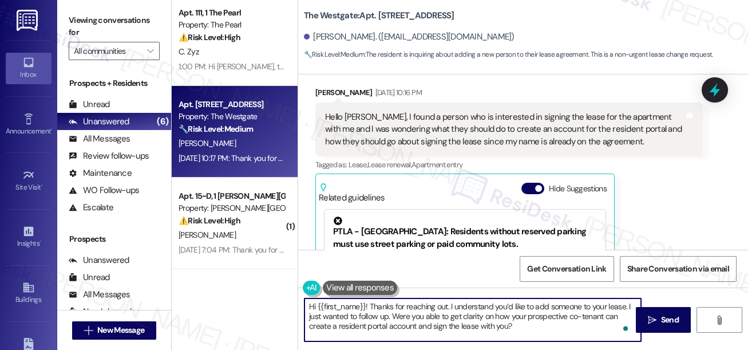
click at [540, 314] on textarea "Hi {{first_name}}! Thanks for reaching out. I understand you’d like to add some…" at bounding box center [472, 319] width 336 height 43
drag, startPoint x: 385, startPoint y: 327, endPoint x: 468, endPoint y: 328, distance: 82.4
click at [468, 328] on textarea "Hi {{first_name}}! Thanks for reaching out. I understand you’d like to add some…" at bounding box center [472, 319] width 336 height 43
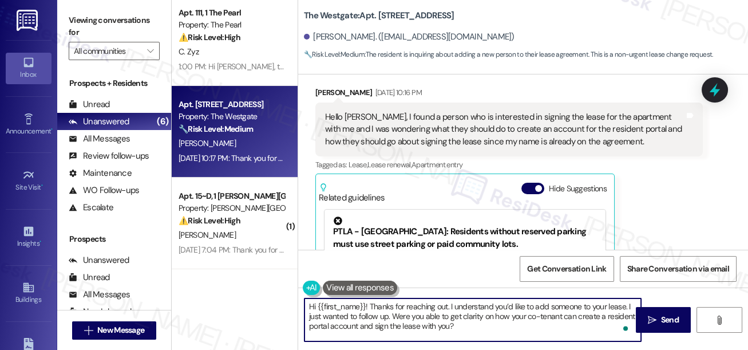
drag, startPoint x: 476, startPoint y: 323, endPoint x: 398, endPoint y: 304, distance: 80.5
click at [398, 304] on textarea "Hi {{first_name}}! Thanks for reaching out. I understand you’d like to add some…" at bounding box center [472, 319] width 336 height 43
click at [444, 321] on textarea "Hi {{first_name}}! Thanks for reaching out. I understand you’d like to add some…" at bounding box center [472, 319] width 336 height 43
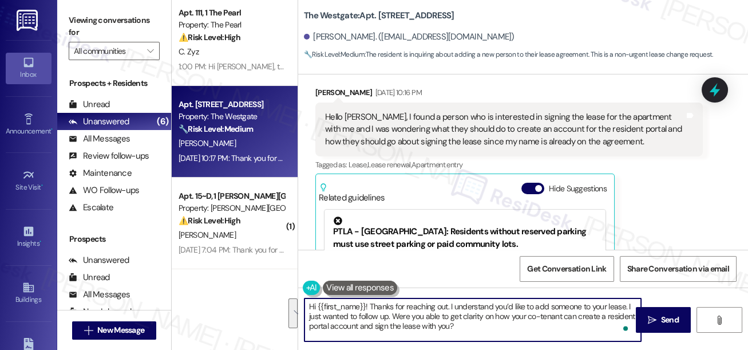
click at [474, 324] on textarea "Hi {{first_name}}! Thanks for reaching out. I understand you’d like to add some…" at bounding box center [472, 319] width 336 height 43
click at [502, 318] on textarea "Hi {{first_name}}! Thanks for reaching out. I understand you’d like to add some…" at bounding box center [472, 319] width 336 height 43
click at [503, 318] on textarea "Hi {{first_name}}! Thanks for reaching out. I understand you’d like to add some…" at bounding box center [472, 319] width 336 height 43
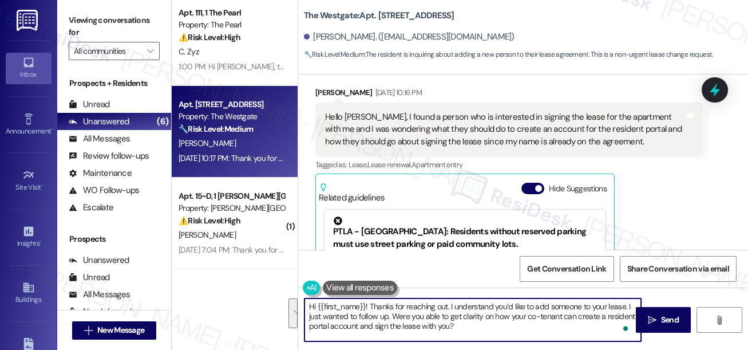
click at [504, 317] on textarea "Hi {{first_name}}! Thanks for reaching out. I understand you’d like to add some…" at bounding box center [472, 319] width 336 height 43
click at [535, 321] on textarea "Hi {{first_name}}! Thanks for reaching out. I understand you’d like to add some…" at bounding box center [472, 319] width 336 height 43
click at [549, 314] on textarea "Hi {{first_name}}! Thanks for reaching out. I understand you’d like to add some…" at bounding box center [472, 319] width 336 height 43
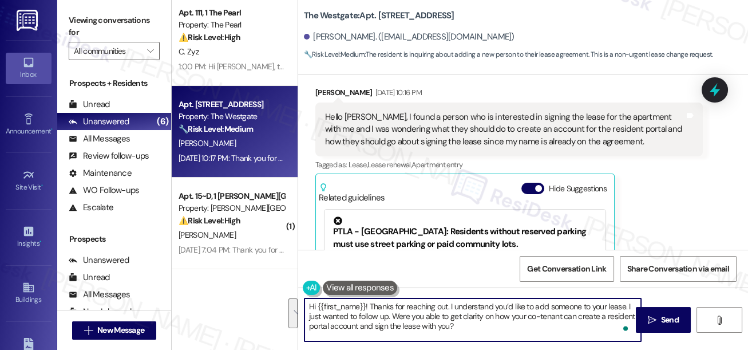
click at [550, 322] on textarea "Hi {{first_name}}! Thanks for reaching out. I understand you’d like to add some…" at bounding box center [472, 319] width 336 height 43
click at [564, 317] on textarea "Hi {{first_name}}! Thanks for reaching out. I understand you’d like to add some…" at bounding box center [472, 319] width 336 height 43
click at [552, 316] on textarea "Hi {{first_name}}! Thanks for reaching out. I understand you’d like to add some…" at bounding box center [472, 319] width 336 height 43
drag, startPoint x: 560, startPoint y: 316, endPoint x: 531, endPoint y: 312, distance: 28.8
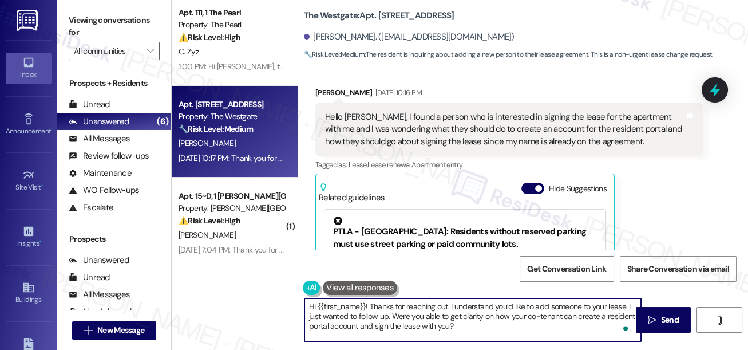
click at [531, 312] on textarea "Hi {{first_name}}! Thanks for reaching out. I understand you’d like to add some…" at bounding box center [472, 319] width 336 height 43
click at [489, 321] on textarea "Hi {{first_name}}! Thanks for reaching out. I understand you’d like to add some…" at bounding box center [472, 319] width 336 height 43
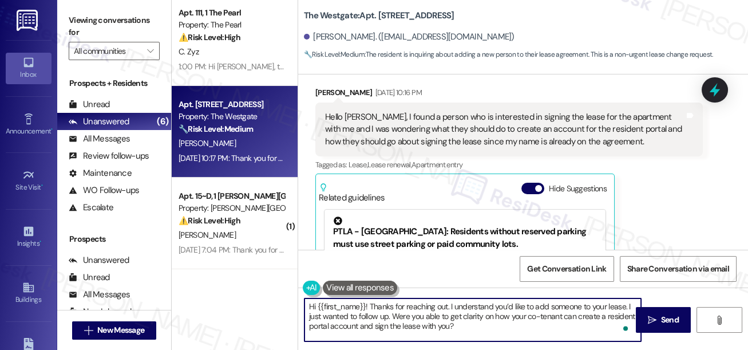
drag, startPoint x: 560, startPoint y: 316, endPoint x: 526, endPoint y: 318, distance: 33.2
click at [526, 318] on textarea "Hi {{first_name}}! Thanks for reaching out. I understand you’d like to add some…" at bounding box center [472, 319] width 336 height 43
click at [492, 323] on textarea "Hi {{first_name}}! Thanks for reaching out. I understand you’d like to add some…" at bounding box center [472, 319] width 336 height 43
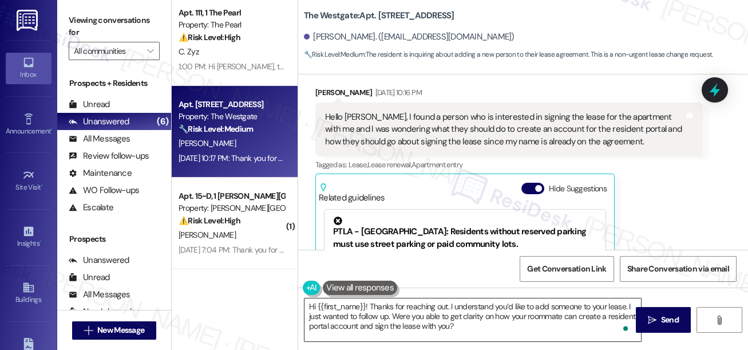
click at [496, 324] on textarea "Hi {{first_name}}! Thanks for reaching out. I understand you’d like to add some…" at bounding box center [472, 319] width 336 height 43
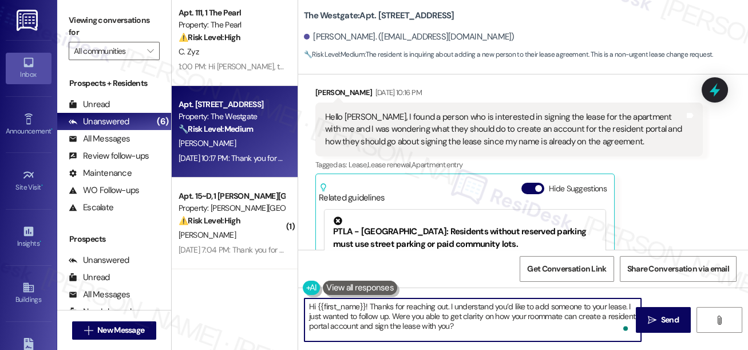
click at [496, 324] on textarea "Hi {{first_name}}! Thanks for reaching out. I understand you’d like to add some…" at bounding box center [472, 319] width 336 height 43
click at [528, 312] on textarea "Hi {{first_name}}! Thanks for reaching out. I understand you’d like to add some…" at bounding box center [472, 319] width 336 height 43
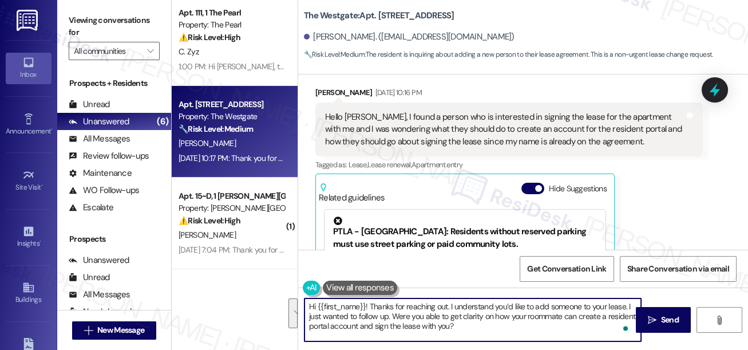
click at [410, 315] on textarea "Hi {{first_name}}! Thanks for reaching out. I understand you’d like to add some…" at bounding box center [472, 319] width 336 height 43
click at [514, 320] on textarea "Hi {{first_name}}! Thanks for reaching out. I understand you’d like to add some…" at bounding box center [472, 319] width 336 height 43
click at [524, 315] on textarea "Hi {{first_name}}! Thanks for reaching out. I understand you’d like to add some…" at bounding box center [472, 319] width 336 height 43
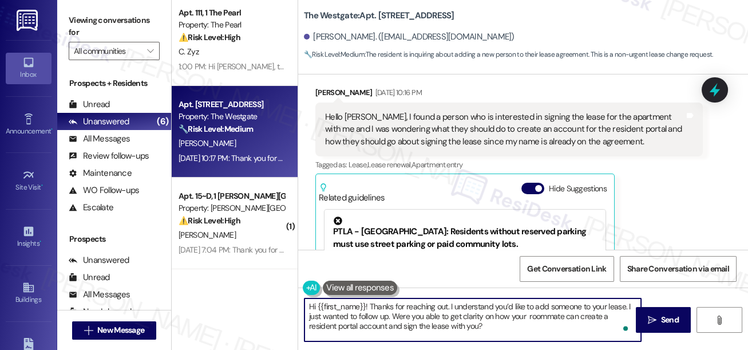
type textarea "Hi {{first_name}}! Thanks for reaching out. I understand you’d like to add some…"
click at [542, 113] on div "Hello [PERSON_NAME], I found a person who is interested in signing the lease fo…" at bounding box center [504, 129] width 359 height 37
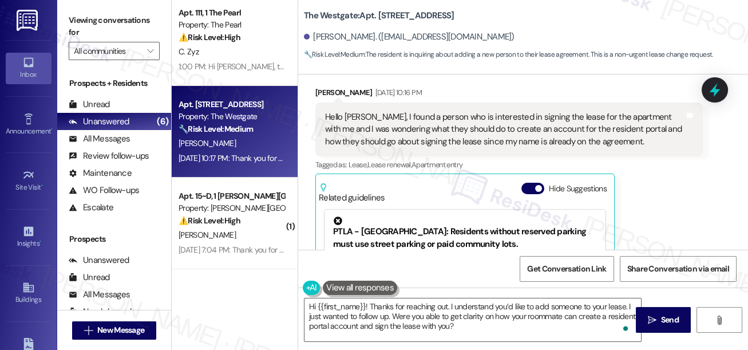
click at [541, 111] on div "Hello [PERSON_NAME], I found a person who is interested in signing the lease fo…" at bounding box center [504, 129] width 359 height 37
click at [476, 133] on div "Hello [PERSON_NAME], I found a person who is interested in signing the lease fo…" at bounding box center [504, 129] width 359 height 37
click at [474, 128] on div "Hello [PERSON_NAME], I found a person who is interested in signing the lease fo…" at bounding box center [504, 129] width 359 height 37
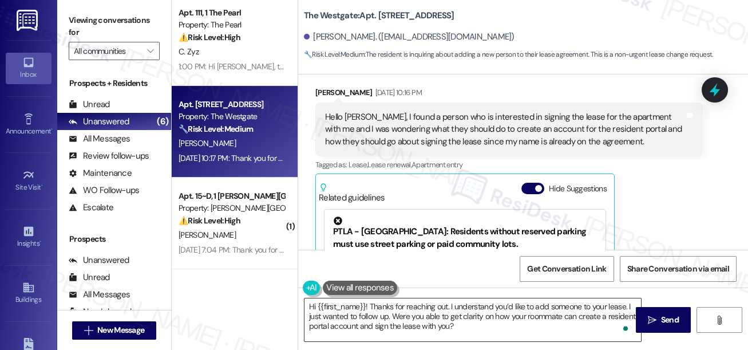
click at [559, 319] on textarea "Hi {{first_name}}! Thanks for reaching out. I understand you’d like to add some…" at bounding box center [472, 319] width 336 height 43
click at [664, 316] on span "Send" at bounding box center [670, 320] width 18 height 12
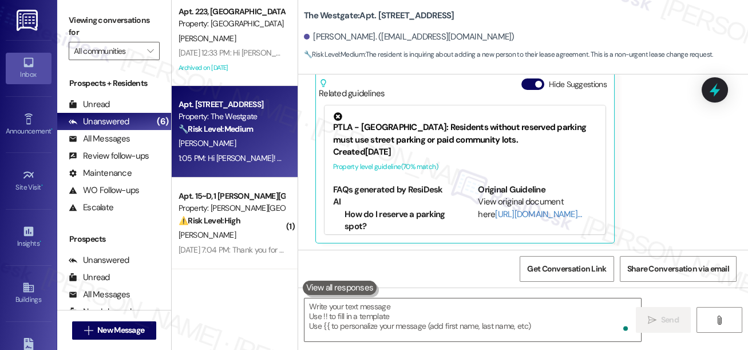
scroll to position [1, 0]
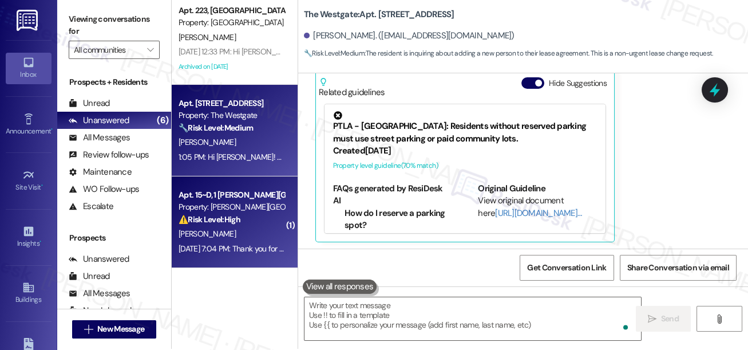
click at [265, 219] on div "⚠️ Risk Level: High The resident is moving out at the end of the month. This is…" at bounding box center [232, 219] width 106 height 12
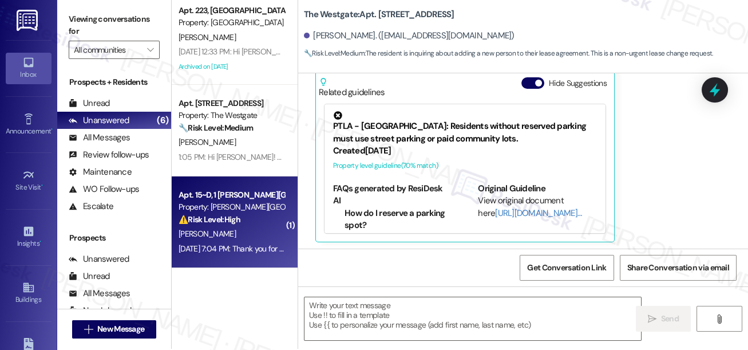
type textarea "Fetching suggested responses. Please feel free to read through the conversation…"
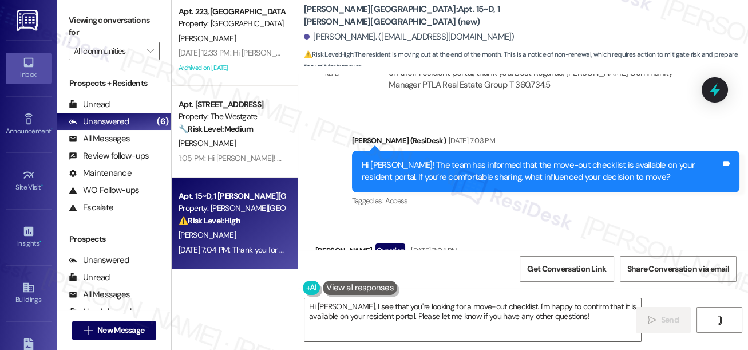
scroll to position [4153, 0]
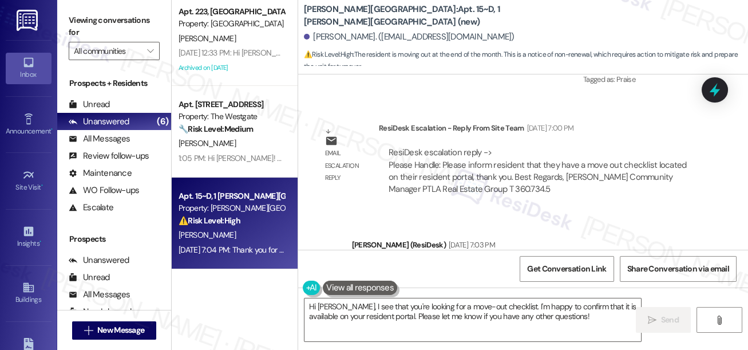
click at [468, 263] on div "Hi [PERSON_NAME]! The team has informed that the move-out checklist is availabl…" at bounding box center [541, 275] width 359 height 25
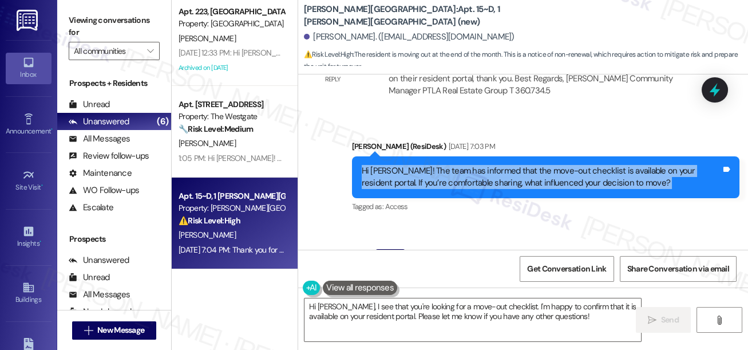
scroll to position [4258, 0]
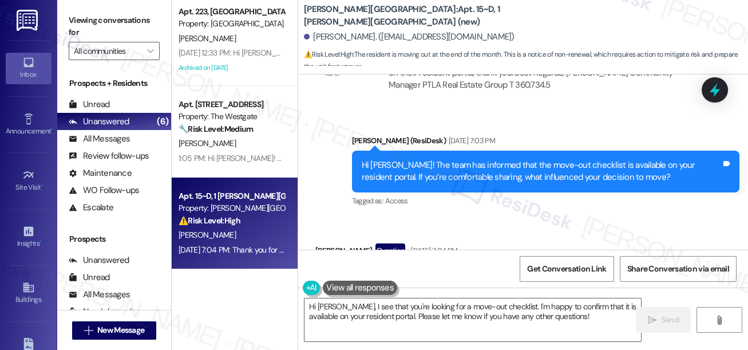
click at [393, 270] on div "My other roomates are moving and wanted to move into a place with them" at bounding box center [461, 276] width 272 height 12
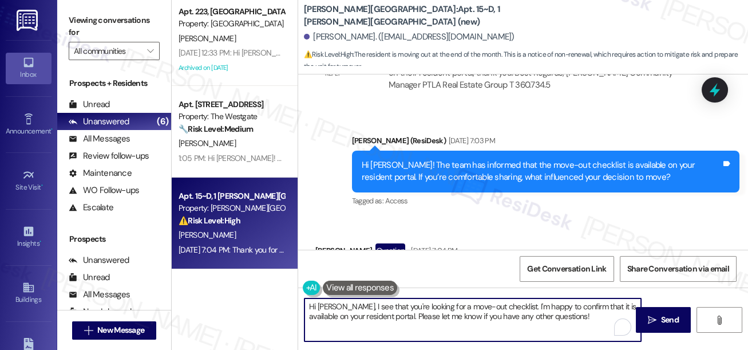
drag, startPoint x: 383, startPoint y: 300, endPoint x: 497, endPoint y: 303, distance: 113.3
click at [497, 303] on textarea "Hi [PERSON_NAME], I see that you're looking for a move-out checklist. I'm happy…" at bounding box center [472, 319] width 336 height 43
click at [437, 270] on div "My other roomates are moving and wanted to move into a place with them" at bounding box center [461, 276] width 272 height 12
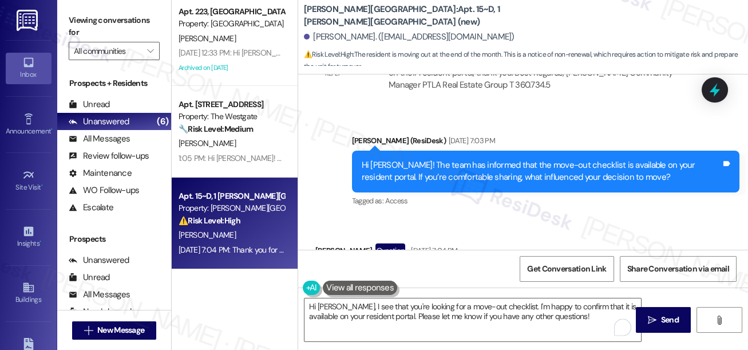
click at [437, 270] on div "My other roomates are moving and wanted to move into a place with them" at bounding box center [461, 276] width 272 height 12
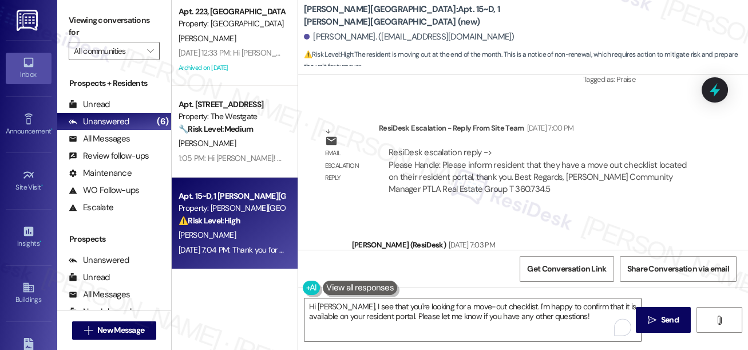
click at [436, 263] on div "Hi [PERSON_NAME]! The team has informed that the move-out checklist is availabl…" at bounding box center [541, 275] width 359 height 25
copy div "Hi [PERSON_NAME]! The team has informed that the move-out checklist is availabl…"
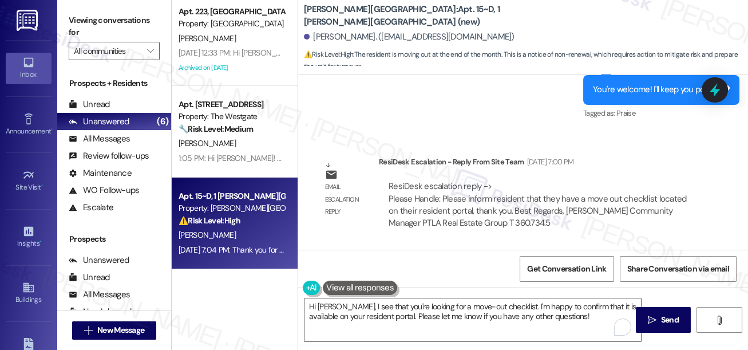
scroll to position [4101, 0]
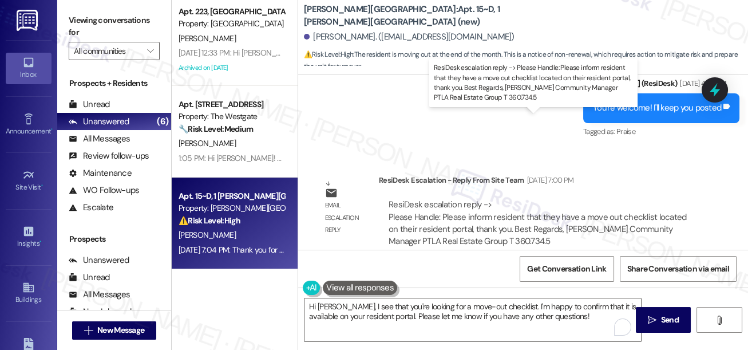
click at [562, 199] on div "ResiDesk escalation reply -> Please Handle: Please inform resident that they ha…" at bounding box center [538, 223] width 298 height 48
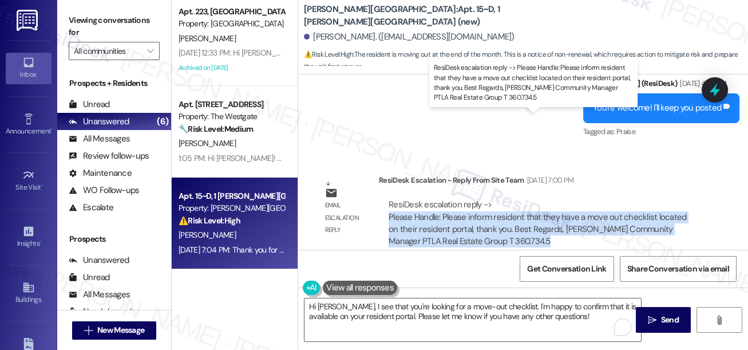
click at [562, 199] on div "ResiDesk escalation reply -> Please Handle: Please inform resident that they ha…" at bounding box center [538, 223] width 298 height 48
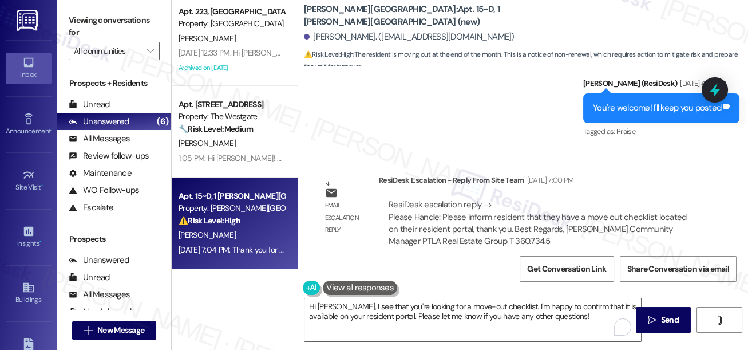
click at [73, 6] on div "Viewing conversations for All communities " at bounding box center [114, 36] width 114 height 72
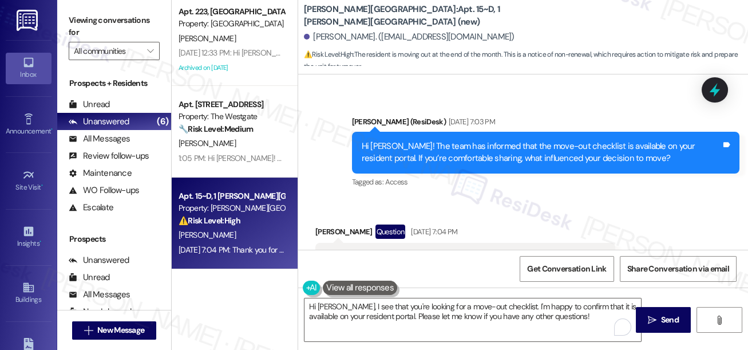
scroll to position [4361, 0]
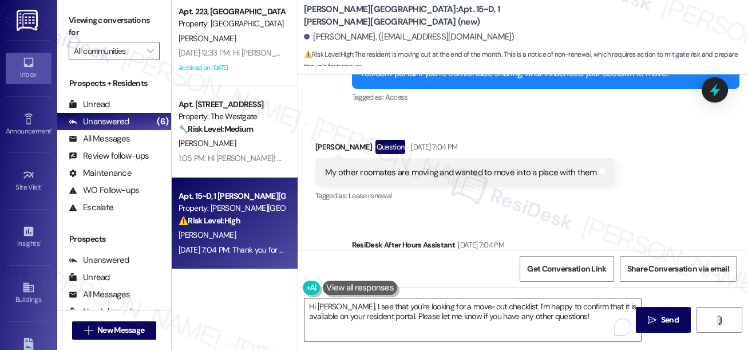
click at [372, 158] on div "My other roomates are moving and wanted to move into a place with them Tags and…" at bounding box center [465, 172] width 300 height 29
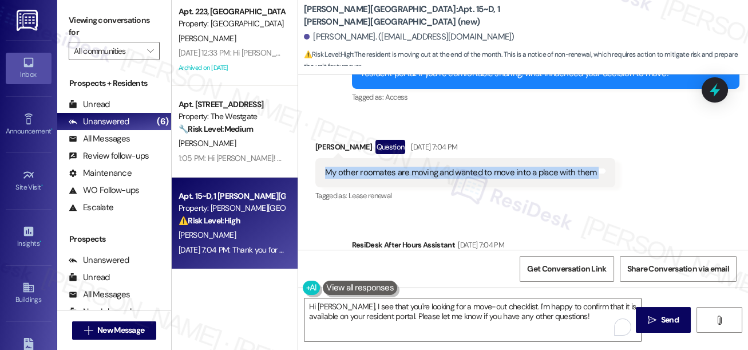
click at [372, 158] on div "My other roomates are moving and wanted to move into a place with them Tags and…" at bounding box center [465, 172] width 300 height 29
copy div "My other roomates are moving and wanted to move into a place with them Tags and…"
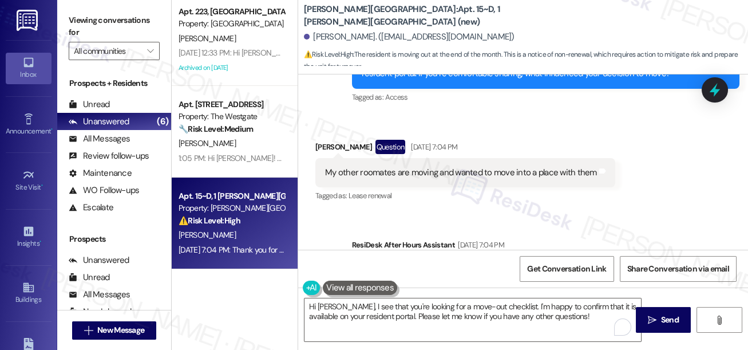
click at [62, 11] on div "Viewing conversations for All communities " at bounding box center [114, 36] width 114 height 72
click at [85, 25] on label "Viewing conversations for" at bounding box center [114, 26] width 91 height 30
click at [423, 303] on textarea "Hi [PERSON_NAME], I see that you're looking for a move-out checklist. I'm happy…" at bounding box center [472, 319] width 336 height 43
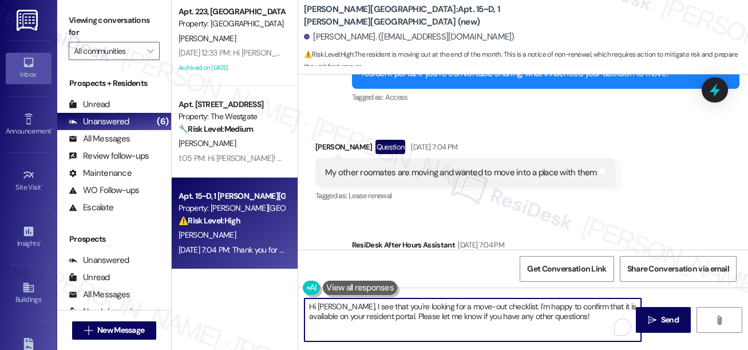
click at [424, 303] on textarea "Hi [PERSON_NAME], I see that you're looking for a move-out checklist. I'm happy…" at bounding box center [472, 319] width 336 height 43
paste textarea "Got it, thanks for sharing, [PERSON_NAME]! That makes total sense—moving with r…"
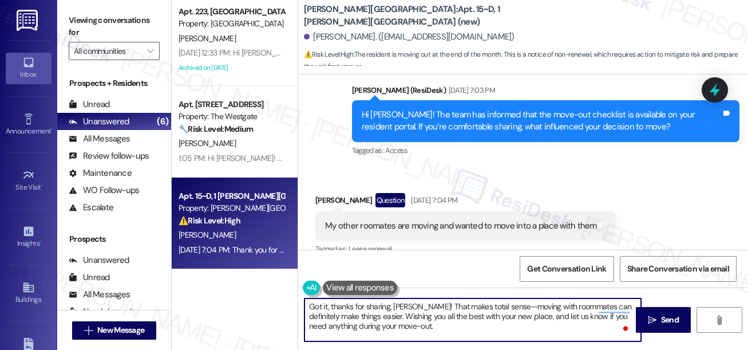
scroll to position [4258, 0]
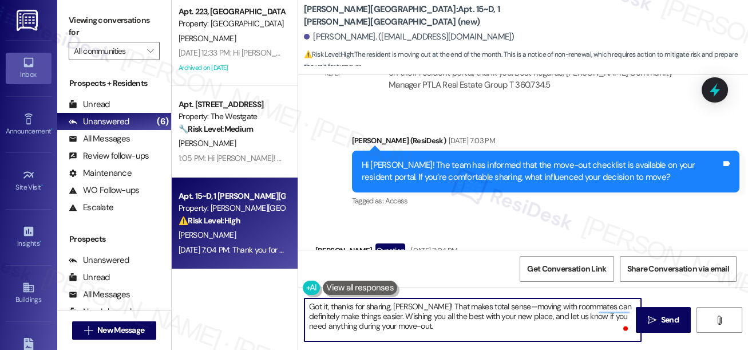
click at [498, 304] on textarea "Got it, thanks for sharing, [PERSON_NAME]! That makes total sense—moving with r…" at bounding box center [472, 319] width 336 height 43
click at [511, 307] on textarea "Got it, thanks for sharing, [PERSON_NAME]! That makes total sense—moving with r…" at bounding box center [472, 319] width 336 height 43
drag, startPoint x: 419, startPoint y: 304, endPoint x: 375, endPoint y: 317, distance: 45.8
click at [375, 317] on textarea "Got it, thanks for sharing, [PERSON_NAME]! That makes total sense—moving with r…" at bounding box center [472, 319] width 336 height 43
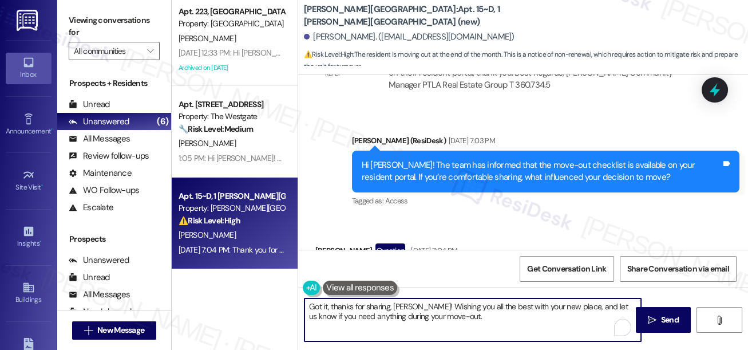
click at [477, 316] on textarea "Got it, thanks for sharing, [PERSON_NAME]! Wishing you all the best with your n…" at bounding box center [472, 319] width 336 height 43
click at [482, 318] on textarea "Got it, thanks for sharing, [PERSON_NAME]! Wishing you all the best with your n…" at bounding box center [472, 319] width 336 height 43
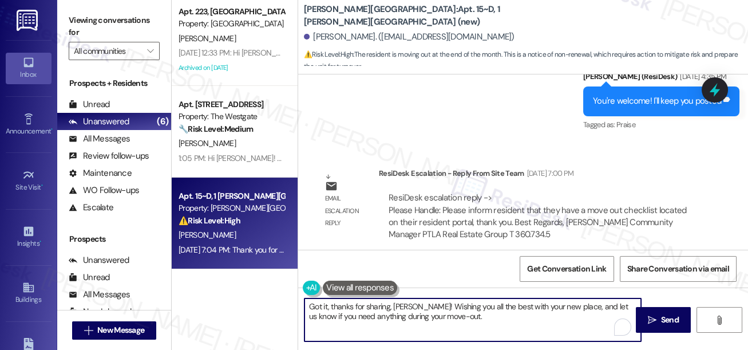
scroll to position [4153, 0]
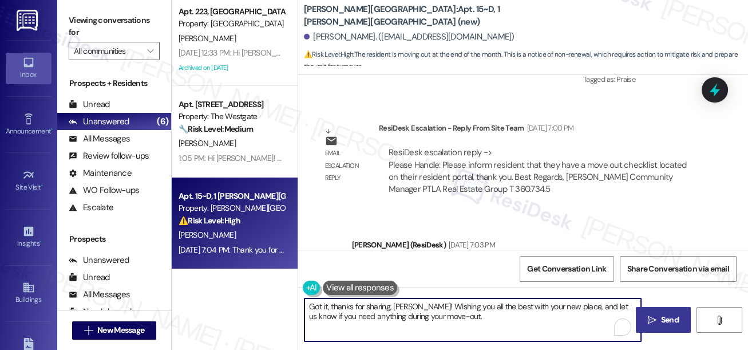
type textarea "Got it, thanks for sharing, [PERSON_NAME]! Wishing you all the best with your n…"
click at [654, 311] on button " Send" at bounding box center [664, 320] width 56 height 26
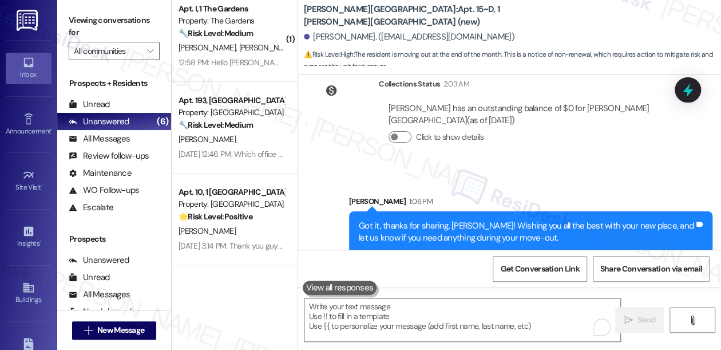
scroll to position [0, 0]
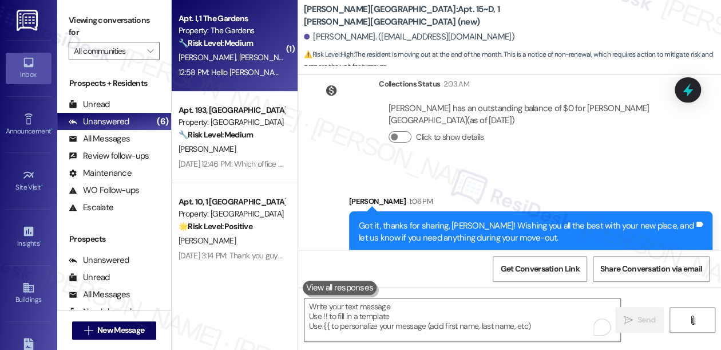
click at [226, 33] on div "Property: The Gardens" at bounding box center [232, 31] width 106 height 12
type textarea "Fetching suggested responses. Please feel free to read through the conversation…"
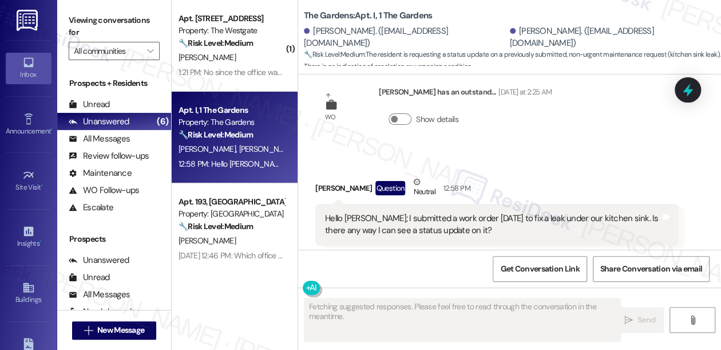
scroll to position [4819, 0]
click at [445, 212] on div "Hello [PERSON_NAME]; I submitted a work order [DATE] to fix a leak under our ki…" at bounding box center [492, 224] width 335 height 25
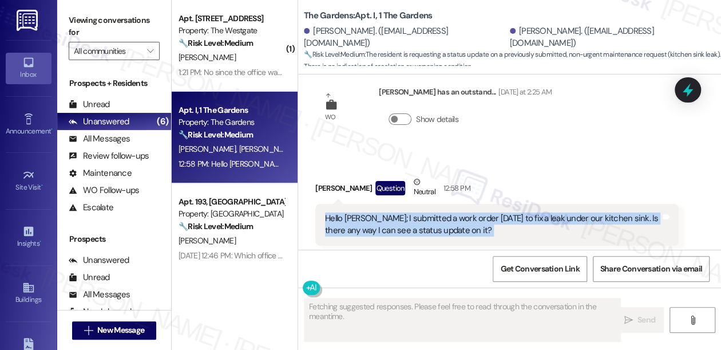
click at [445, 212] on div "Hello [PERSON_NAME]; I submitted a work order [DATE] to fix a leak under our ki…" at bounding box center [492, 224] width 335 height 25
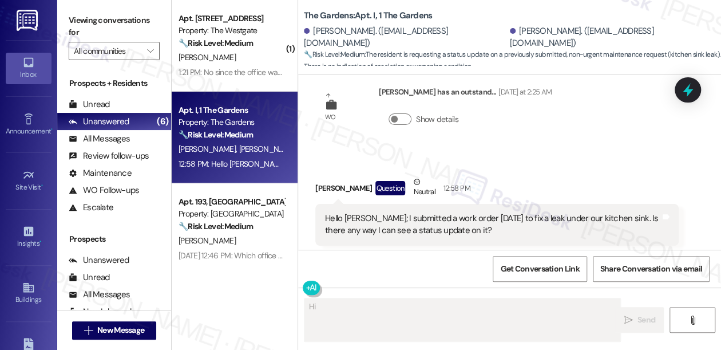
click at [529, 176] on div "[PERSON_NAME] Question Neutral 12:58 PM" at bounding box center [496, 190] width 363 height 28
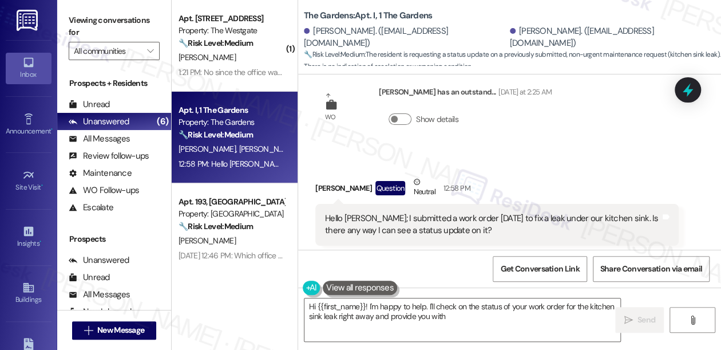
click at [487, 212] on div "Hello [PERSON_NAME]; I submitted a work order [DATE] to fix a leak under our ki…" at bounding box center [492, 224] width 335 height 25
type textarea "Hi {{first_name}}! I'm happy to help. I'll check on the status of your work ord…"
click at [487, 212] on div "Hello [PERSON_NAME]; I submitted a work order [DATE] to fix a leak under our ki…" at bounding box center [492, 224] width 335 height 25
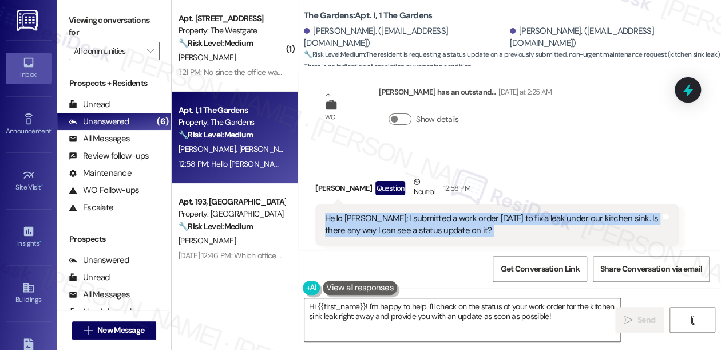
click at [487, 212] on div "Hello [PERSON_NAME]; I submitted a work order [DATE] to fix a leak under our ki…" at bounding box center [492, 224] width 335 height 25
click at [472, 212] on div "Hello [PERSON_NAME]; I submitted a work order [DATE] to fix a leak under our ki…" at bounding box center [492, 224] width 335 height 25
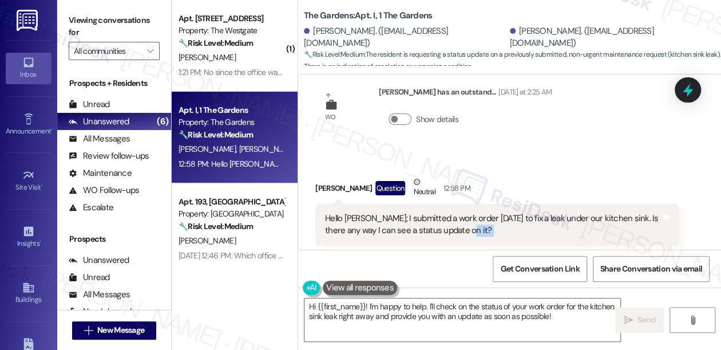
click at [472, 212] on div "Hello [PERSON_NAME]; I submitted a work order [DATE] to fix a leak under our ki…" at bounding box center [492, 224] width 335 height 25
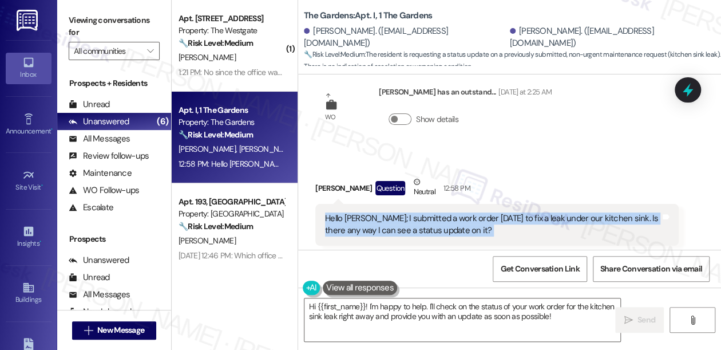
click at [472, 212] on div "Hello [PERSON_NAME]; I submitted a work order [DATE] to fix a leak under our ki…" at bounding box center [492, 224] width 335 height 25
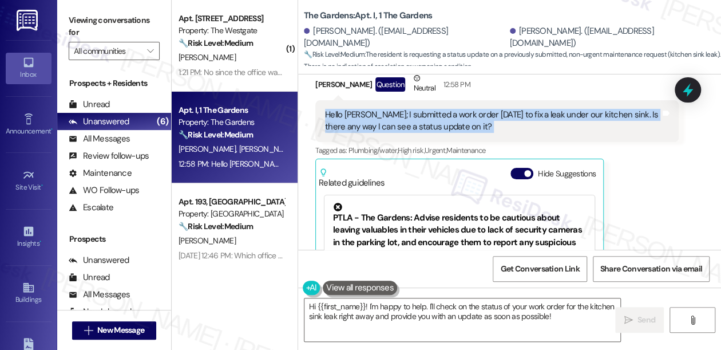
scroll to position [4871, 0]
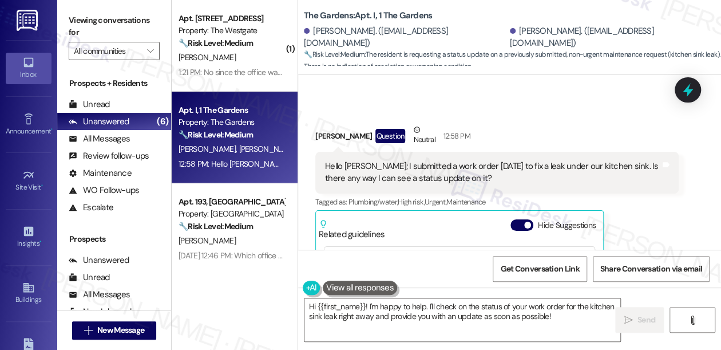
click at [79, 25] on label "Viewing conversations for" at bounding box center [114, 26] width 91 height 30
click at [525, 152] on div "Hello [PERSON_NAME]; I submitted a work order [DATE] to fix a leak under our ki…" at bounding box center [496, 173] width 363 height 42
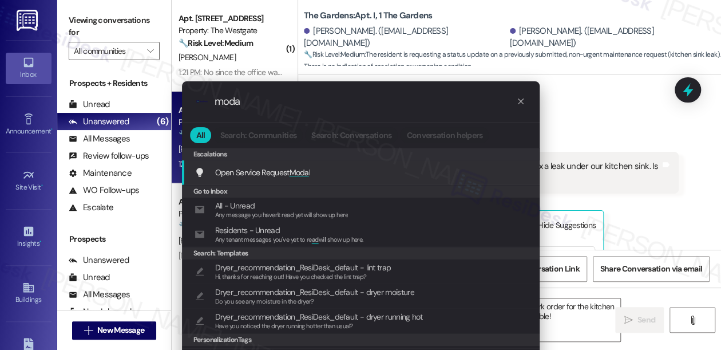
type input "moda"
click at [308, 163] on div "Open Service Request Moda l Add shortcut" at bounding box center [361, 172] width 358 height 25
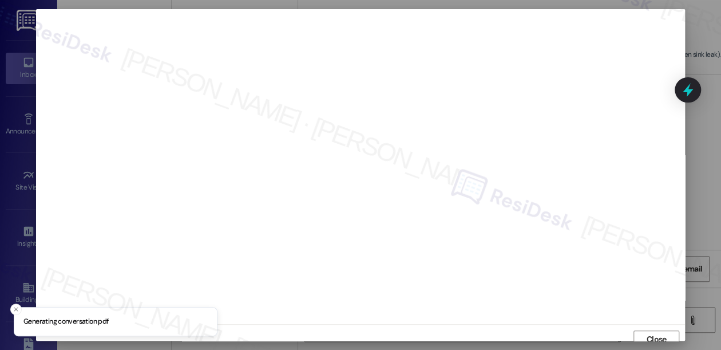
scroll to position [7, 0]
click at [652, 326] on span "Close" at bounding box center [657, 332] width 20 height 12
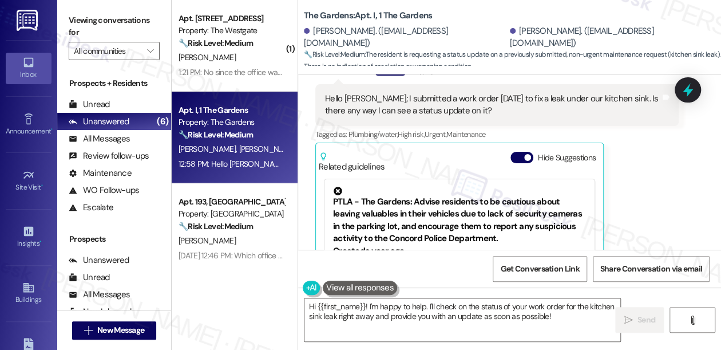
scroll to position [4923, 0]
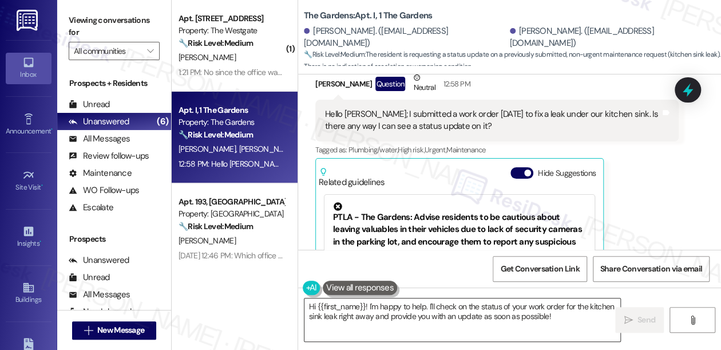
click at [584, 313] on textarea "Hi {{first_name}}! I'm happy to help. I'll check on the status of your work ord…" at bounding box center [462, 319] width 316 height 43
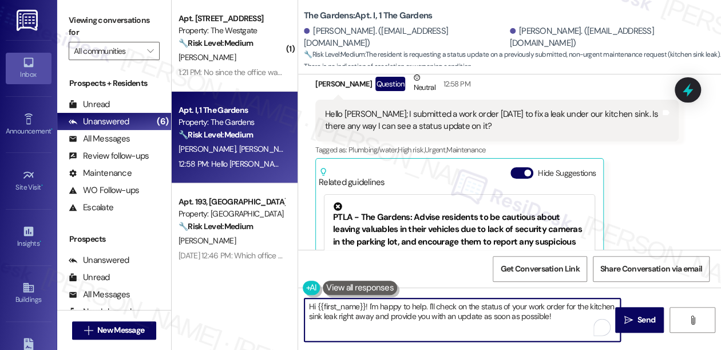
paste textarea "8477633"
drag, startPoint x: 363, startPoint y: 315, endPoint x: 412, endPoint y: 317, distance: 49.2
click at [412, 317] on textarea "Hi {{first_name}}! I'm happy to help. I'll check on the status of your work ord…" at bounding box center [462, 319] width 316 height 43
type textarea "Hi {{first_name}}! I'm happy to help. I'll check on the status of your work ord…"
click at [442, 317] on textarea "Hi {{first_name}}! I'm happy to help. I'll check on the status of your work ord…" at bounding box center [462, 319] width 316 height 43
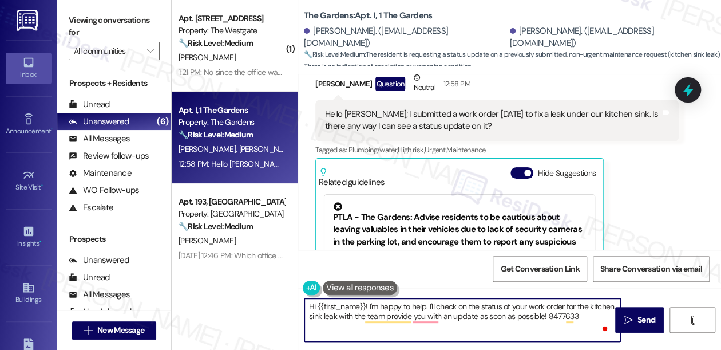
scroll to position [4903, 0]
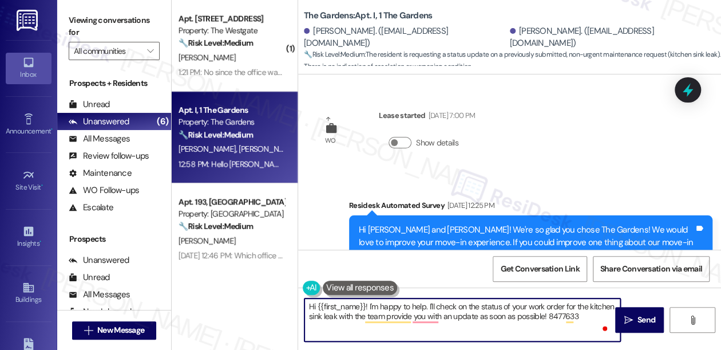
scroll to position [52, 0]
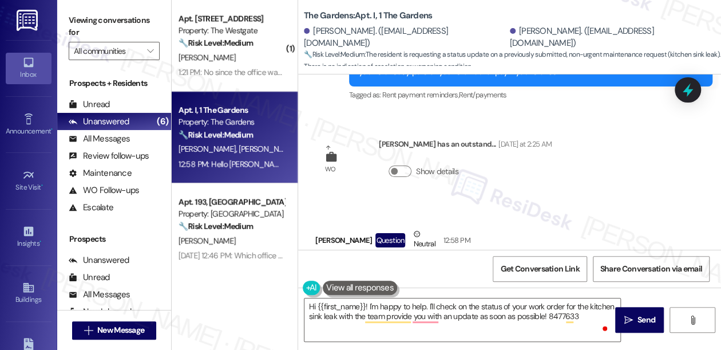
click at [429, 264] on div "Hello [PERSON_NAME]; I submitted a work order [DATE] to fix a leak under our ki…" at bounding box center [492, 276] width 335 height 25
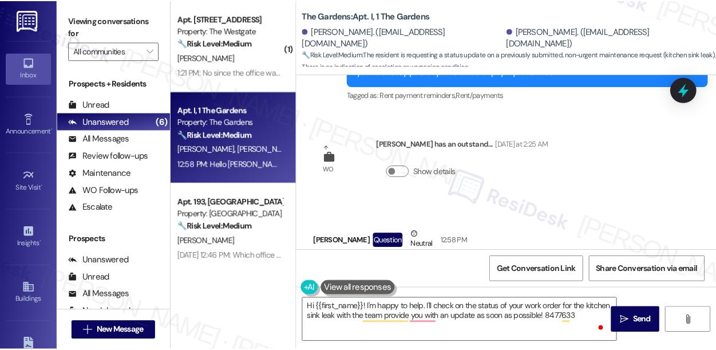
scroll to position [4819, 0]
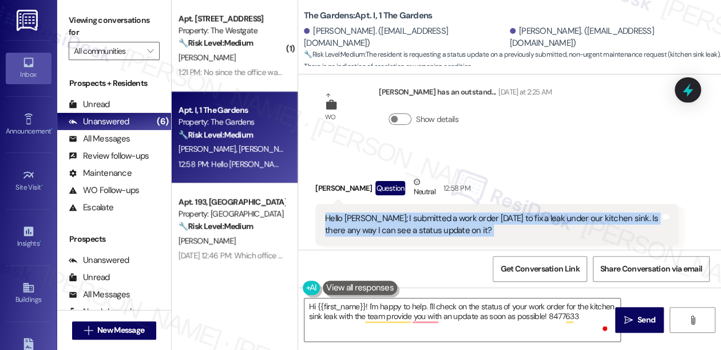
click at [458, 212] on div "Hello [PERSON_NAME]; I submitted a work order [DATE] to fix a leak under our ki…" at bounding box center [492, 224] width 335 height 25
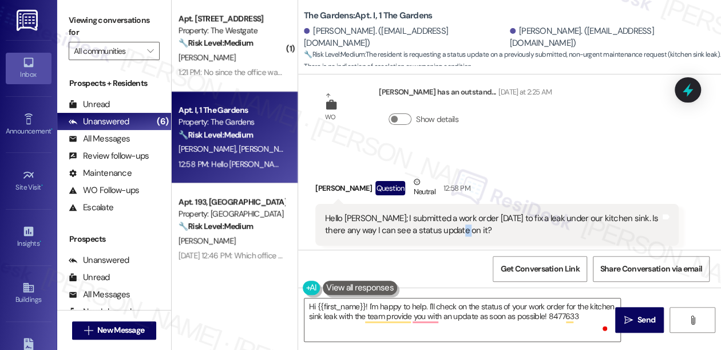
click at [458, 212] on div "Hello [PERSON_NAME]; I submitted a work order [DATE] to fix a leak under our ki…" at bounding box center [492, 224] width 335 height 25
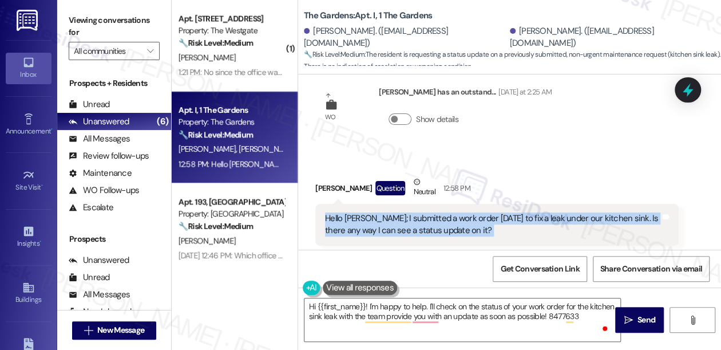
click at [458, 212] on div "Hello [PERSON_NAME]; I submitted a work order [DATE] to fix a leak under our ki…" at bounding box center [492, 224] width 335 height 25
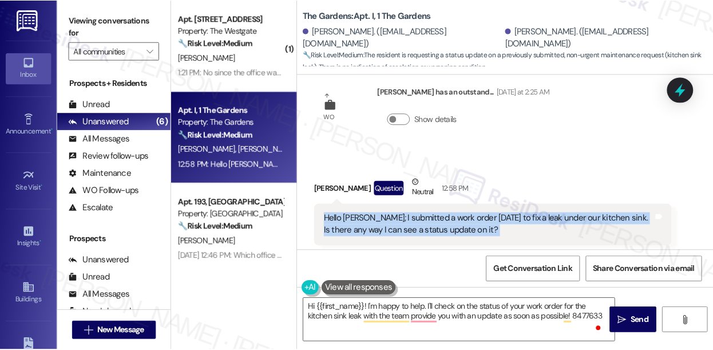
scroll to position [4844, 0]
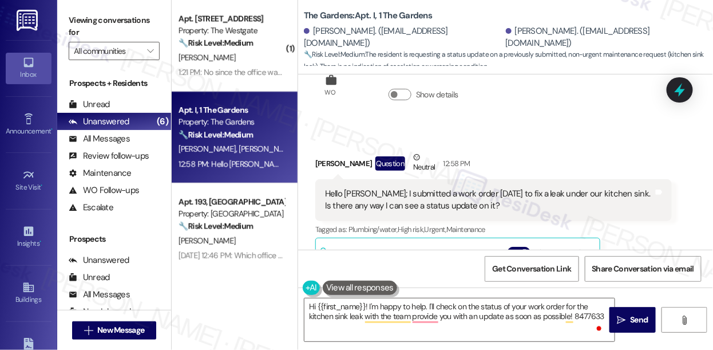
click at [73, 14] on label "Viewing conversations for" at bounding box center [114, 26] width 91 height 30
click at [442, 188] on div "Hello [PERSON_NAME]; I submitted a work order [DATE] to fix a leak under our ki…" at bounding box center [489, 200] width 328 height 25
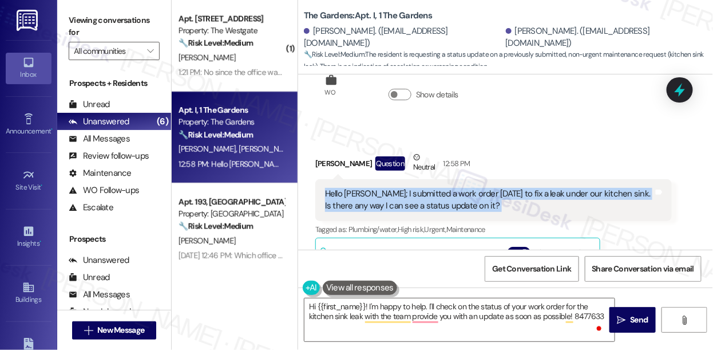
click at [442, 188] on div "Hello [PERSON_NAME]; I submitted a work order [DATE] to fix a leak under our ki…" at bounding box center [489, 200] width 328 height 25
copy div "Hello [PERSON_NAME]; I submitted a work order [DATE] to fix a leak under our ki…"
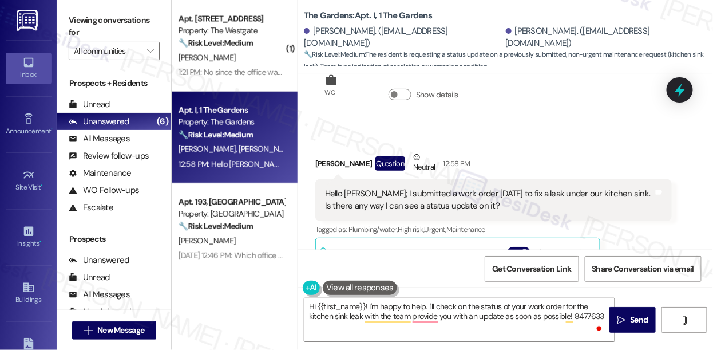
click at [74, 22] on label "Viewing conversations for" at bounding box center [114, 26] width 91 height 30
click at [90, 22] on label "Viewing conversations for" at bounding box center [114, 26] width 91 height 30
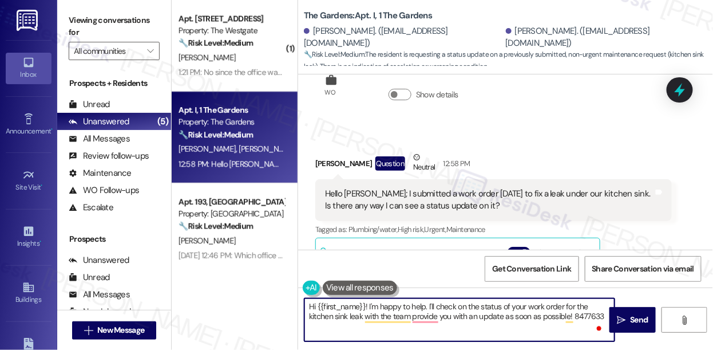
drag, startPoint x: 369, startPoint y: 306, endPoint x: 520, endPoint y: 311, distance: 151.1
click at [520, 311] on textarea "Hi {{first_name}}! I'm happy to help. I'll check on the status of your work ord…" at bounding box center [459, 319] width 310 height 43
click at [411, 188] on div "Hello [PERSON_NAME]; I submitted a work order [DATE] to fix a leak under our ki…" at bounding box center [489, 200] width 328 height 25
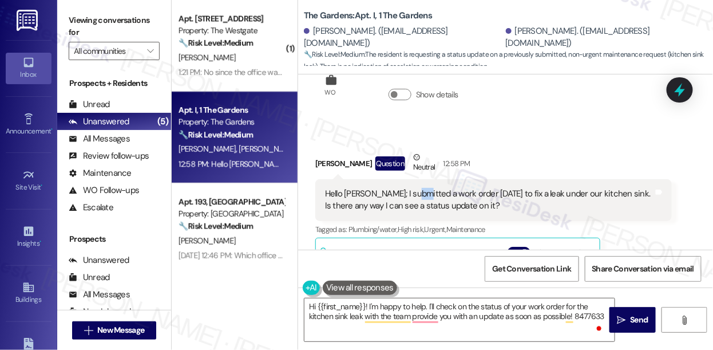
click at [411, 188] on div "Hello [PERSON_NAME]; I submitted a work order [DATE] to fix a leak under our ki…" at bounding box center [489, 200] width 328 height 25
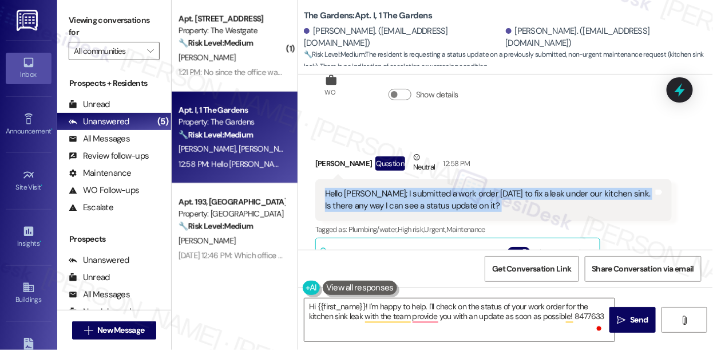
click at [411, 188] on div "Hello [PERSON_NAME]; I submitted a work order [DATE] to fix a leak under our ki…" at bounding box center [489, 200] width 328 height 25
copy div "Hello [PERSON_NAME]; I submitted a work order [DATE] to fix a leak under our ki…"
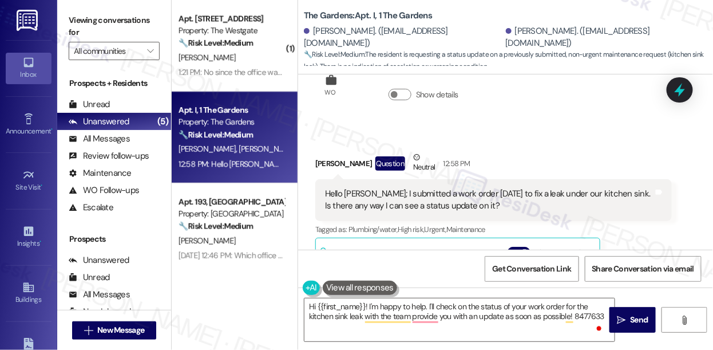
click at [87, 27] on label "Viewing conversations for" at bounding box center [114, 26] width 91 height 30
click at [69, 25] on label "Viewing conversations for" at bounding box center [114, 26] width 91 height 30
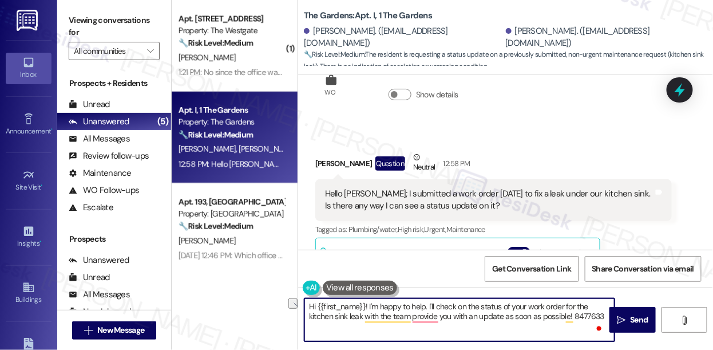
drag, startPoint x: 369, startPoint y: 306, endPoint x: 414, endPoint y: 304, distance: 44.7
click at [414, 304] on textarea "Hi {{first_name}}! I'm happy to help. I'll check on the status of your work ord…" at bounding box center [459, 319] width 310 height 43
click at [327, 151] on div "[PERSON_NAME] Question Neutral 12:58 PM" at bounding box center [493, 165] width 357 height 28
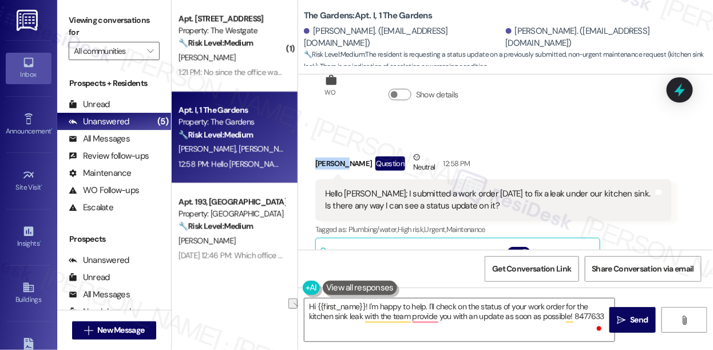
click at [327, 151] on div "[PERSON_NAME] Question Neutral 12:58 PM" at bounding box center [493, 165] width 357 height 28
copy div "Candice"
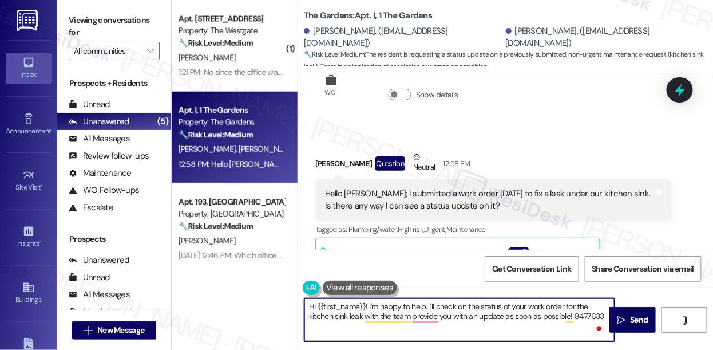
drag, startPoint x: 318, startPoint y: 300, endPoint x: 365, endPoint y: 296, distance: 47.0
click at [365, 296] on div "Hi {{first_name}}! I'm happy to help. I'll check on the status of your work ord…" at bounding box center [505, 330] width 415 height 86
paste textarea "Candice"
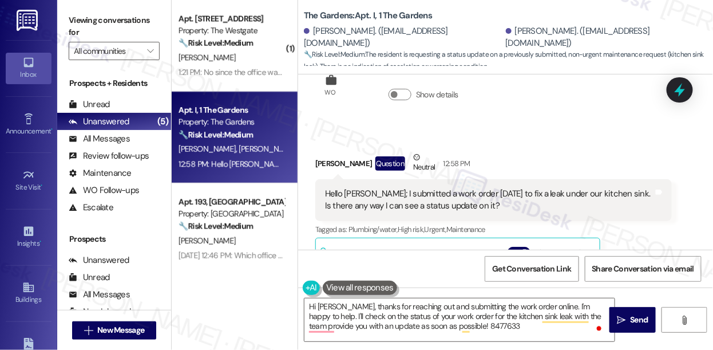
click at [72, 18] on label "Viewing conversations for" at bounding box center [114, 26] width 91 height 30
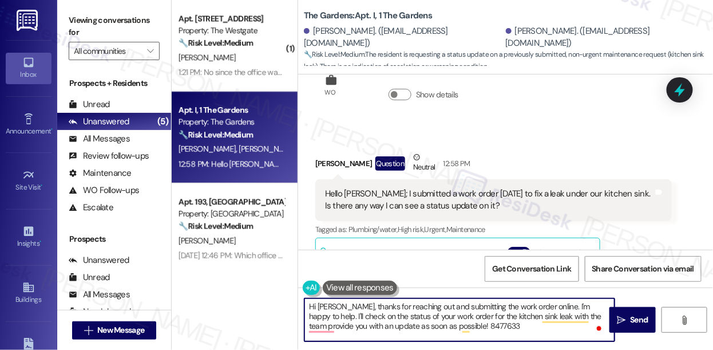
drag, startPoint x: 529, startPoint y: 326, endPoint x: 537, endPoint y: 311, distance: 16.1
click at [537, 311] on textarea "Hi Candice, thanks for reaching out and submitting the work order online. I'm h…" at bounding box center [459, 319] width 310 height 43
click at [538, 311] on textarea "Hi Candice, thanks for reaching out and submitting the work order online. I'm h…" at bounding box center [459, 319] width 310 height 43
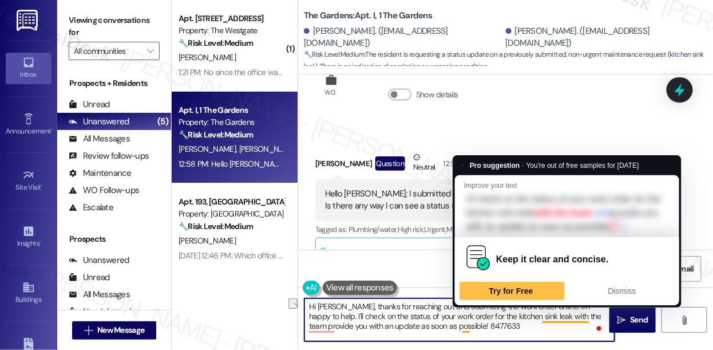
drag, startPoint x: 552, startPoint y: 303, endPoint x: 419, endPoint y: 312, distance: 133.1
click at [419, 312] on textarea "Hi Candice, thanks for reaching out and submitting the work order online. I'm h…" at bounding box center [459, 319] width 310 height 43
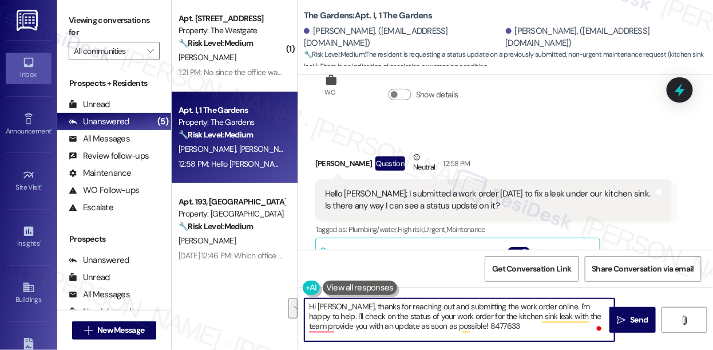
click at [419, 312] on textarea "Hi Candice, thanks for reaching out and submitting the work order online. I'm h…" at bounding box center [459, 319] width 310 height 43
click at [552, 304] on textarea "Hi Candice, thanks for reaching out and submitting the work order online. I'm h…" at bounding box center [459, 319] width 310 height 43
paste textarea "You can view the status of your work order directly in BuildingLink—just log in…"
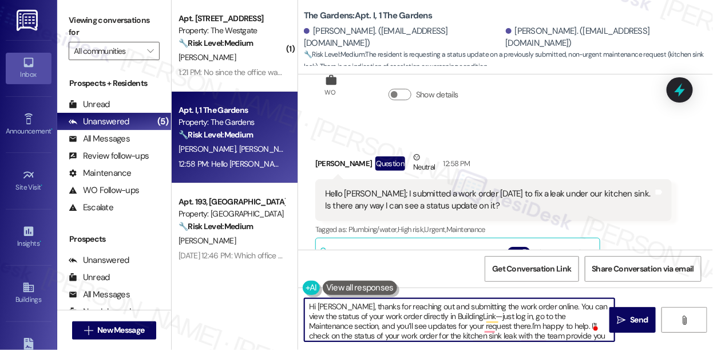
click at [481, 313] on textarea "Hi Candice, thanks for reaching out and submitting the work order online. You c…" at bounding box center [459, 319] width 310 height 43
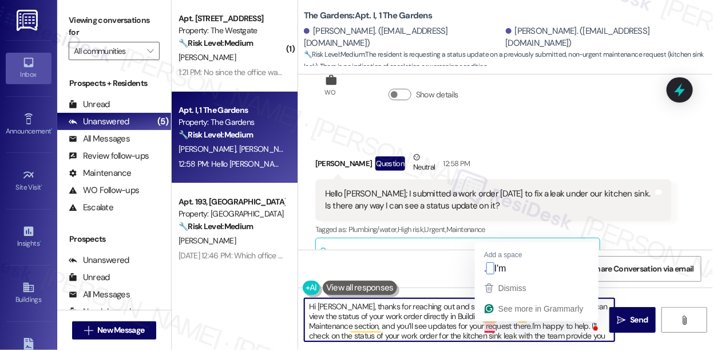
click at [485, 326] on textarea "Hi Candice, thanks for reaching out and submitting the work order online. You c…" at bounding box center [459, 319] width 310 height 43
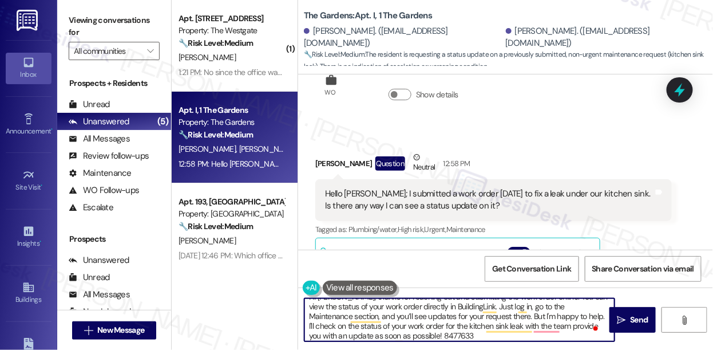
scroll to position [12, 0]
click at [505, 314] on textarea "Hi Candice, thanks for reaching out and submitting the work order online. You c…" at bounding box center [459, 319] width 310 height 43
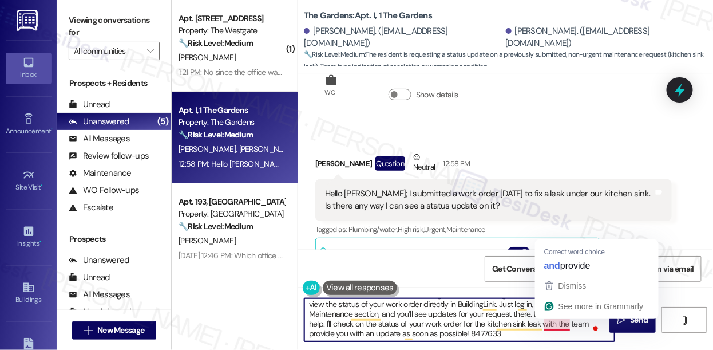
click at [554, 316] on div "Dismiss See more in Grammarly" at bounding box center [597, 296] width 124 height 43
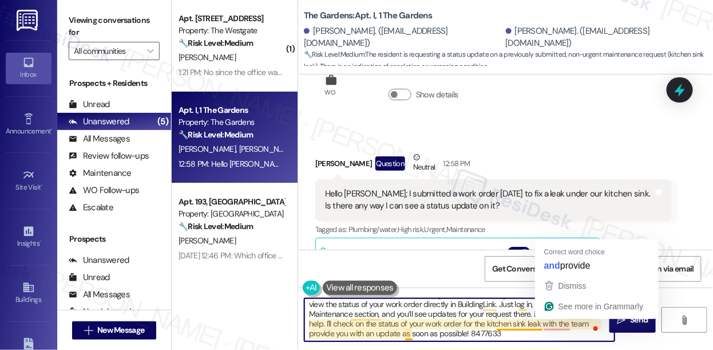
click at [508, 315] on html "Inbox Go to Inbox Announcement • Send A Text Announcement Site Visit • Go to Si…" at bounding box center [356, 175] width 713 height 350
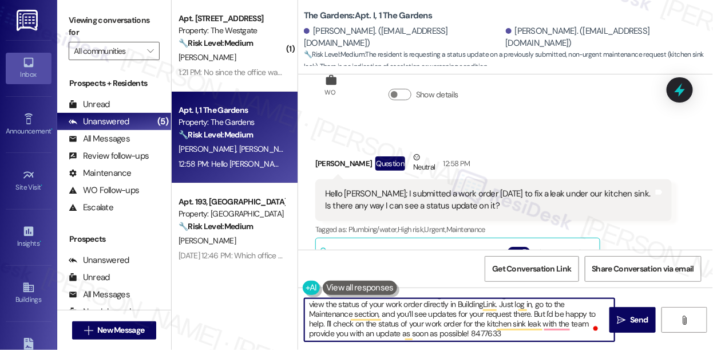
click at [555, 310] on textarea "Hi Candice, thanks for reaching out and submitting the work order online. You c…" at bounding box center [459, 319] width 310 height 43
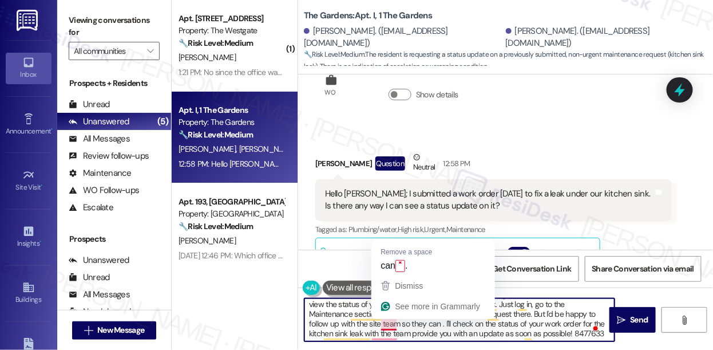
drag, startPoint x: 405, startPoint y: 322, endPoint x: 395, endPoint y: 324, distance: 10.4
click at [395, 324] on textarea "Hi Candice, thanks for reaching out and submitting the work order online. You c…" at bounding box center [459, 319] width 310 height 43
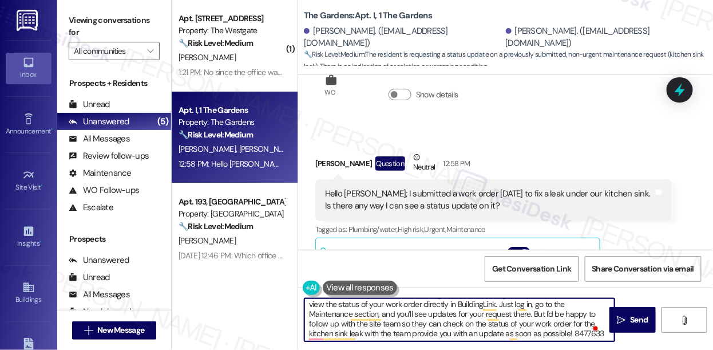
drag, startPoint x: 514, startPoint y: 332, endPoint x: 437, endPoint y: 334, distance: 77.8
click at [437, 334] on textarea "Hi Candice, thanks for reaching out and submitting the work order online. You c…" at bounding box center [459, 319] width 310 height 43
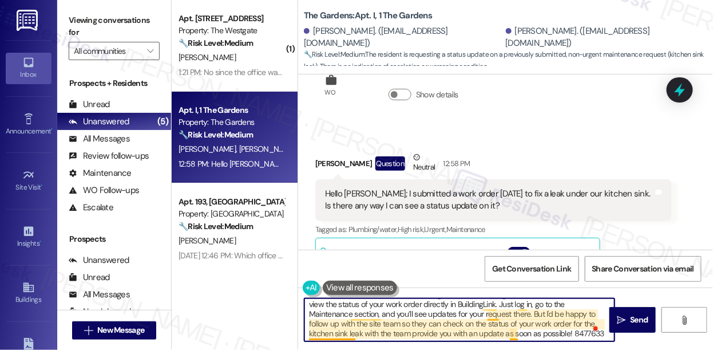
click at [517, 331] on textarea "Hi Candice, thanks for reaching out and submitting the work order online. You c…" at bounding box center [459, 319] width 310 height 43
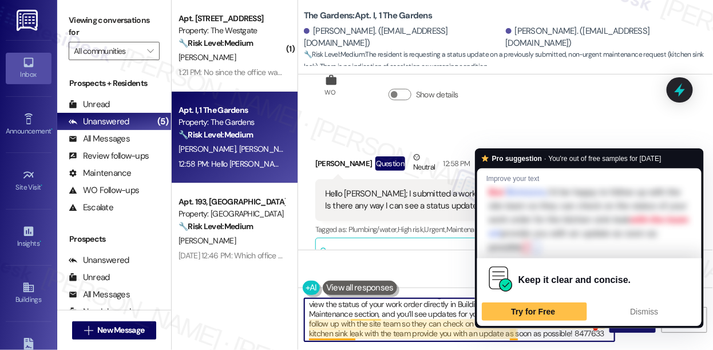
click at [517, 331] on textarea "Hi Candice, thanks for reaching out and submitting the work order online. You c…" at bounding box center [459, 319] width 310 height 43
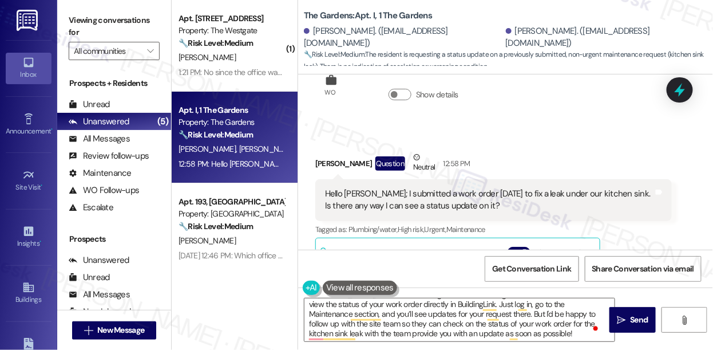
click at [92, 17] on label "Viewing conversations for" at bounding box center [114, 26] width 91 height 30
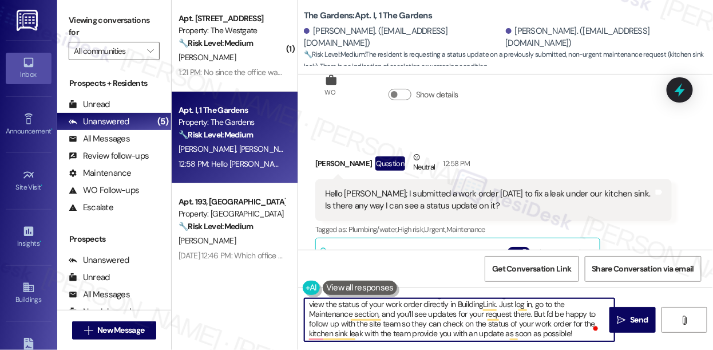
click at [422, 304] on textarea "Hi Candice, thanks for reaching out and submitting the work order online. You c…" at bounding box center [459, 319] width 310 height 43
drag, startPoint x: 529, startPoint y: 331, endPoint x: 354, endPoint y: 327, distance: 175.7
click at [354, 327] on textarea "Hi Candice, thanks for reaching out and submitting the work order online. You c…" at bounding box center [459, 319] width 310 height 43
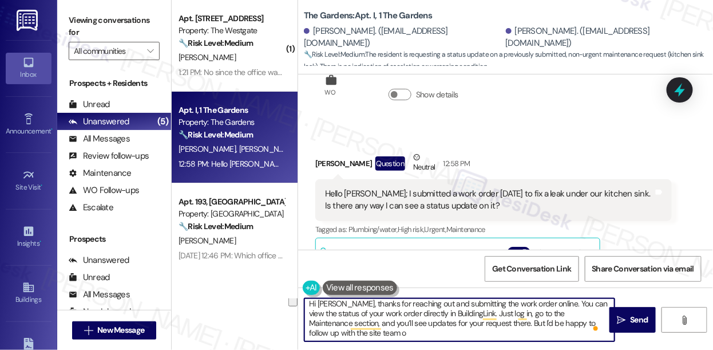
scroll to position [3, 0]
click at [325, 319] on textarea "Hi Candice, thanks for reaching out and submitting the work order online. You c…" at bounding box center [459, 319] width 310 height 43
click at [377, 310] on textarea "Hi Candice, thanks for reaching out and submitting the work order online. You c…" at bounding box center [459, 319] width 310 height 43
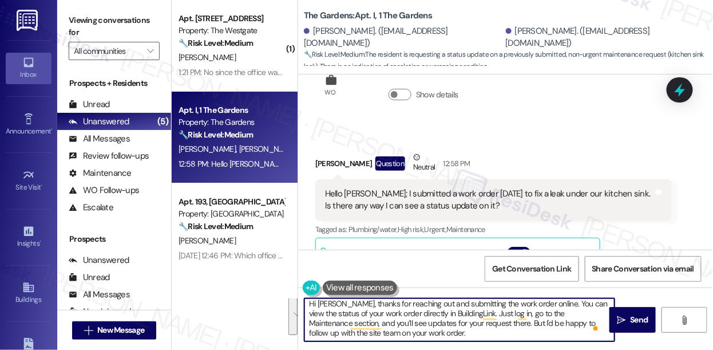
click at [468, 311] on textarea "Hi Candice, thanks for reaching out and submitting the work order online. You c…" at bounding box center [459, 319] width 310 height 43
click at [435, 322] on textarea "Hi Candice, thanks for reaching out and submitting the work order online. You c…" at bounding box center [459, 319] width 310 height 43
click at [473, 332] on textarea "Hi Candice, thanks for reaching out and submitting the work order online. You c…" at bounding box center [459, 319] width 310 height 43
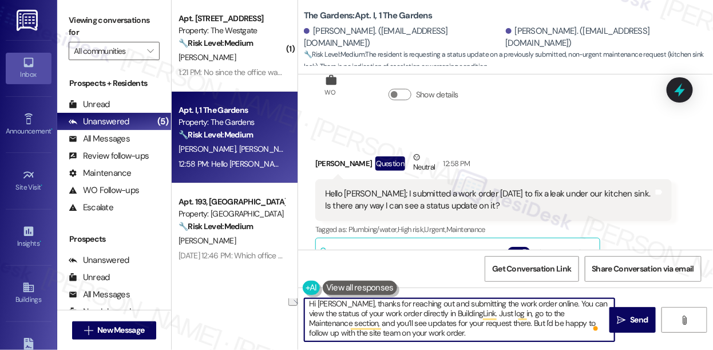
drag, startPoint x: 446, startPoint y: 333, endPoint x: 355, endPoint y: 335, distance: 90.4
click at [355, 335] on textarea "Hi Candice, thanks for reaching out and submitting the work order online. You c…" at bounding box center [459, 319] width 310 height 43
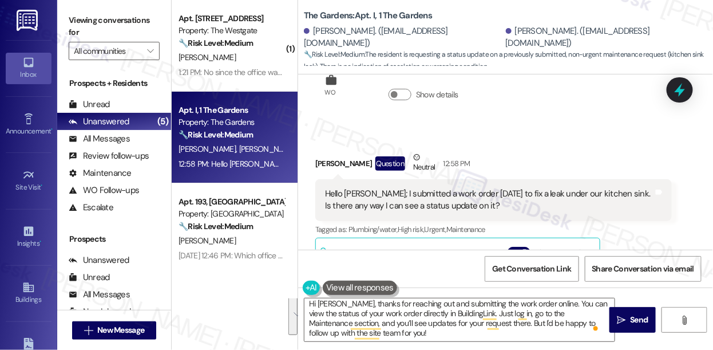
click at [76, 28] on label "Viewing conversations for" at bounding box center [114, 26] width 91 height 30
click at [68, 9] on div "Viewing conversations for All communities " at bounding box center [114, 36] width 114 height 72
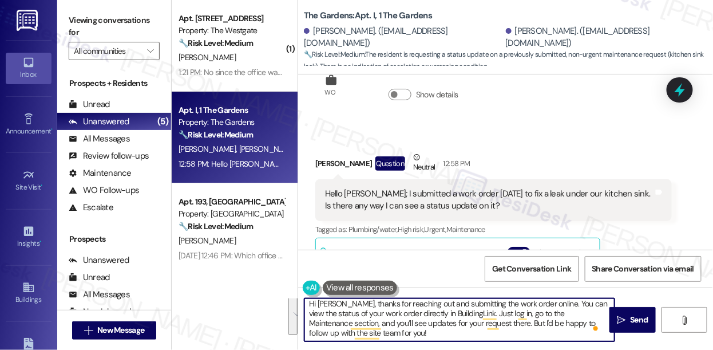
scroll to position [0, 0]
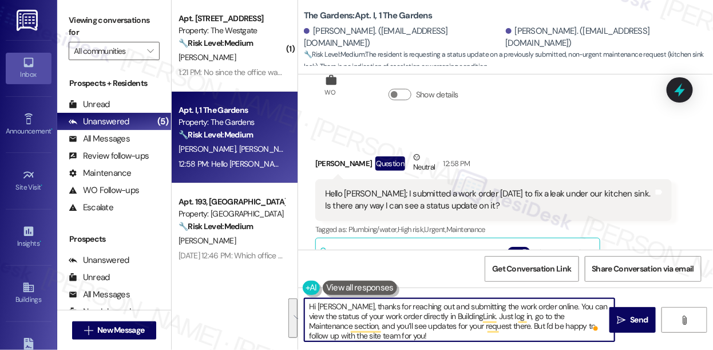
drag, startPoint x: 412, startPoint y: 334, endPoint x: 348, endPoint y: 306, distance: 70.2
click at [348, 306] on textarea "Hi Candice, thanks for reaching out and submitting the work order online. You c…" at bounding box center [459, 319] width 310 height 43
paste textarea "Thanks for reaching out and submitting the work order online. You can check the…"
click at [351, 306] on textarea "Hi Candice, Thanks for reaching out and submitting the work order online. You c…" at bounding box center [459, 319] width 310 height 43
click at [349, 306] on textarea "Hi Candice, Thanks for reaching out and submitting the work order online. You c…" at bounding box center [459, 319] width 310 height 43
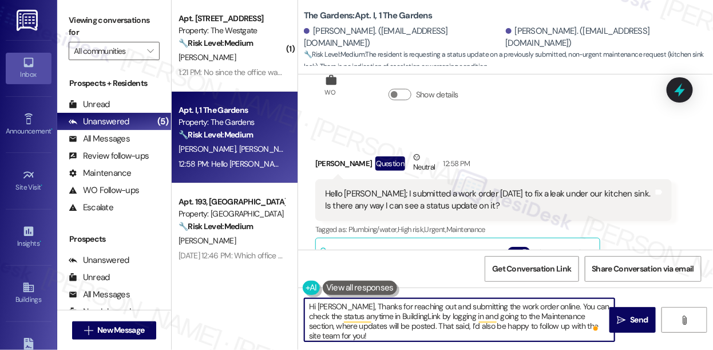
click at [344, 304] on textarea "Hi Candice, Thanks for reaching out and submitting the work order online. You c…" at bounding box center [459, 319] width 310 height 43
click at [350, 305] on textarea "Hi Candice, Thanks for reaching out and submitting the work order online. You c…" at bounding box center [459, 319] width 310 height 43
click at [367, 332] on textarea "Hi Candice, thanks for reaching out and submitting the work order online. You c…" at bounding box center [459, 319] width 310 height 43
click at [381, 326] on textarea "Hi Candice, thanks for reaching out and submitting the work order online. You c…" at bounding box center [459, 319] width 310 height 43
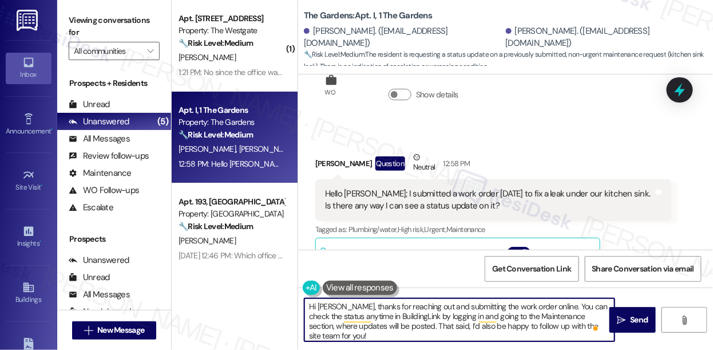
click at [381, 326] on textarea "Hi Candice, thanks for reaching out and submitting the work order online. You c…" at bounding box center [459, 319] width 310 height 43
click at [435, 330] on textarea "Hi Candice, thanks for reaching out and submitting the work order online. You c…" at bounding box center [459, 319] width 310 height 43
drag, startPoint x: 443, startPoint y: 326, endPoint x: 410, endPoint y: 326, distance: 33.2
click at [410, 326] on textarea "Hi Candice, thanks for reaching out and submitting the work order online. You c…" at bounding box center [459, 319] width 310 height 43
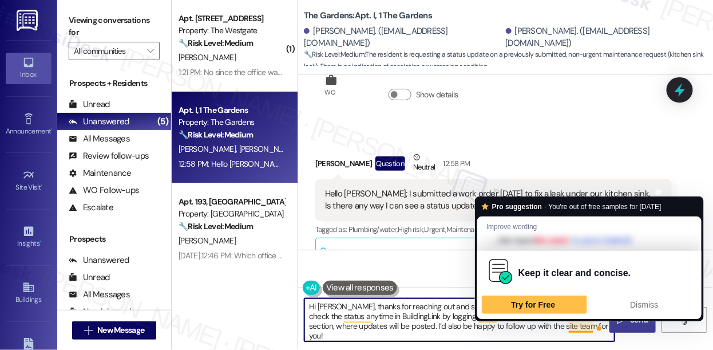
type textarea "Hi Candice, thanks for reaching out and submitting the work order online. You c…"
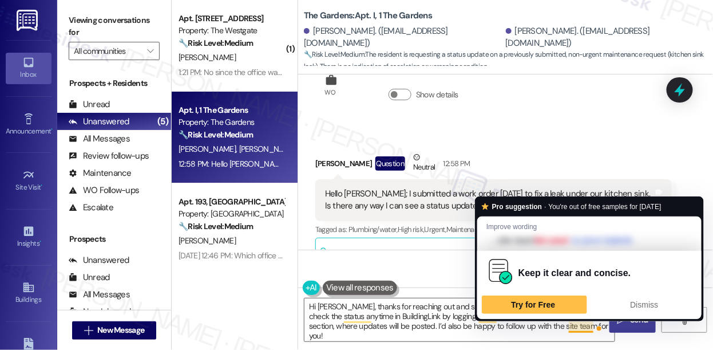
click at [626, 326] on button " Send" at bounding box center [632, 320] width 46 height 26
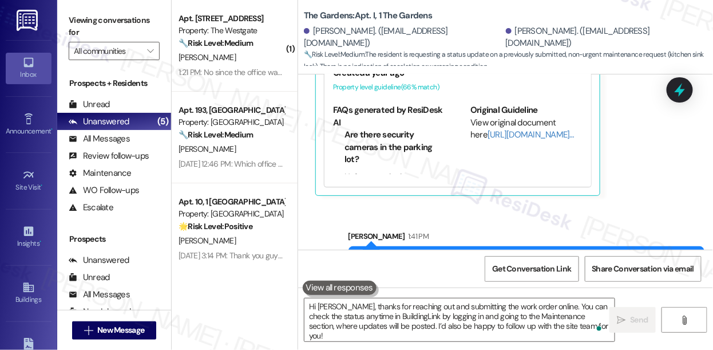
scroll to position [5104, 0]
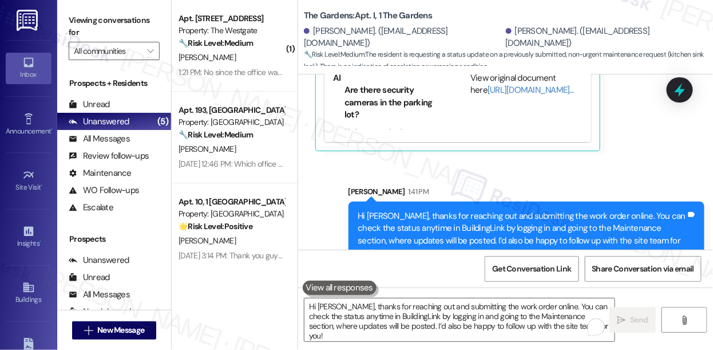
drag, startPoint x: 76, startPoint y: 22, endPoint x: 99, endPoint y: 30, distance: 24.3
click at [76, 22] on label "Viewing conversations for" at bounding box center [114, 26] width 91 height 30
click at [406, 210] on div "Hi Candice, thanks for reaching out and submitting the work order online. You c…" at bounding box center [522, 234] width 328 height 49
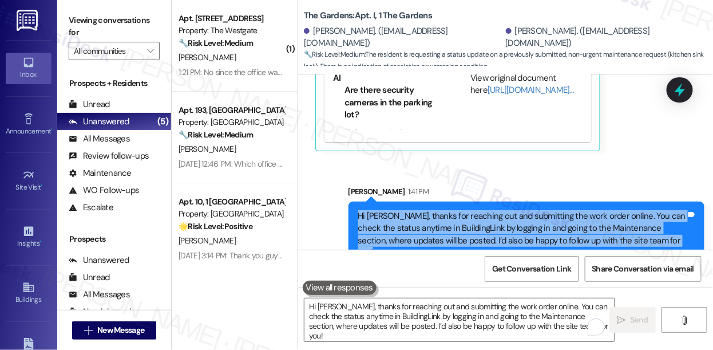
click at [406, 210] on div "Hi Candice, thanks for reaching out and submitting the work order online. You c…" at bounding box center [522, 234] width 328 height 49
click at [461, 212] on div "Hi Candice, thanks for reaching out and submitting the work order online. You c…" at bounding box center [522, 234] width 328 height 49
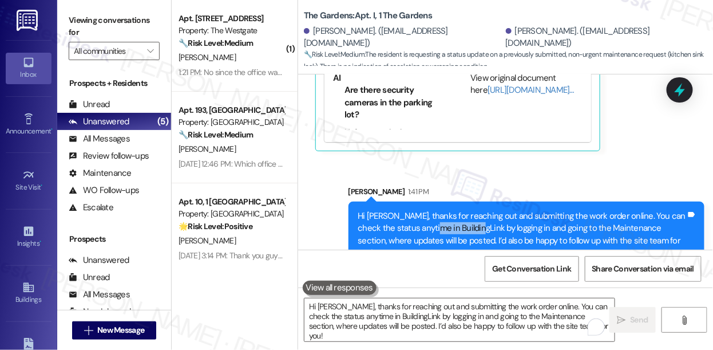
click at [461, 212] on div "Hi Candice, thanks for reaching out and submitting the work order online. You c…" at bounding box center [522, 234] width 328 height 49
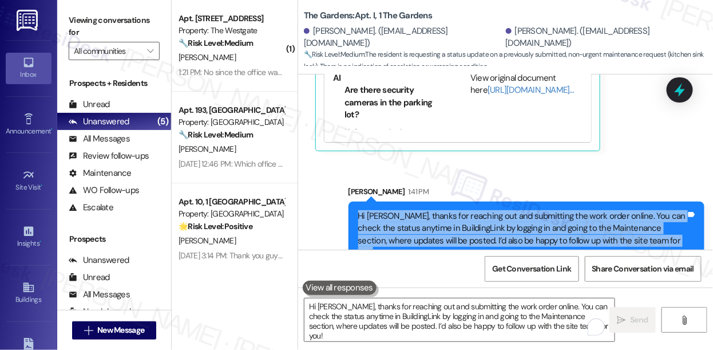
click at [461, 212] on div "Hi Candice, thanks for reaching out and submitting the work order online. You c…" at bounding box center [522, 234] width 328 height 49
click at [536, 210] on div "Hi Candice, thanks for reaching out and submitting the work order online. You c…" at bounding box center [522, 234] width 328 height 49
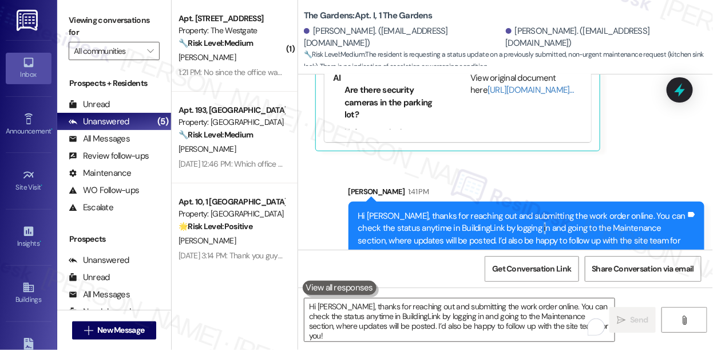
click at [536, 210] on div "Hi Candice, thanks for reaching out and submitting the work order online. You c…" at bounding box center [522, 234] width 328 height 49
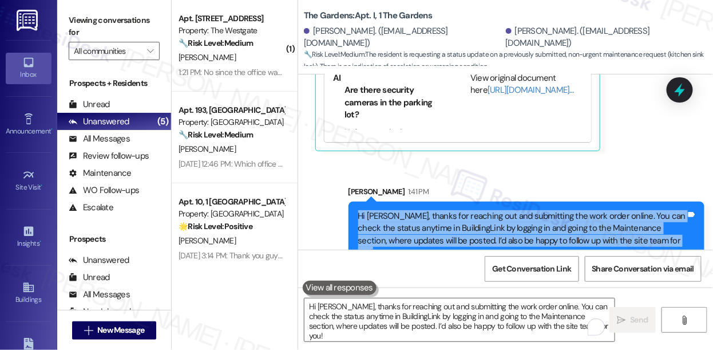
click at [536, 210] on div "Hi Candice, thanks for reaching out and submitting the work order online. You c…" at bounding box center [522, 234] width 328 height 49
click at [575, 210] on div "Hi Candice, thanks for reaching out and submitting the work order online. You c…" at bounding box center [522, 234] width 328 height 49
click at [679, 89] on icon at bounding box center [680, 90] width 14 height 18
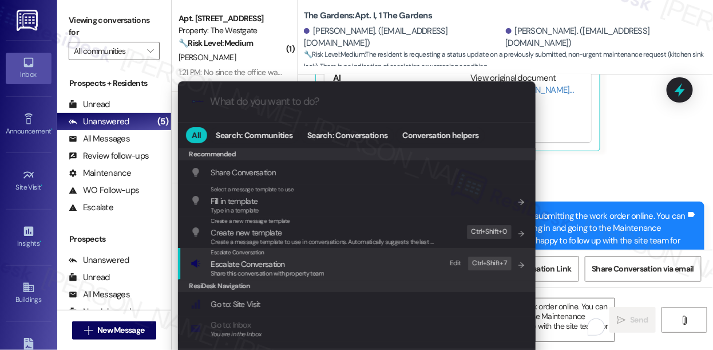
click at [276, 259] on span "Escalate Conversation" at bounding box center [248, 264] width 74 height 10
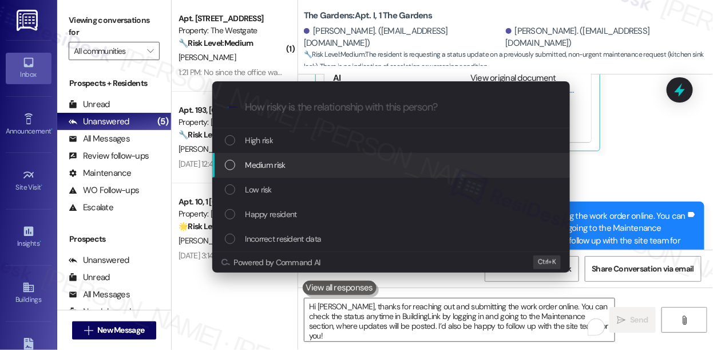
click at [299, 166] on div "Medium risk" at bounding box center [392, 165] width 335 height 13
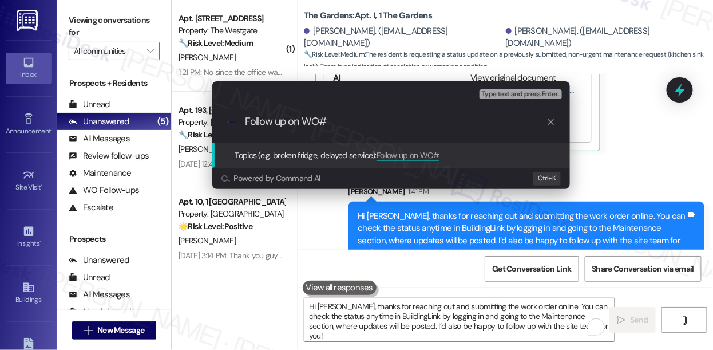
paste input "8477633"
type input "Follow up on WO#8477633 - Leaking sink issue"
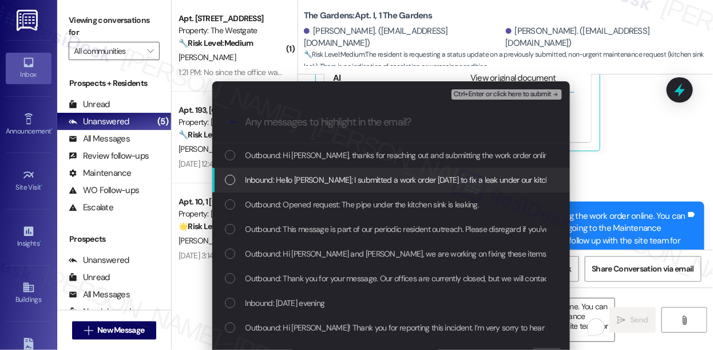
click at [404, 179] on span "Inbound: Hello Sarah; I submitted a work order yesterday to fix a leak under ou…" at bounding box center [491, 179] width 492 height 13
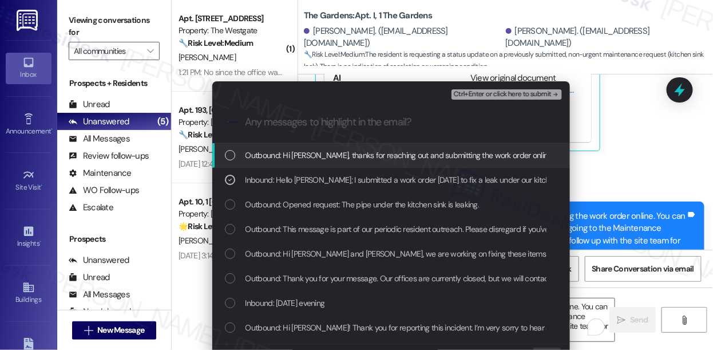
click at [500, 93] on span "Ctrl+Enter or click here to submit" at bounding box center [503, 94] width 98 height 8
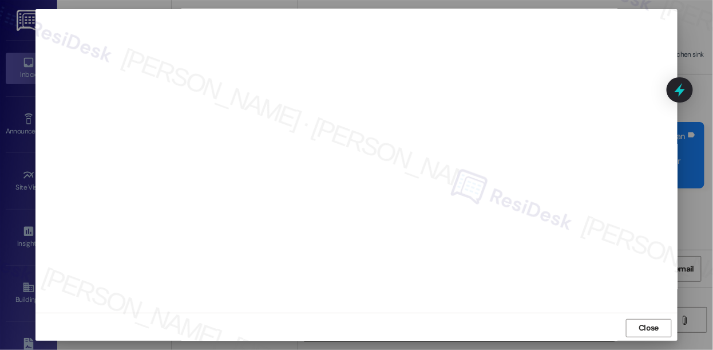
scroll to position [14, 0]
click at [640, 324] on span "Close" at bounding box center [649, 325] width 20 height 12
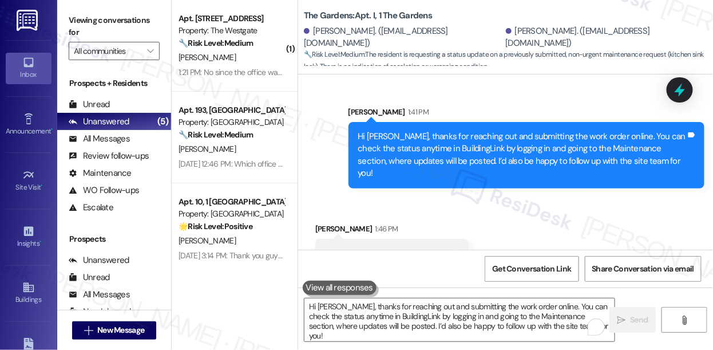
scroll to position [5183, 0]
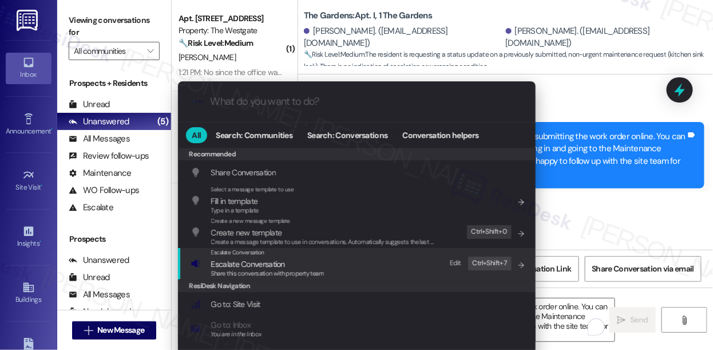
click at [334, 260] on div "Escalate Conversation Escalate Conversation Share this conversation with proper…" at bounding box center [358, 263] width 335 height 31
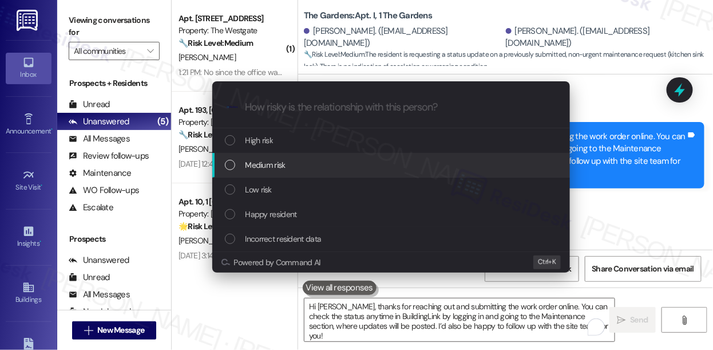
click at [288, 164] on div "Medium risk" at bounding box center [392, 165] width 335 height 13
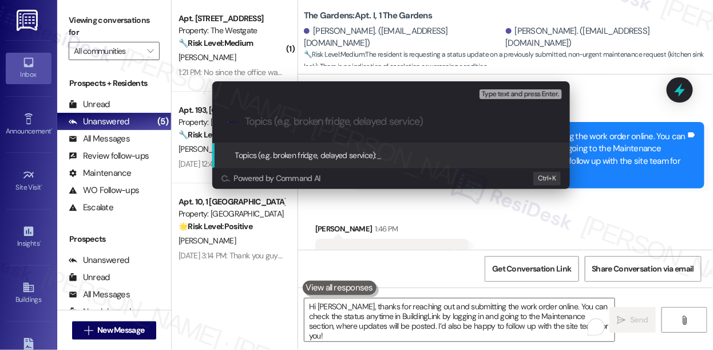
paste input "Follow up on WO#8477633 - Leaking sink issue"
type input "Follow up on WO#8477633 - Leaking sink issue"
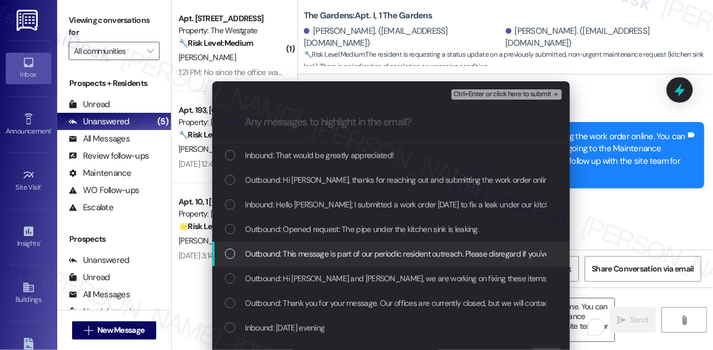
click at [624, 217] on div "Escalate Conversation Medium risk Follow up on WO#8477633 - Leaking sink issue …" at bounding box center [356, 175] width 713 height 350
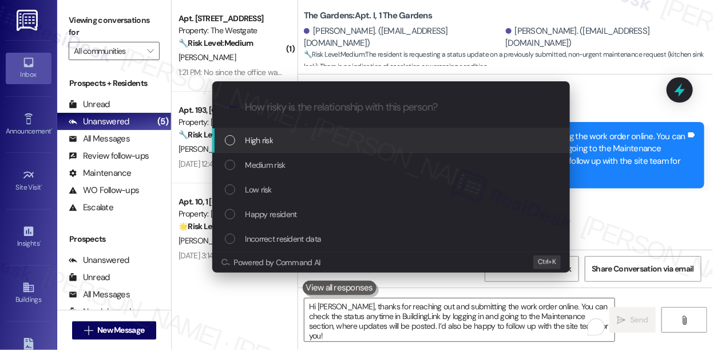
paste input "Follow up on WO#8477633 - Leaking sink issue"
type input "Follow up on WO#8477633 - Leaking sink issue"
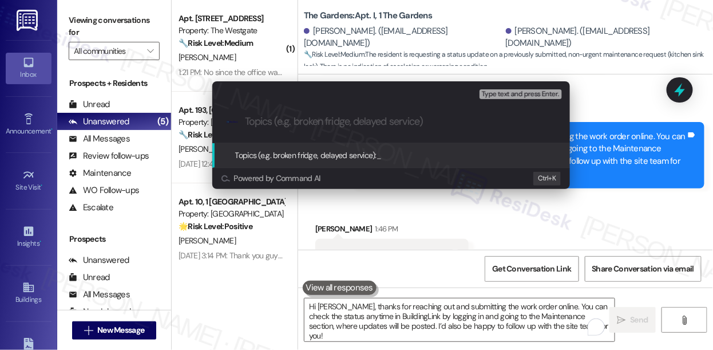
paste input "Follow up on WO#8477633 - Leaking sink issue"
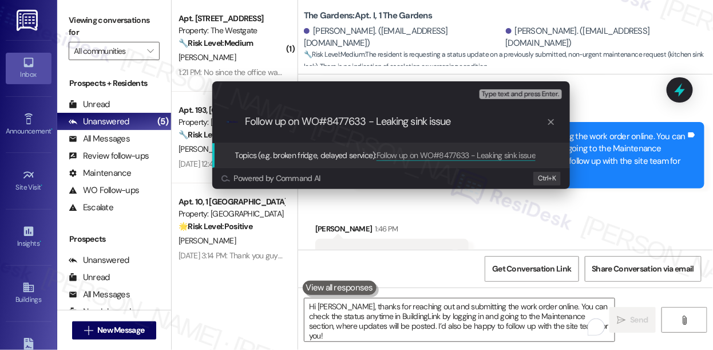
drag, startPoint x: 450, startPoint y: 116, endPoint x: 458, endPoint y: 117, distance: 8.0
click at [449, 116] on input "Follow up on WO#8477633 - Leaking sink issue" at bounding box center [396, 122] width 302 height 12
drag, startPoint x: 459, startPoint y: 117, endPoint x: 375, endPoint y: 122, distance: 83.7
click at [375, 122] on input "Follow up on WO#8477633 - Leaking sink issue" at bounding box center [396, 122] width 302 height 12
type input "Follow up on WO#8477633 - Kitchen sink leak issue"
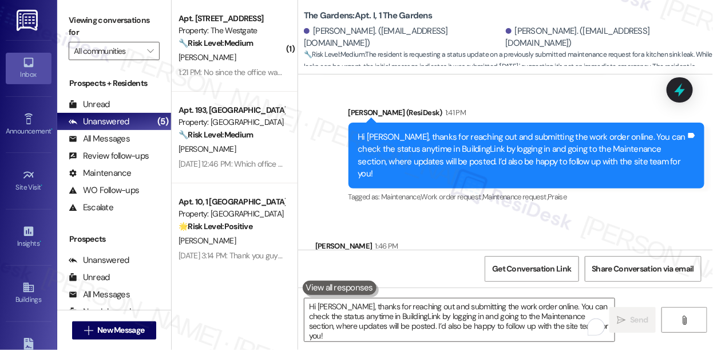
scroll to position [5078, 0]
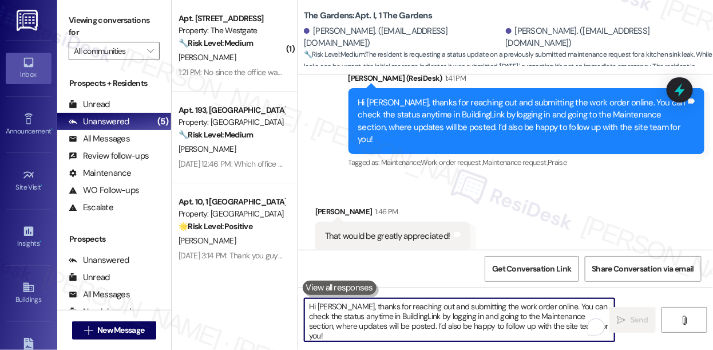
click at [426, 316] on textarea "Hi Candice, thanks for reaching out and submitting the work order online. You c…" at bounding box center [459, 319] width 310 height 43
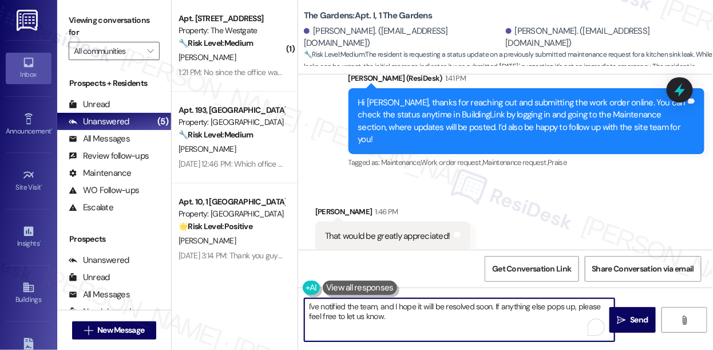
click at [411, 301] on textarea "I've notified the team, and I hope it will be resolved soon. If anything else p…" at bounding box center [459, 319] width 310 height 43
click at [484, 308] on textarea "I've notified the team, and I hope it will be resolved soon. If anything else p…" at bounding box center [459, 319] width 310 height 43
click at [485, 309] on textarea "I've notified the team, and I hope it will be resolved soon. If anything else p…" at bounding box center [459, 319] width 310 height 43
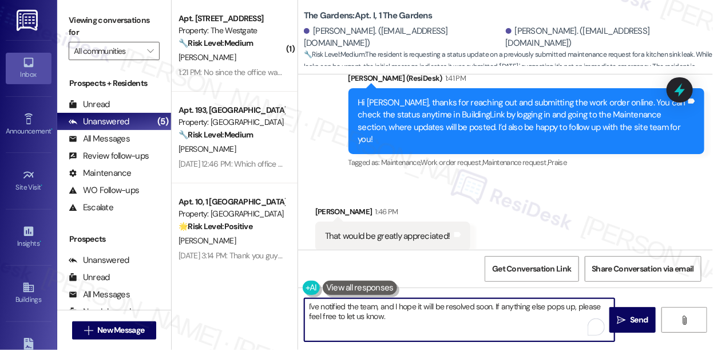
click at [338, 305] on textarea "I've notified the team, and I hope it will be resolved soon. If anything else p…" at bounding box center [459, 319] width 310 height 43
click at [366, 312] on textarea "I've notified the team, and I hope it will be resolved soon. If anything else p…" at bounding box center [459, 319] width 310 height 43
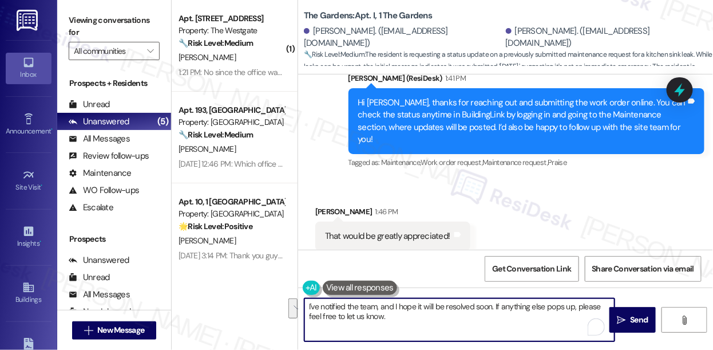
click at [440, 314] on textarea "I've notified the team, and I hope it will be resolved soon. If anything else p…" at bounding box center [459, 319] width 310 height 43
click at [449, 308] on textarea "I've notified the team, and I hope it will be resolved soon. If anything else p…" at bounding box center [459, 319] width 310 height 43
click at [397, 319] on textarea "I've notified the team, and I hope it will be resolved soon. If anything else p…" at bounding box center [459, 319] width 310 height 43
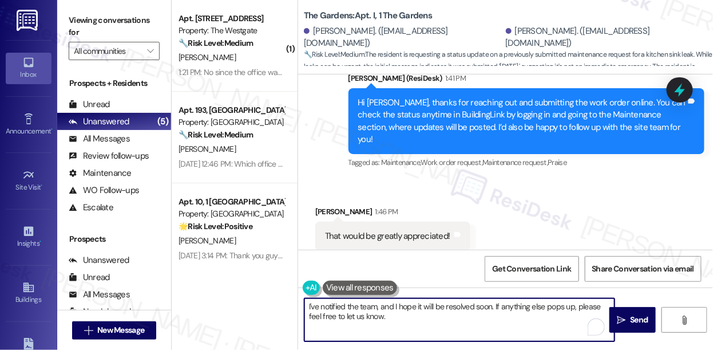
click at [363, 306] on textarea "I've notified the team, and I hope it will be resolved soon. If anything else p…" at bounding box center [459, 319] width 310 height 43
click at [482, 314] on textarea "I've notified the team, and I hope it will be resolved soon. If anything else p…" at bounding box center [459, 319] width 310 height 43
type textarea "I've notified the team, and I hope it will be resolved soon. If anything else p…"
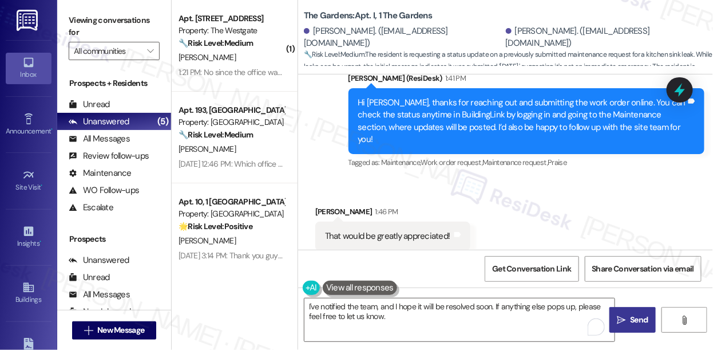
click at [630, 325] on span "Send" at bounding box center [639, 320] width 18 height 12
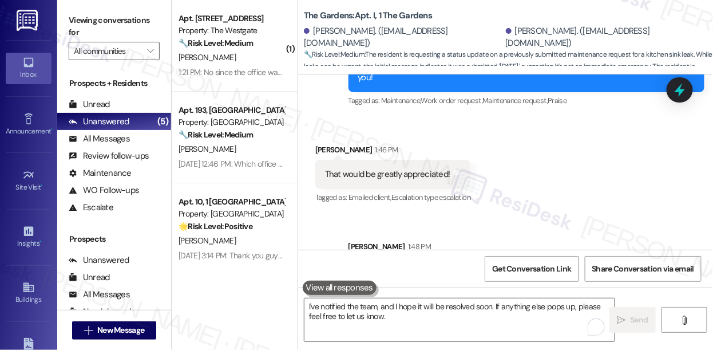
scroll to position [5170, 0]
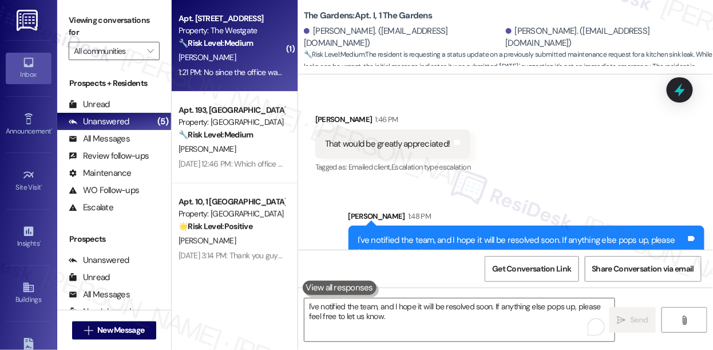
click at [247, 84] on div "Apt. 601, 1 The Westgate Property: The Westgate 🔧 Risk Level: Medium The reside…" at bounding box center [235, 46] width 126 height 92
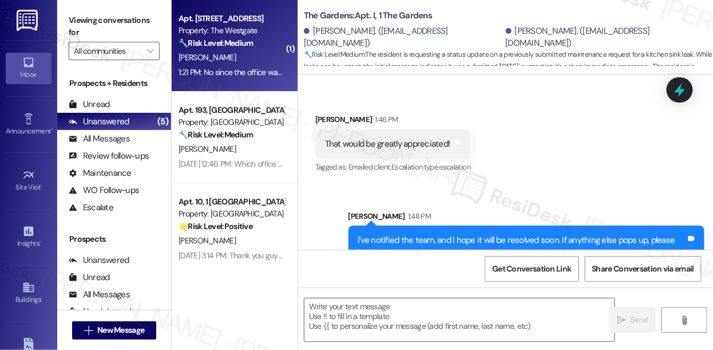
type textarea "Fetching suggested responses. Please feel free to read through the conversation…"
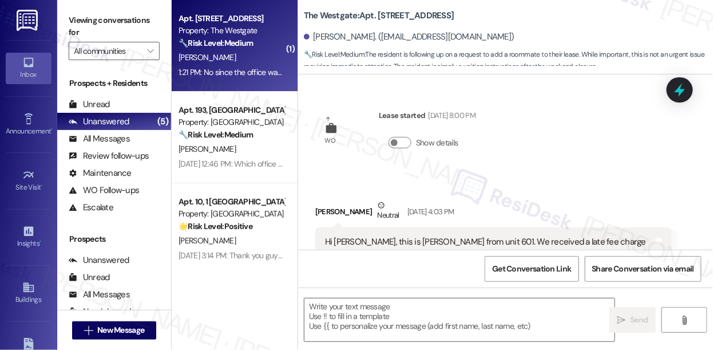
scroll to position [2452, 0]
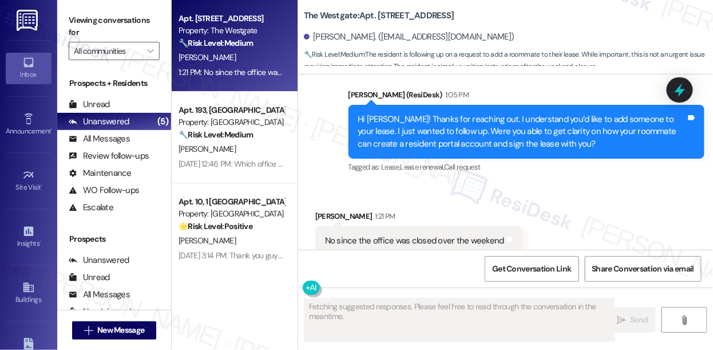
click at [431, 235] on div "No since the office was closed over the weekend" at bounding box center [414, 241] width 179 height 12
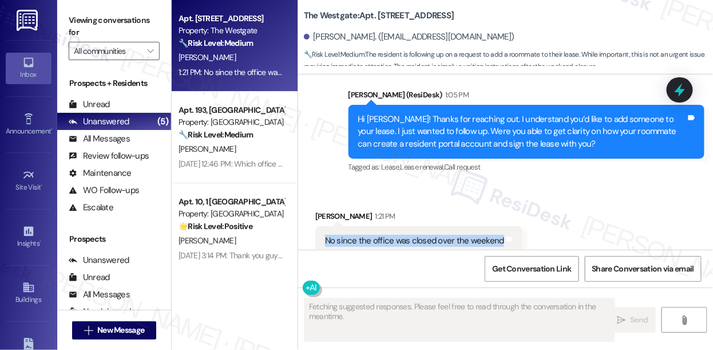
click at [431, 235] on div "No since the office was closed over the weekend" at bounding box center [414, 241] width 179 height 12
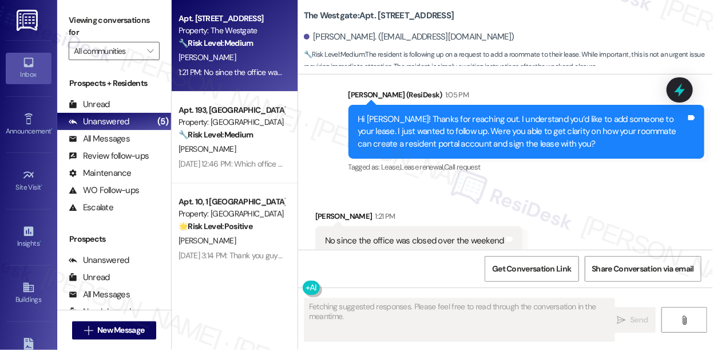
click at [426, 126] on div "Hi [PERSON_NAME]! Thanks for reaching out. I understand you’d like to add someo…" at bounding box center [522, 131] width 328 height 37
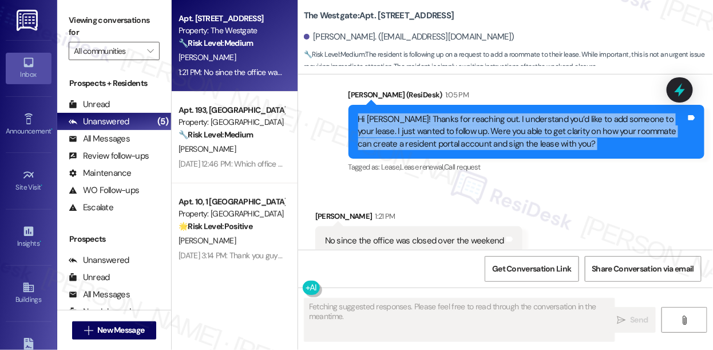
click at [426, 126] on div "Hi [PERSON_NAME]! Thanks for reaching out. I understand you’d like to add someo…" at bounding box center [522, 131] width 328 height 37
click at [576, 120] on div "Hi [PERSON_NAME]! Thanks for reaching out. I understand you’d like to add someo…" at bounding box center [522, 131] width 328 height 37
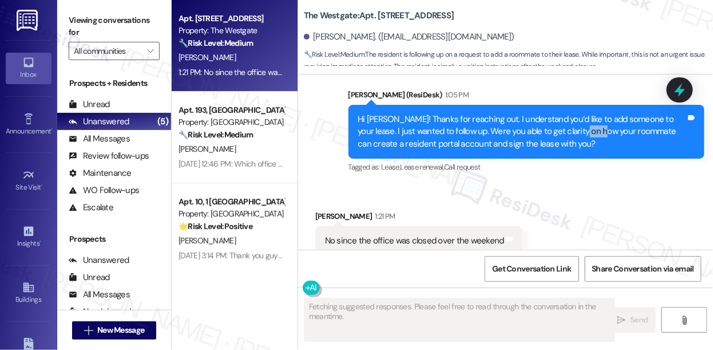
click at [576, 120] on div "Hi [PERSON_NAME]! Thanks for reaching out. I understand you’d like to add someo…" at bounding box center [522, 131] width 328 height 37
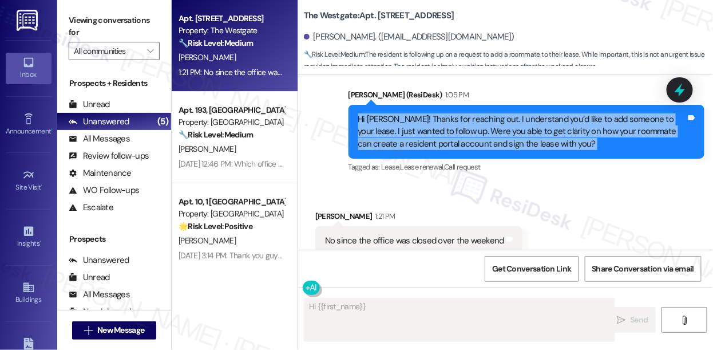
click at [576, 120] on div "Hi [PERSON_NAME]! Thanks for reaching out. I understand you’d like to add someo…" at bounding box center [522, 131] width 328 height 37
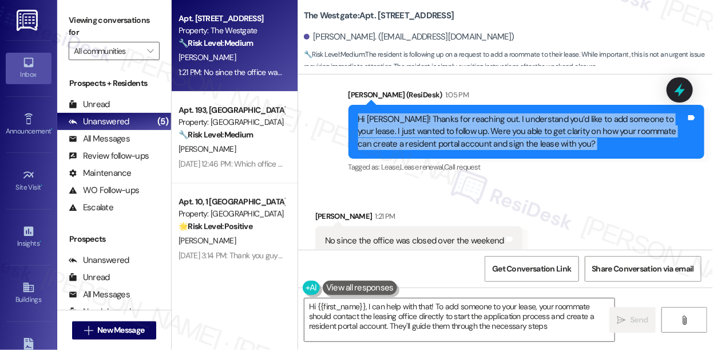
type textarea "Hi {{first_name}}, I can help with that! To add someone to your lease, your roo…"
click at [455, 122] on div "Hi [PERSON_NAME]! Thanks for reaching out. I understand you’d like to add someo…" at bounding box center [522, 131] width 328 height 37
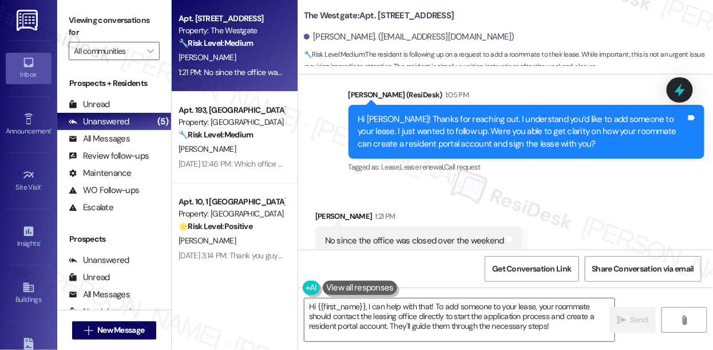
click at [455, 122] on div "Hi [PERSON_NAME]! Thanks for reaching out. I understand you’d like to add someo…" at bounding box center [522, 131] width 328 height 37
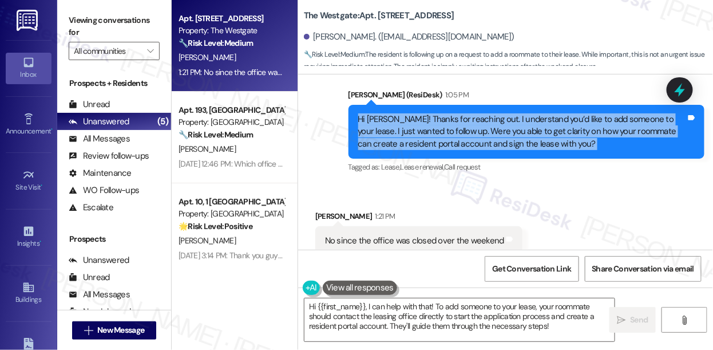
click at [455, 122] on div "Hi [PERSON_NAME]! Thanks for reaching out. I understand you’d like to add someo…" at bounding box center [522, 131] width 328 height 37
click at [567, 125] on div "Hi [PERSON_NAME]! Thanks for reaching out. I understand you’d like to add someo…" at bounding box center [522, 131] width 328 height 37
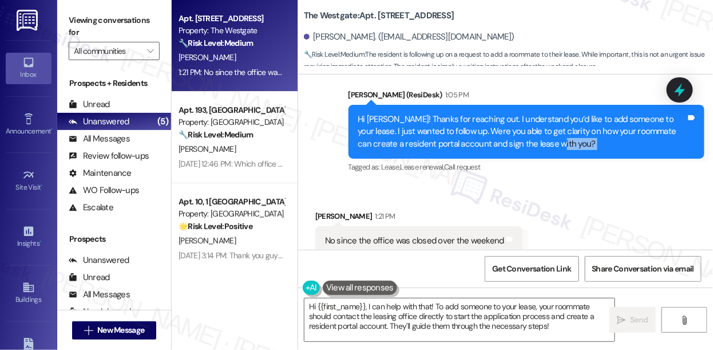
click at [567, 125] on div "Hi [PERSON_NAME]! Thanks for reaching out. I understand you’d like to add someo…" at bounding box center [522, 131] width 328 height 37
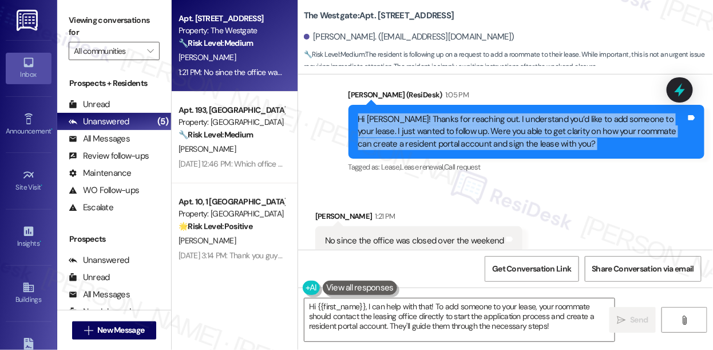
click at [567, 125] on div "Hi [PERSON_NAME]! Thanks for reaching out. I understand you’d like to add someo…" at bounding box center [522, 131] width 328 height 37
click at [390, 314] on textarea "Hi {{first_name}}, I can help with that! To add someone to your lease, your roo…" at bounding box center [459, 319] width 310 height 43
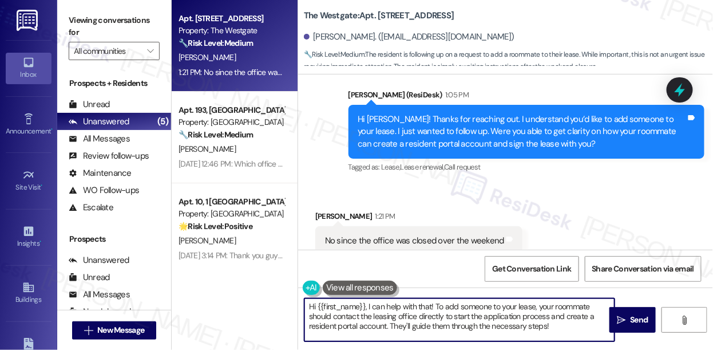
click at [390, 314] on textarea "Hi {{first_name}}, I can help with that! To add someone to your lease, your roo…" at bounding box center [459, 319] width 310 height 43
click at [366, 318] on textarea "Hi {{first_name}}, I can help with that! To add someone to your lease, your roo…" at bounding box center [459, 319] width 310 height 43
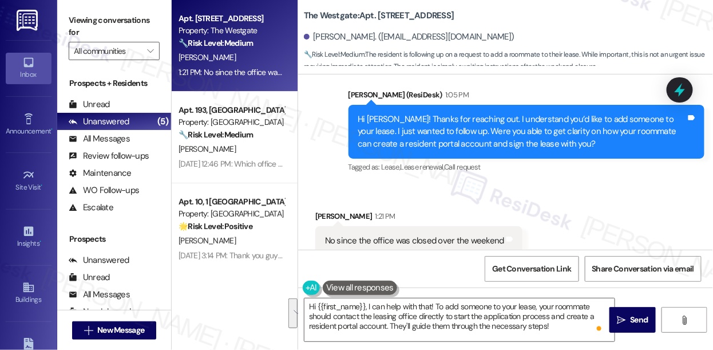
click at [556, 184] on div "Received via SMS Robin Snetsinger 1:21 PM No since the office was closed over t…" at bounding box center [505, 224] width 415 height 80
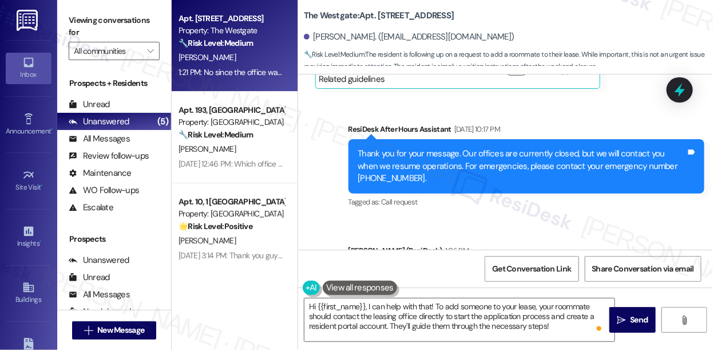
click at [449, 152] on div "Thank you for your message. Our offices are currently closed, but we will conta…" at bounding box center [522, 166] width 328 height 37
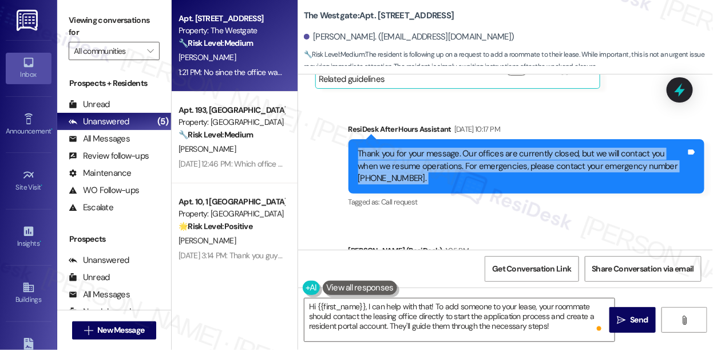
click at [449, 152] on div "Thank you for your message. Our offices are currently closed, but we will conta…" at bounding box center [522, 166] width 328 height 37
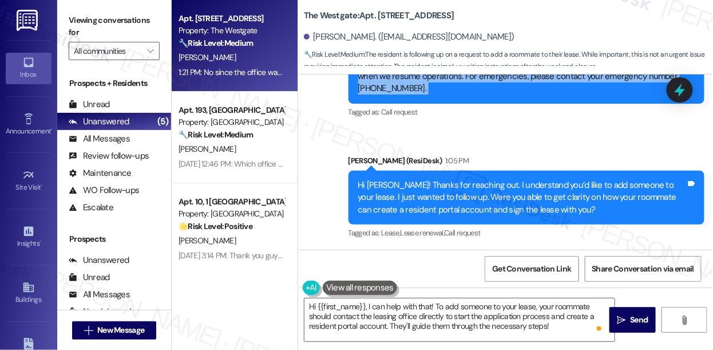
scroll to position [2453, 0]
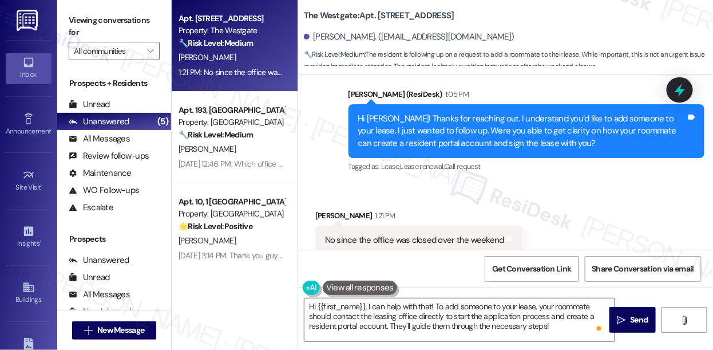
click at [409, 234] on div "No since the office was closed over the weekend" at bounding box center [414, 240] width 179 height 12
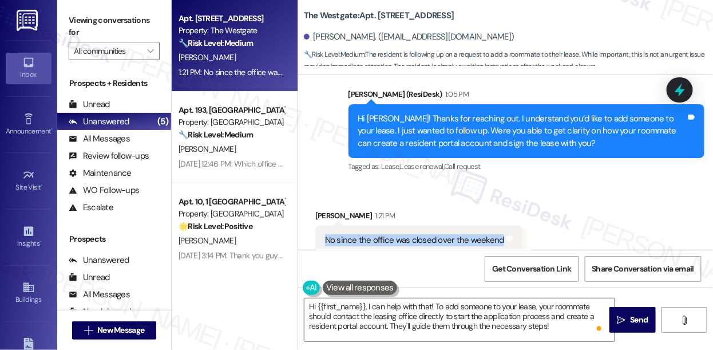
click at [409, 234] on div "No since the office was closed over the weekend" at bounding box center [414, 240] width 179 height 12
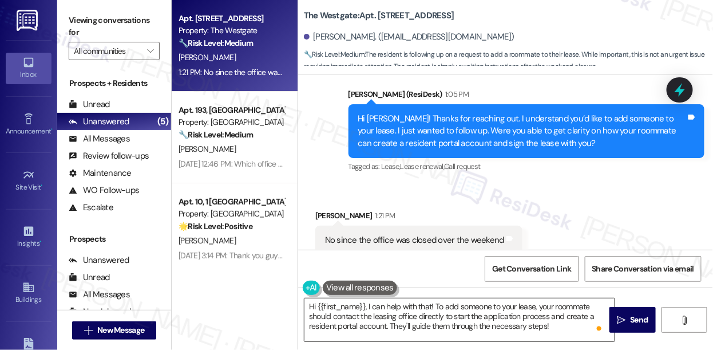
click at [417, 309] on textarea "Hi {{first_name}}, I can help with that! To add someone to your lease, your roo…" at bounding box center [459, 319] width 310 height 43
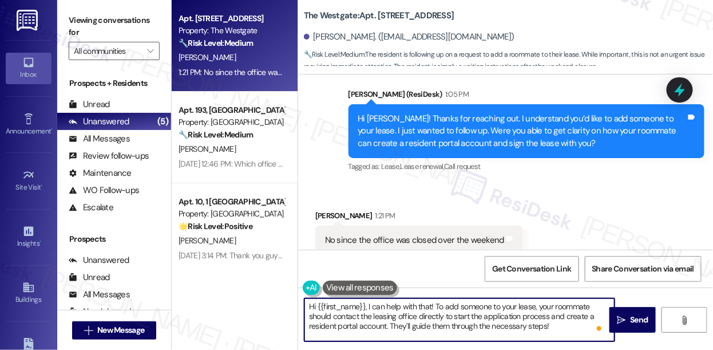
click at [417, 309] on textarea "Hi {{first_name}}, I can help with that! To add someone to your lease, your roo…" at bounding box center [459, 319] width 310 height 43
click at [521, 299] on textarea "Hi {{first_name}}, I can help with that! To add someone to your lease, your roo…" at bounding box center [459, 319] width 310 height 43
